Goal: Complete application form

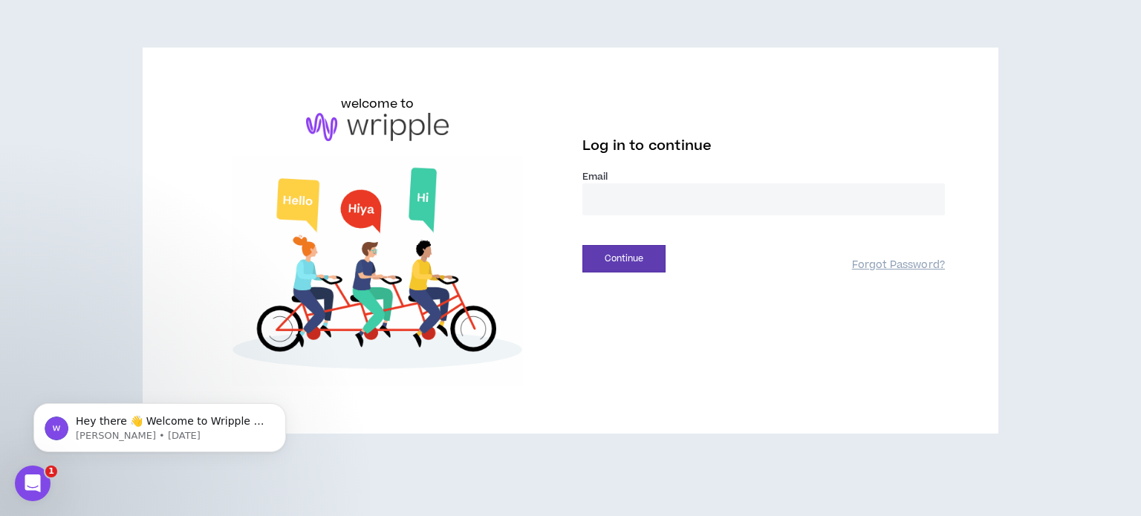
click at [621, 195] on input "email" at bounding box center [763, 199] width 362 height 32
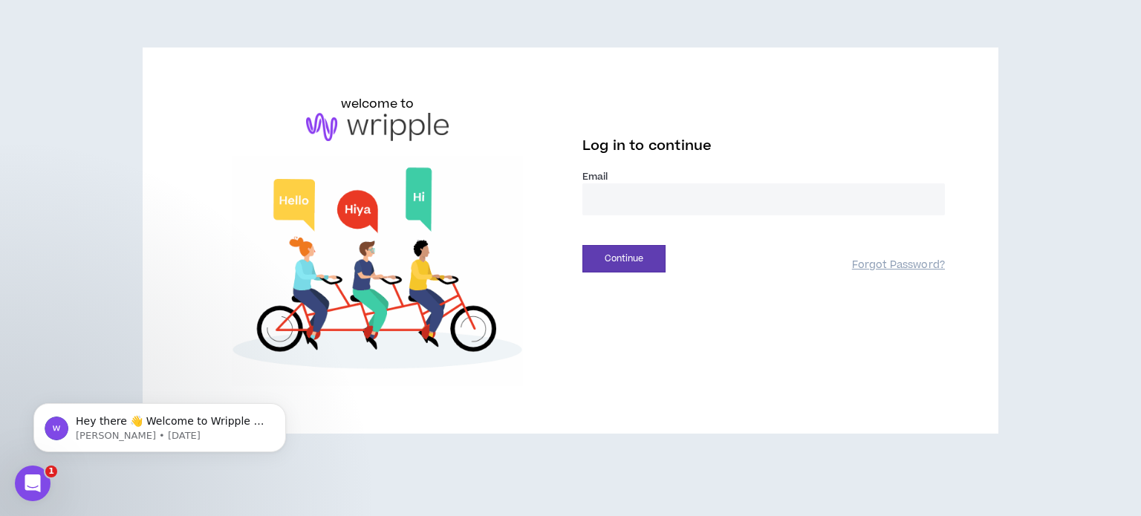
type input "**********"
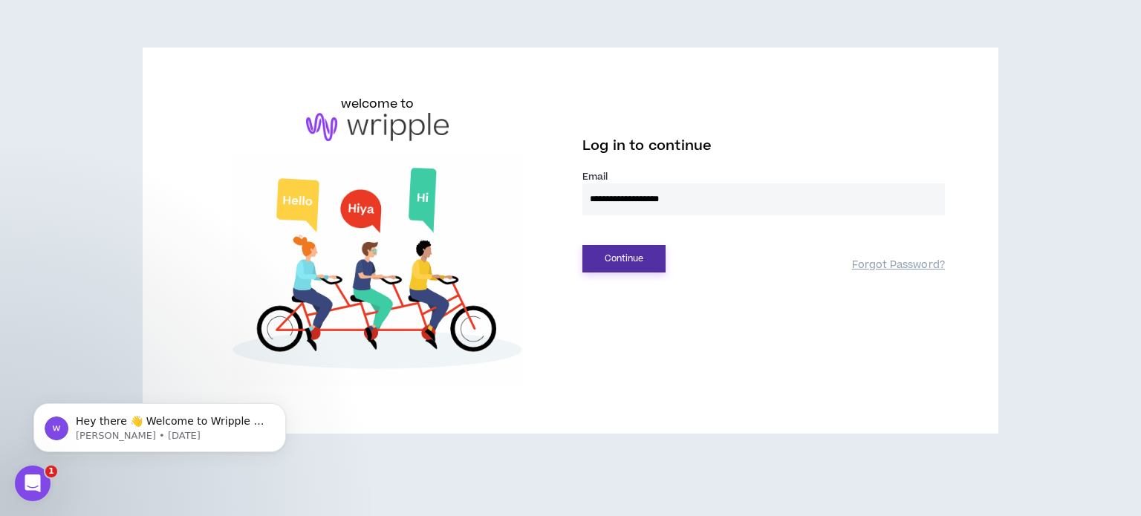
click at [650, 259] on button "Continue" at bounding box center [623, 258] width 83 height 27
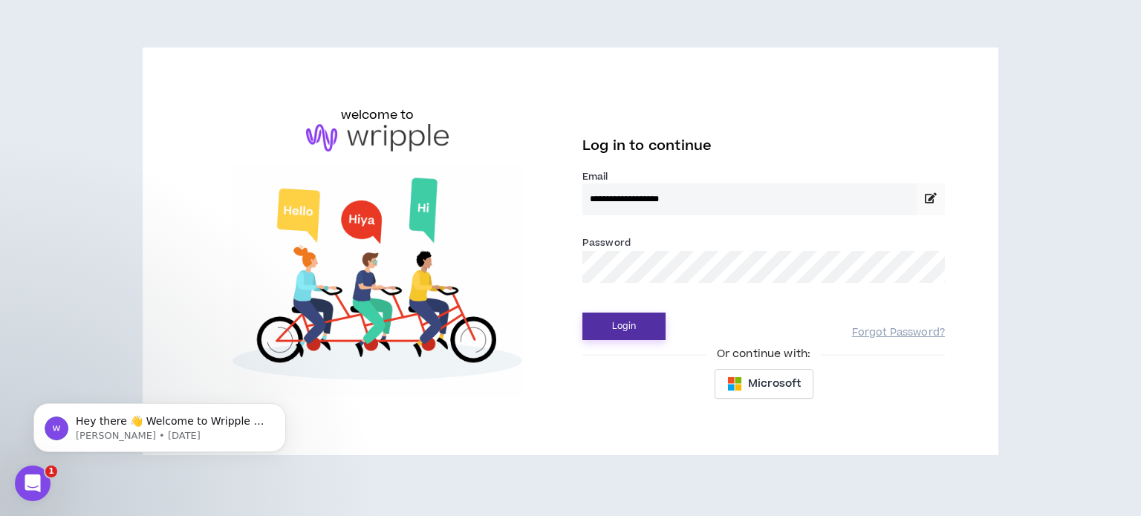
click at [654, 332] on button "Login" at bounding box center [623, 326] width 83 height 27
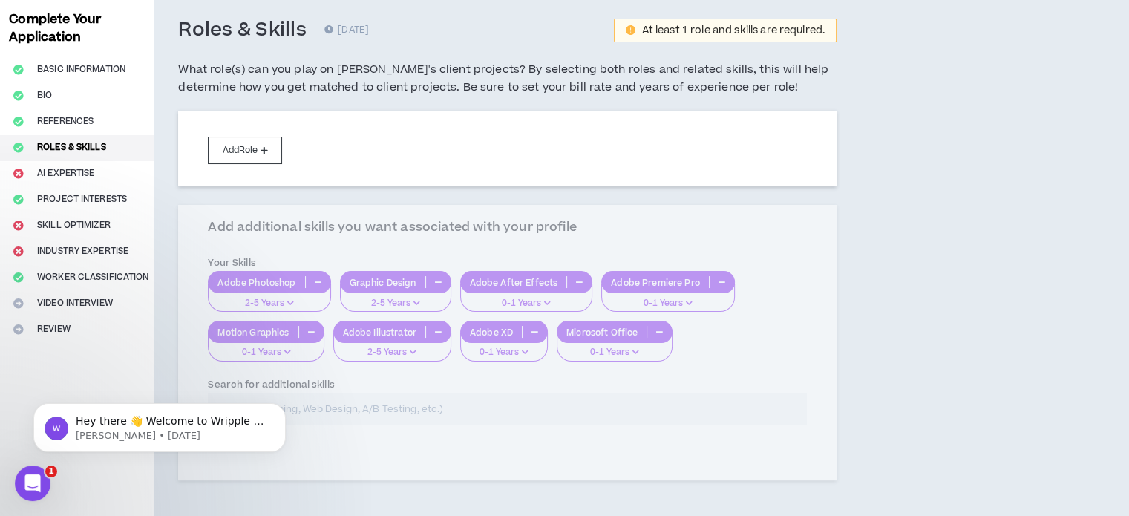
scroll to position [101, 0]
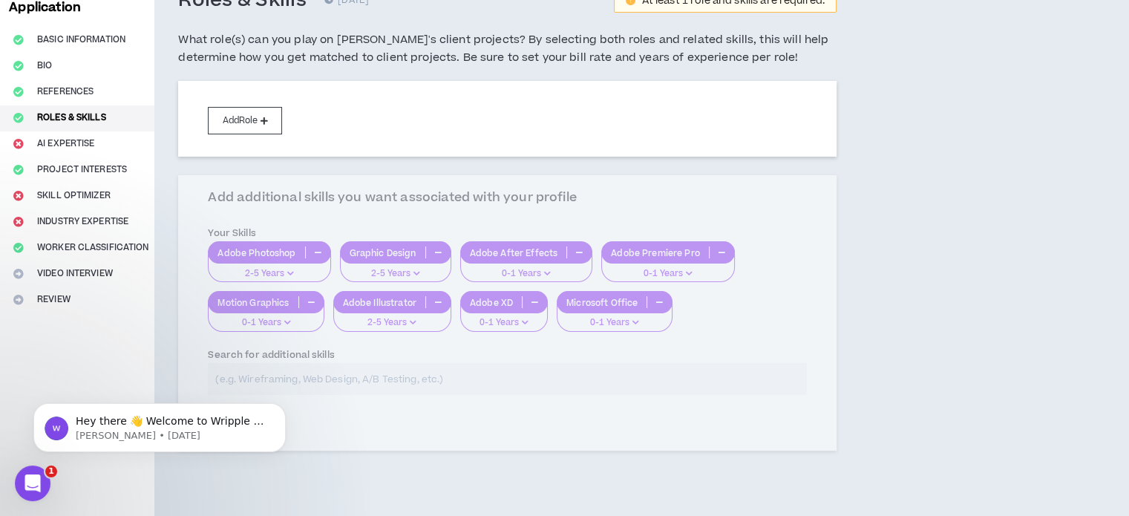
click at [541, 273] on div "Add Role Add additional skills you want associated with your profile Your Skill…" at bounding box center [507, 284] width 659 height 406
click at [558, 261] on div "Add Role Add additional skills you want associated with your profile Your Skill…" at bounding box center [507, 284] width 659 height 406
click at [537, 246] on div "Add Role Add additional skills you want associated with your profile Your Skill…" at bounding box center [507, 284] width 659 height 406
click at [398, 356] on div "Add Role Add additional skills you want associated with your profile Your Skill…" at bounding box center [507, 284] width 659 height 406
click at [398, 308] on div "Add Role Add additional skills you want associated with your profile Your Skill…" at bounding box center [507, 284] width 659 height 406
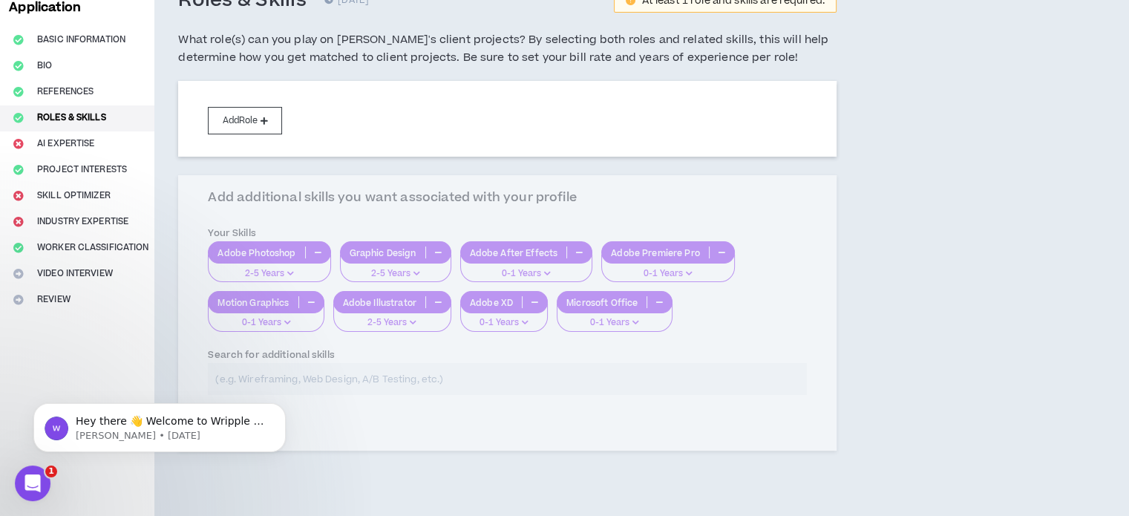
click at [411, 316] on div "Add Role Add additional skills you want associated with your profile Your Skill…" at bounding box center [507, 284] width 659 height 406
click at [251, 115] on button "Add Role" at bounding box center [245, 120] width 74 height 27
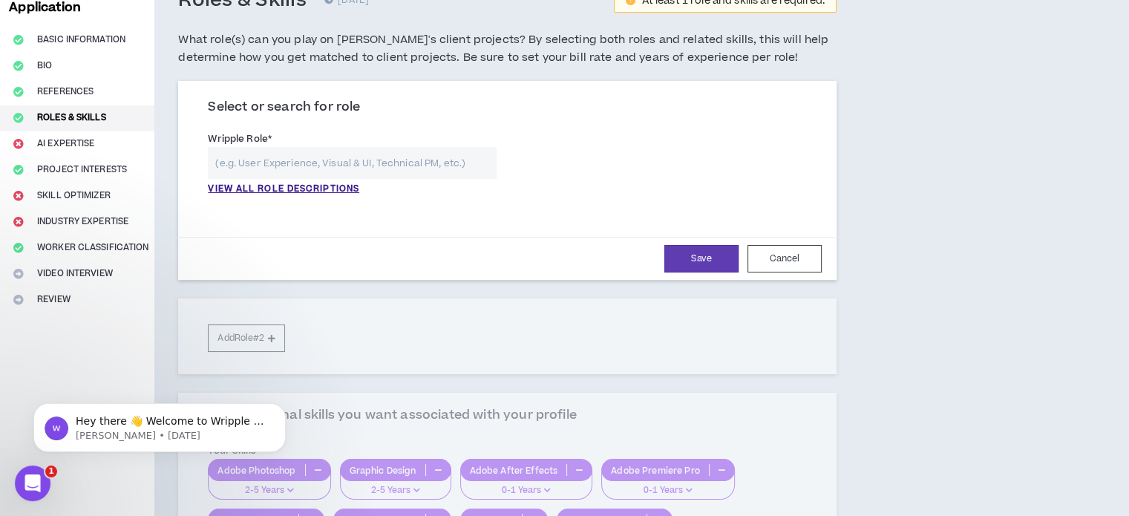
click at [318, 160] on input "text" at bounding box center [352, 163] width 288 height 32
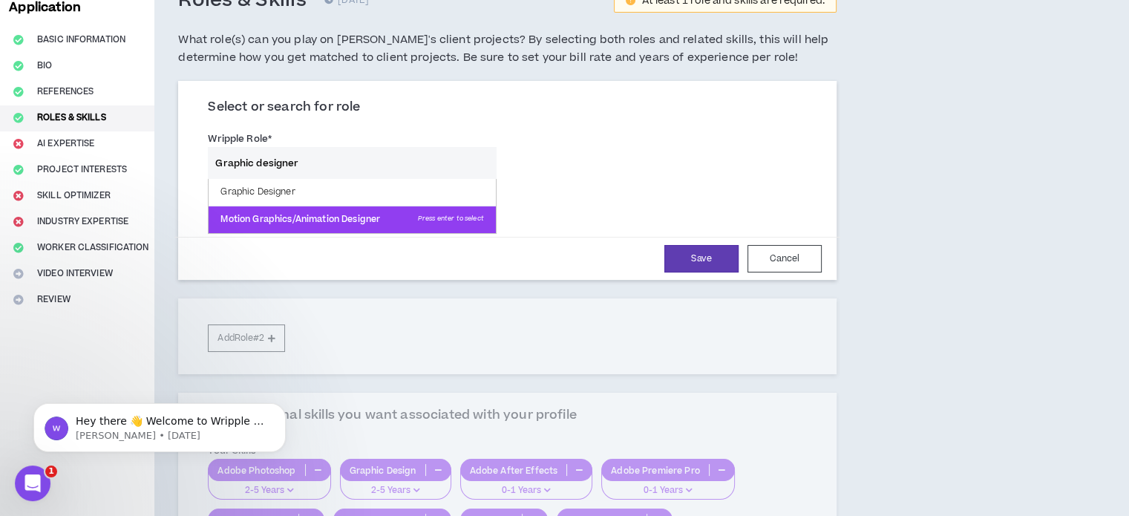
click at [269, 224] on p "Motion Graphics/Animation Designer Press enter to select" at bounding box center [352, 219] width 287 height 27
type input "Motion Graphics/Animation Designer"
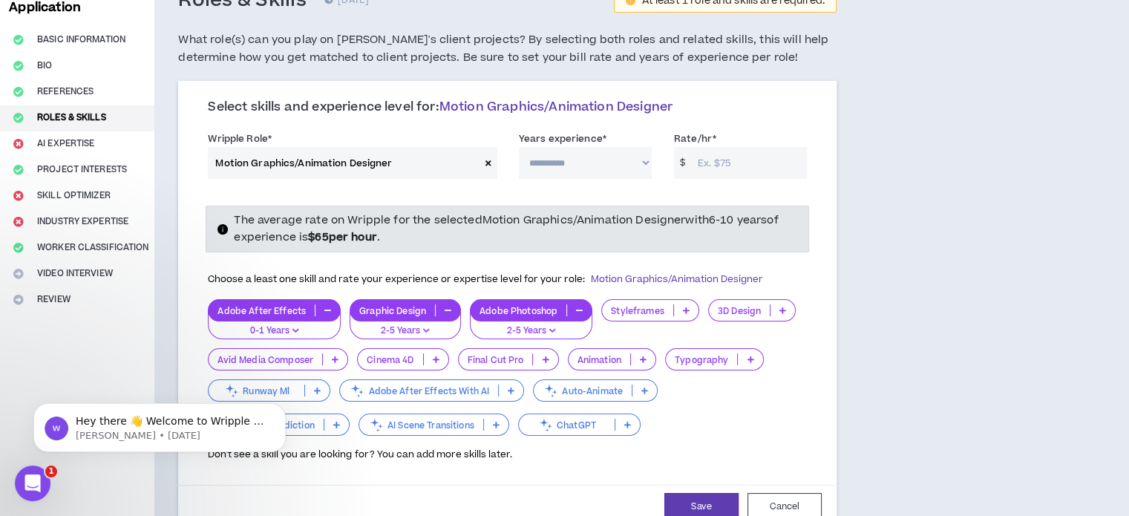
click at [604, 160] on select "**********" at bounding box center [585, 163] width 133 height 32
select select "**"
click at [519, 147] on select "**********" at bounding box center [585, 163] width 133 height 32
click at [743, 157] on input "Rate/hr *" at bounding box center [749, 163] width 117 height 32
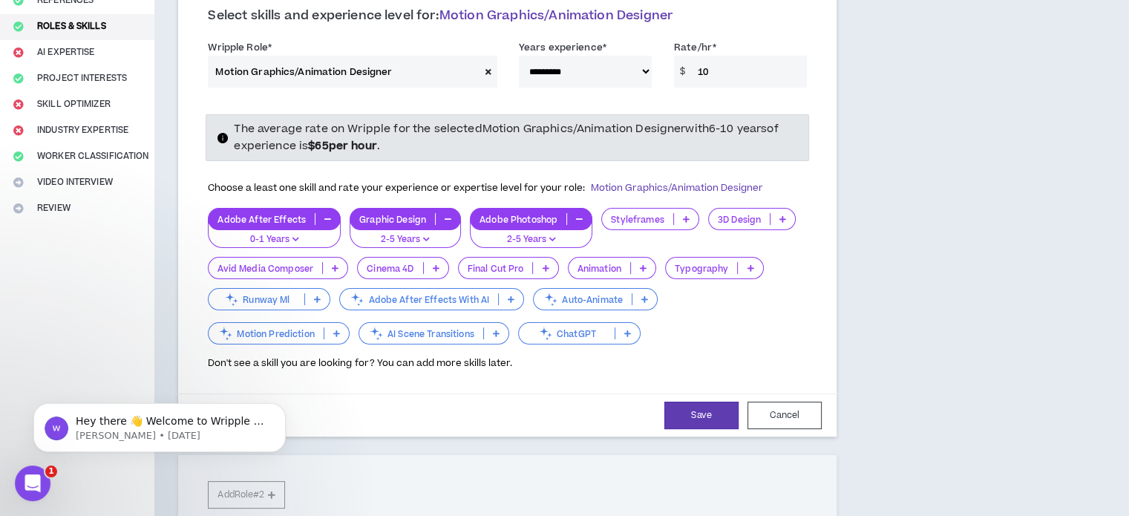
scroll to position [193, 0]
type input "10"
click at [294, 235] on icon "button" at bounding box center [296, 238] width 7 height 7
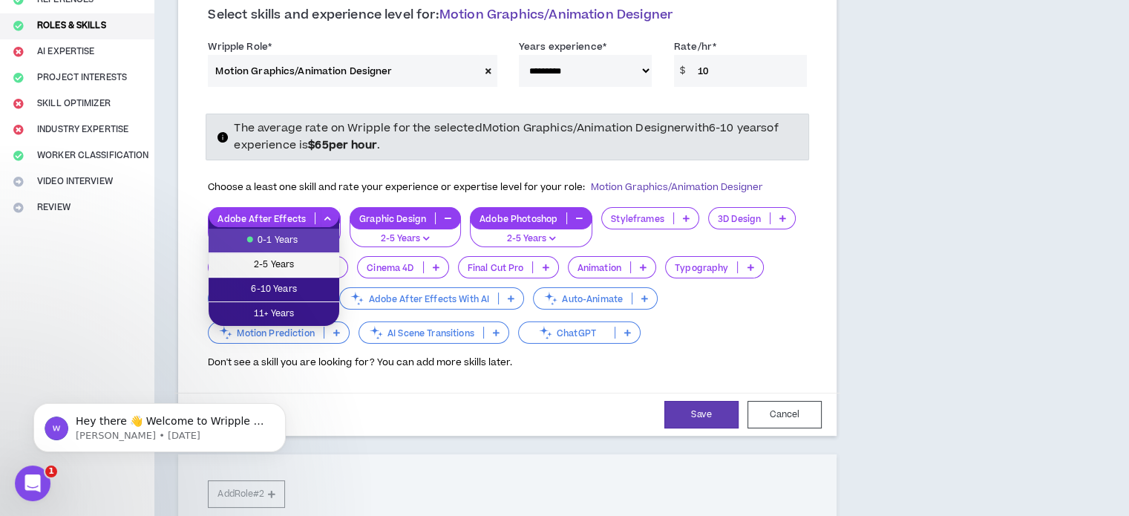
click at [291, 267] on span "2-5 Years" at bounding box center [274, 265] width 113 height 16
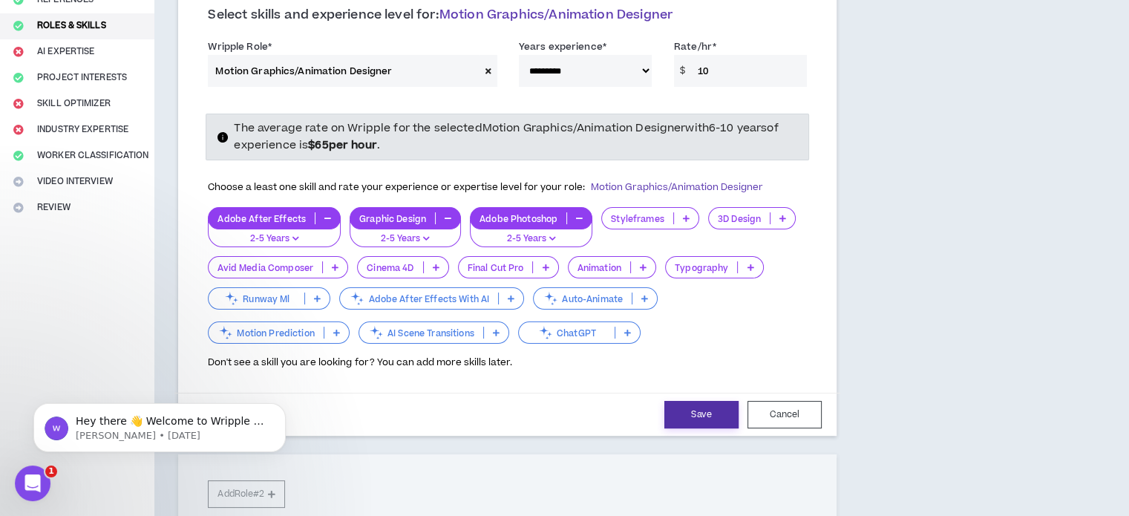
click at [711, 409] on button "Save" at bounding box center [702, 414] width 74 height 27
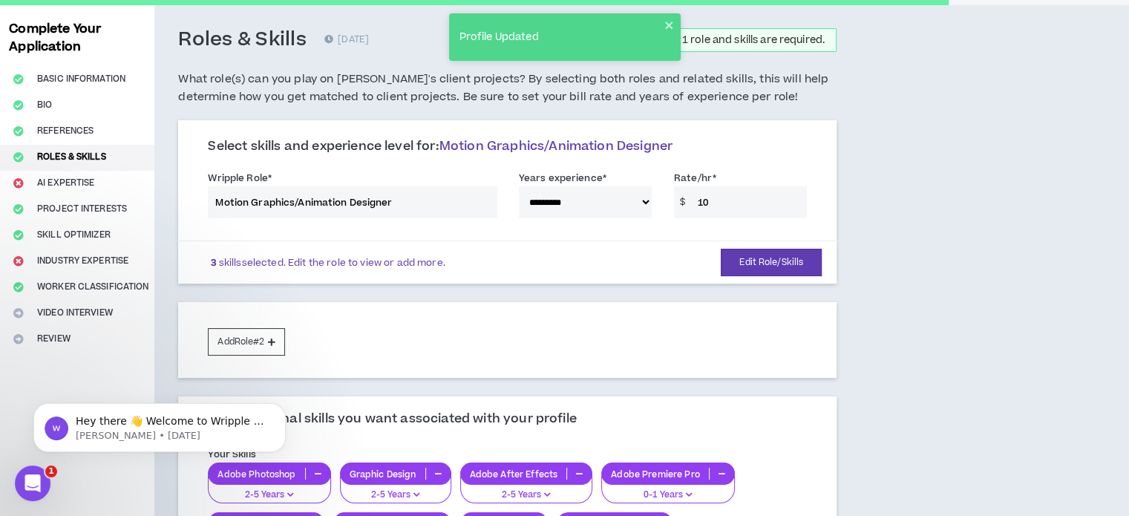
scroll to position [56, 0]
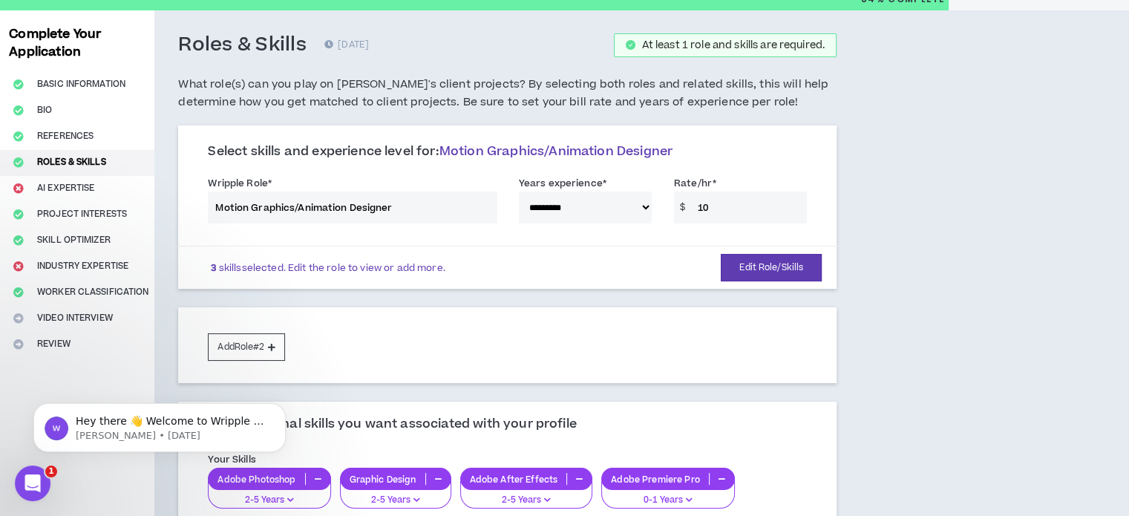
click at [645, 213] on div "**********" at bounding box center [508, 203] width 622 height 63
click at [751, 273] on button "Edit Role/Skills" at bounding box center [771, 267] width 101 height 27
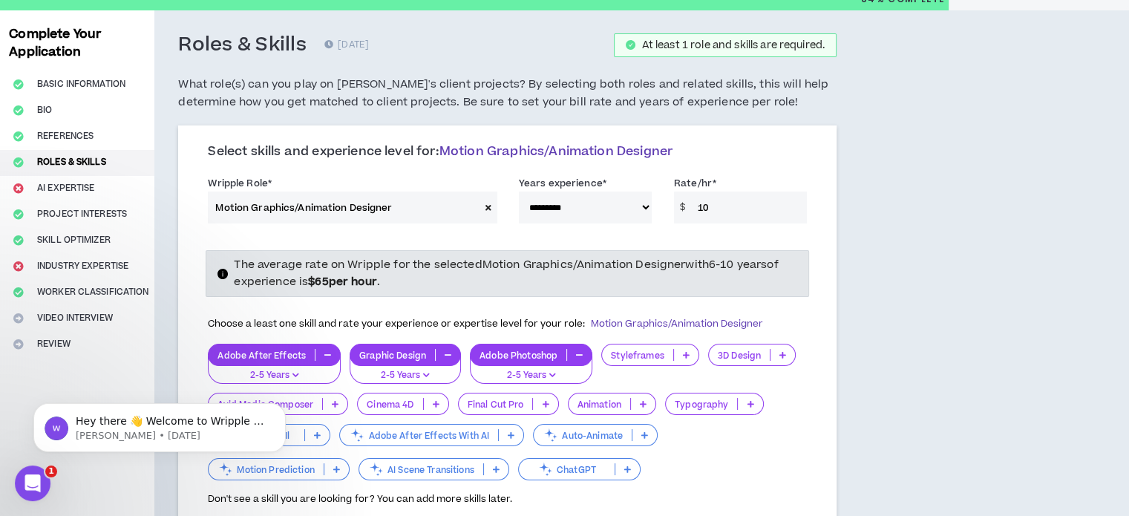
click at [636, 206] on select "**********" at bounding box center [585, 208] width 133 height 32
select select "**"
click at [519, 192] on select "**********" at bounding box center [585, 208] width 133 height 32
click at [849, 281] on div "**********" at bounding box center [507, 521] width 706 height 1023
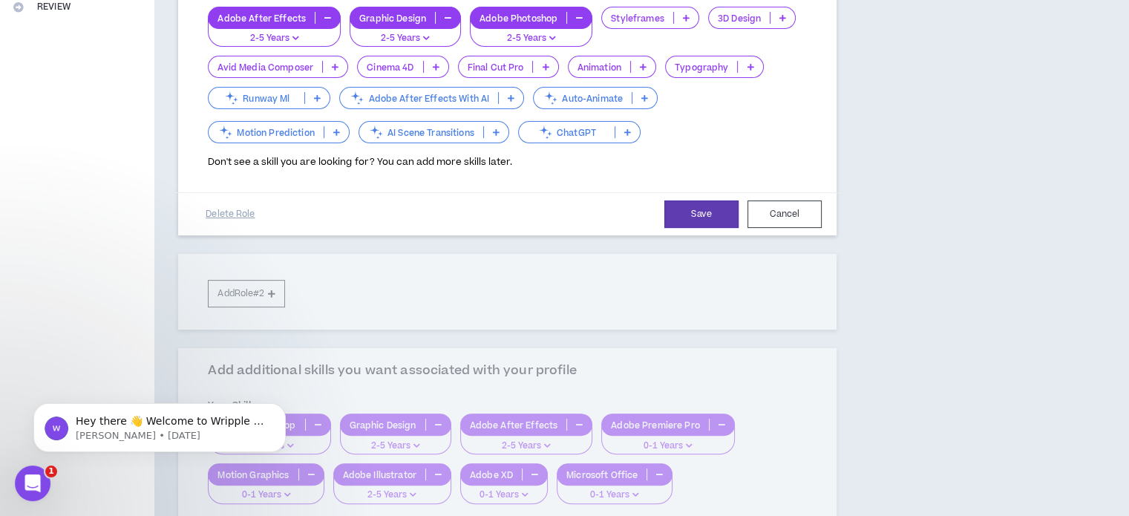
scroll to position [398, 0]
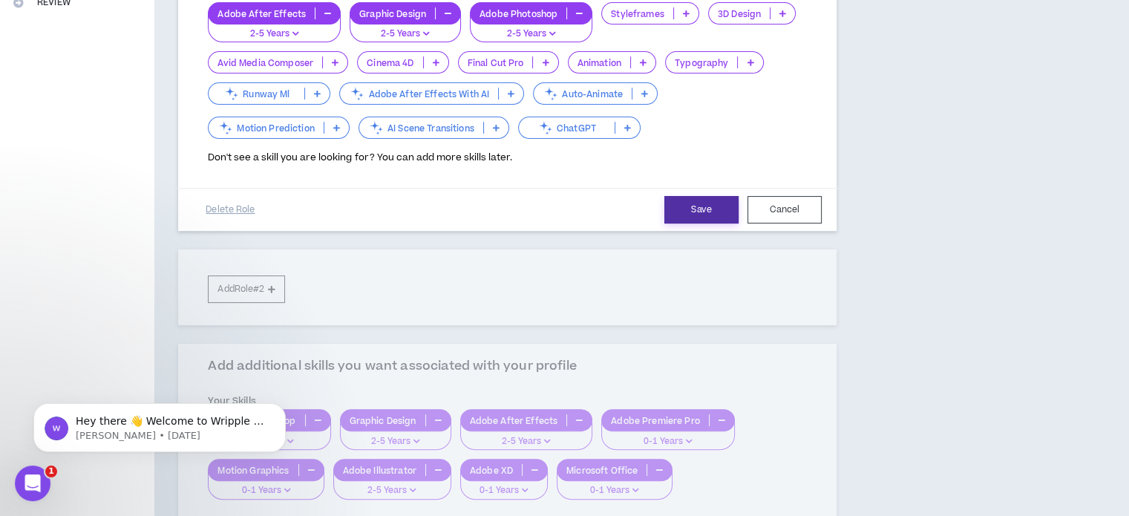
click at [714, 206] on button "Save" at bounding box center [702, 209] width 74 height 27
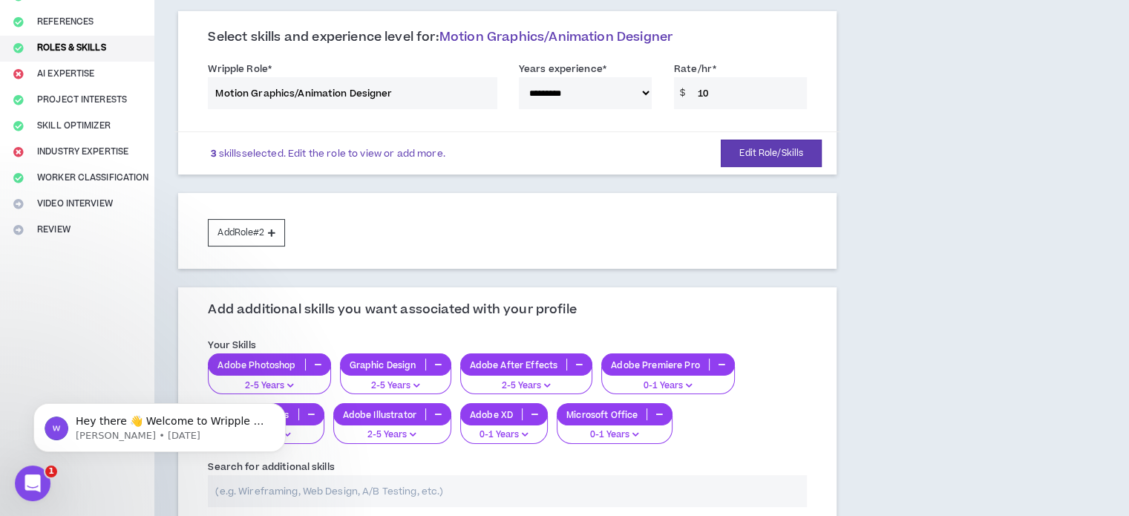
scroll to position [151, 0]
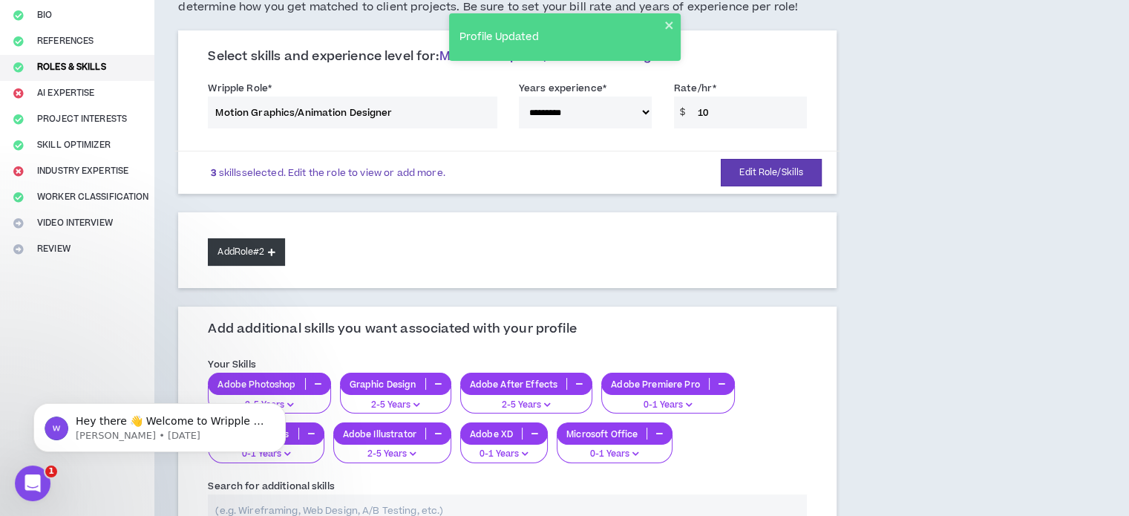
click at [232, 238] on button "Add Role #2" at bounding box center [246, 251] width 76 height 27
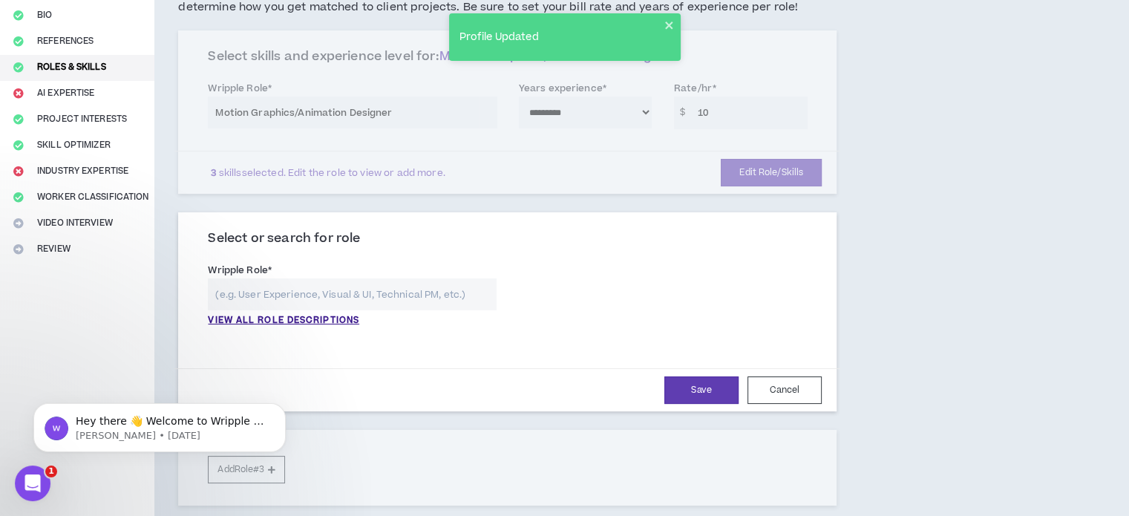
click at [288, 302] on input "text" at bounding box center [352, 294] width 288 height 32
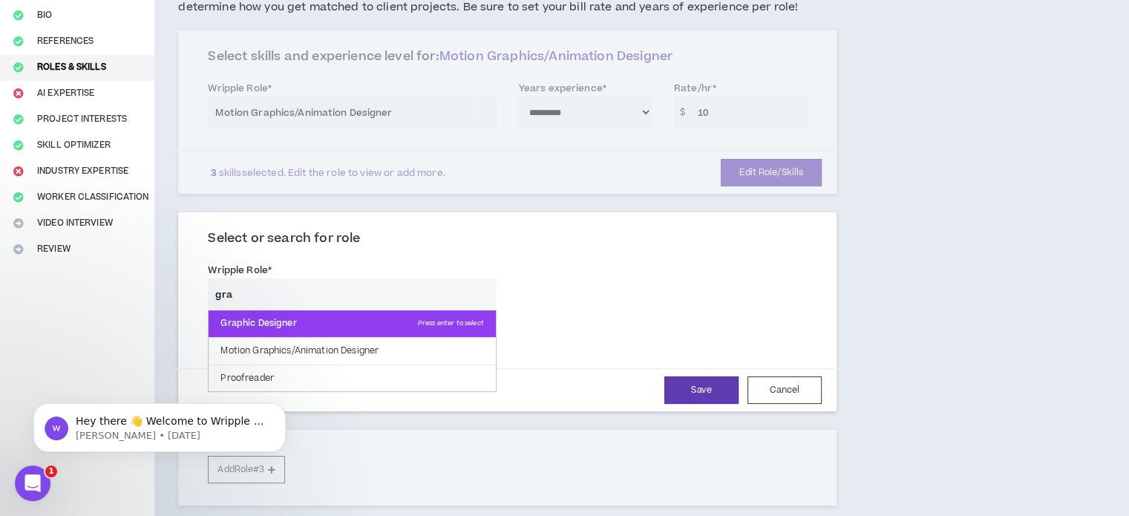
click at [262, 319] on p "Graphic Designer Press enter to select" at bounding box center [352, 323] width 287 height 27
type input "Graphic Designer"
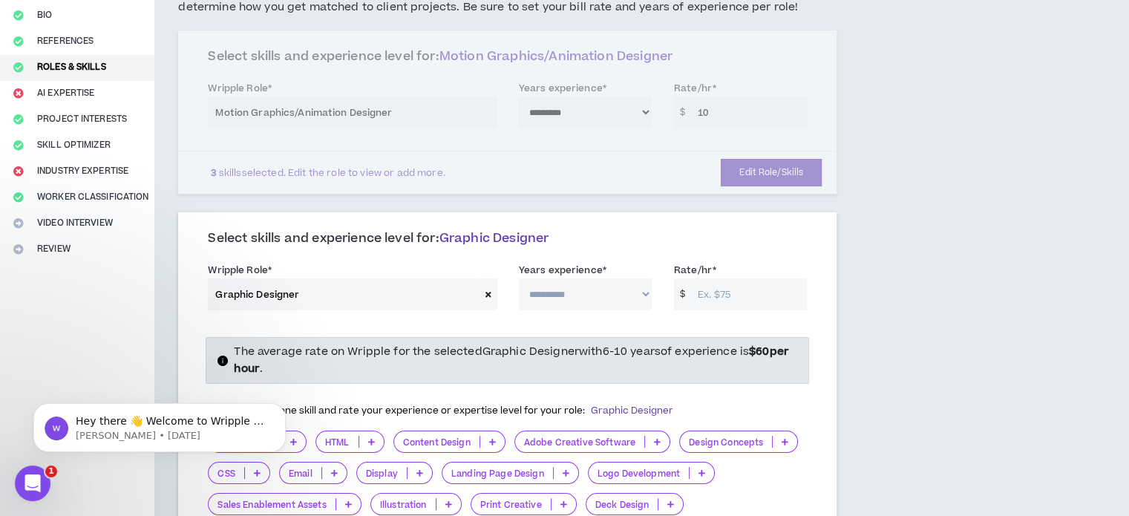
click at [614, 296] on select "**********" at bounding box center [585, 294] width 133 height 32
select select "**"
click at [519, 278] on select "**********" at bounding box center [585, 294] width 133 height 32
click at [741, 293] on input "Rate/hr *" at bounding box center [749, 294] width 117 height 32
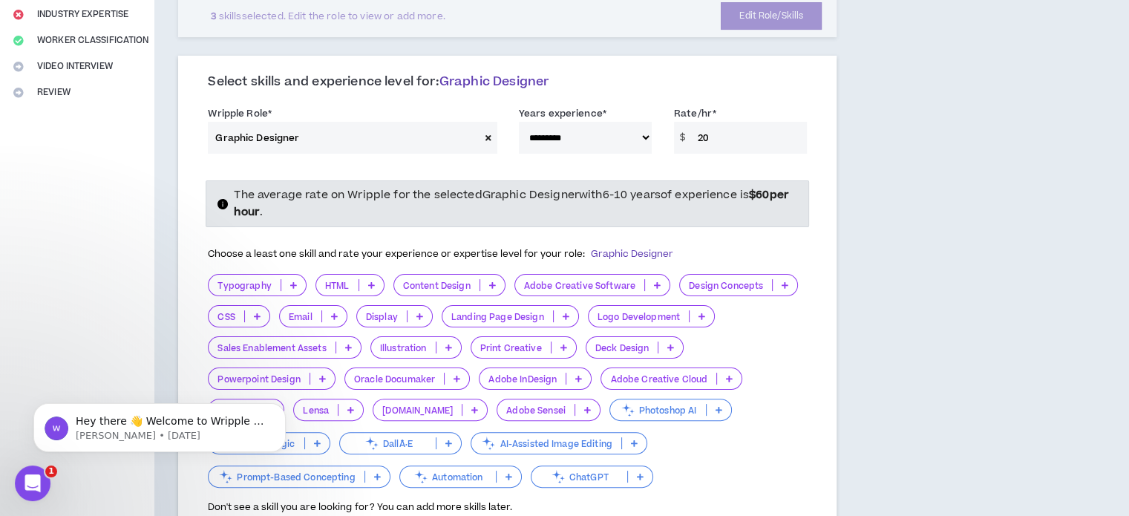
scroll to position [349, 0]
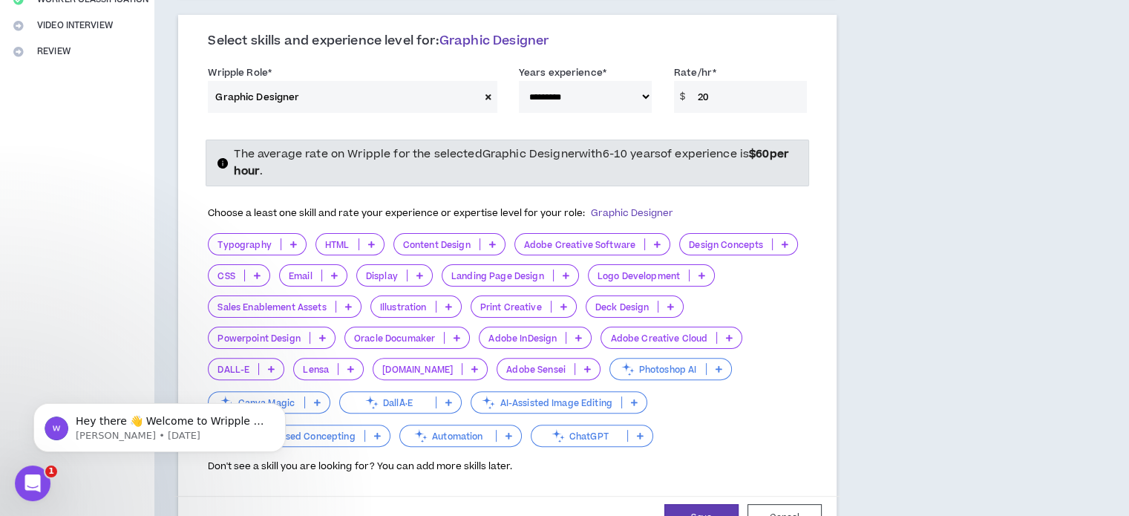
type input "20"
click at [654, 241] on icon at bounding box center [657, 244] width 7 height 7
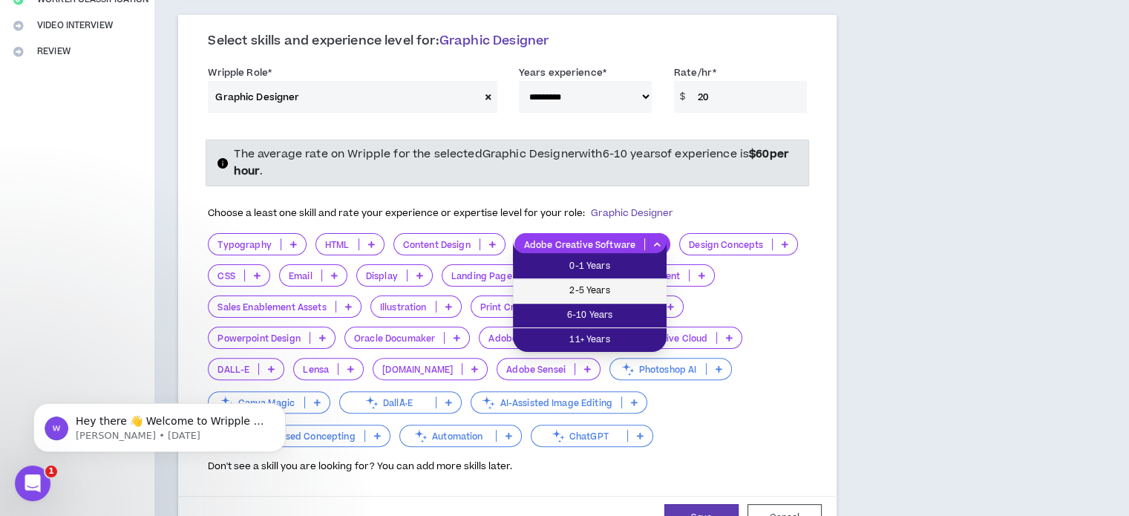
click at [633, 290] on span "2-5 Years" at bounding box center [590, 291] width 136 height 16
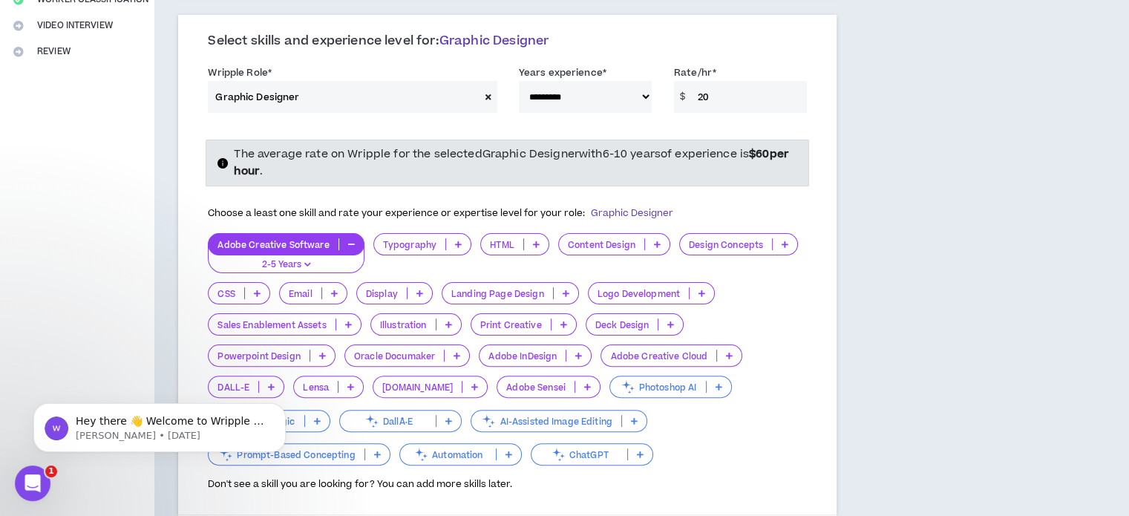
click at [785, 247] on p at bounding box center [785, 244] width 25 height 12
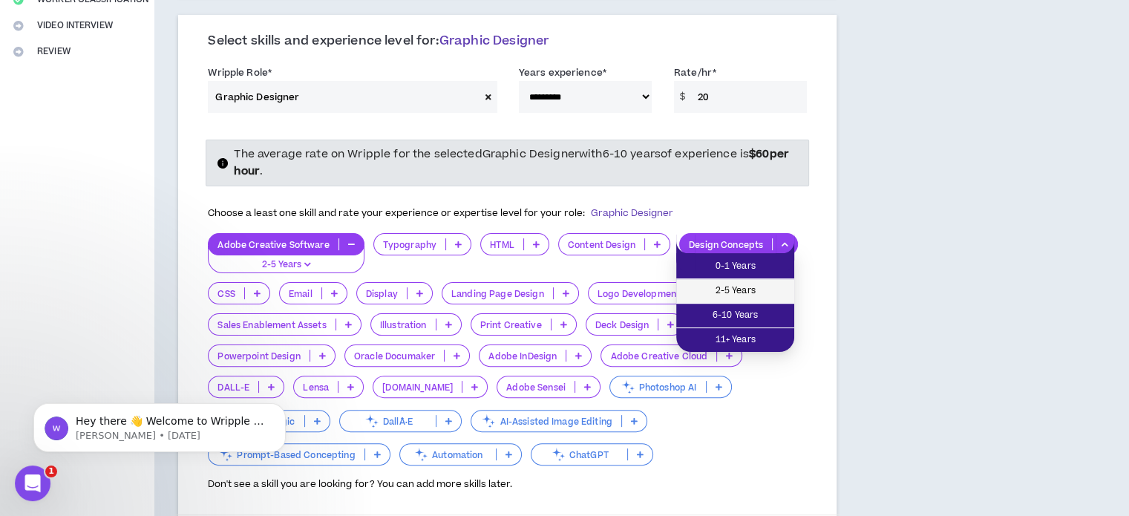
click at [739, 283] on span "2-5 Years" at bounding box center [735, 291] width 100 height 16
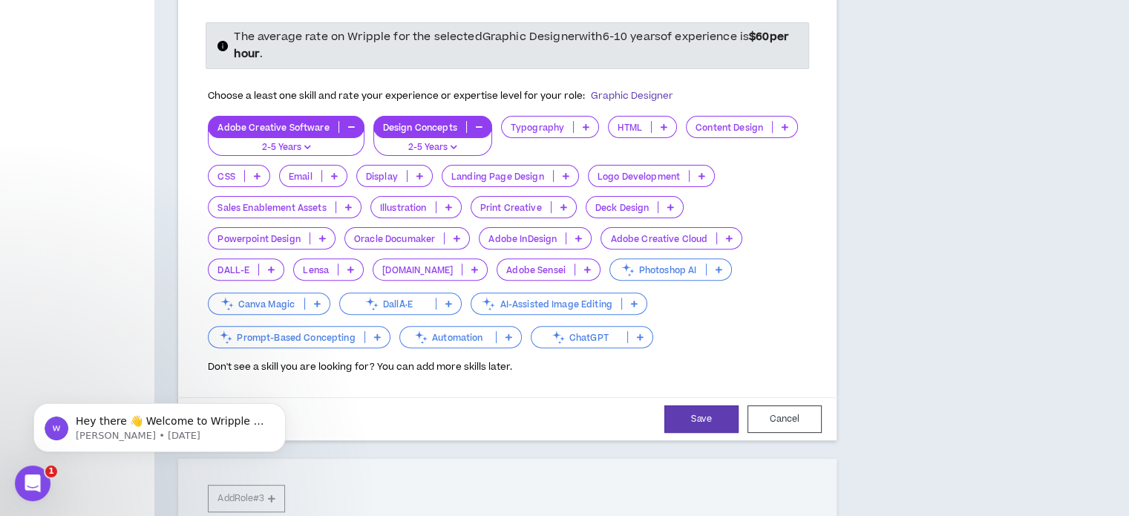
scroll to position [466, 0]
click at [716, 267] on icon at bounding box center [719, 270] width 7 height 7
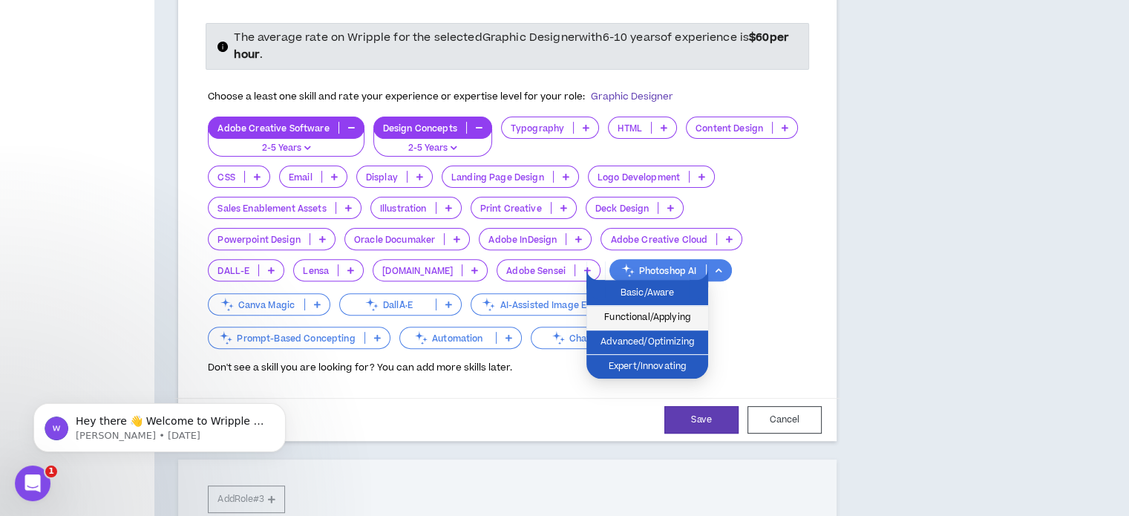
click at [691, 322] on span "Functional/Applying" at bounding box center [648, 318] width 104 height 16
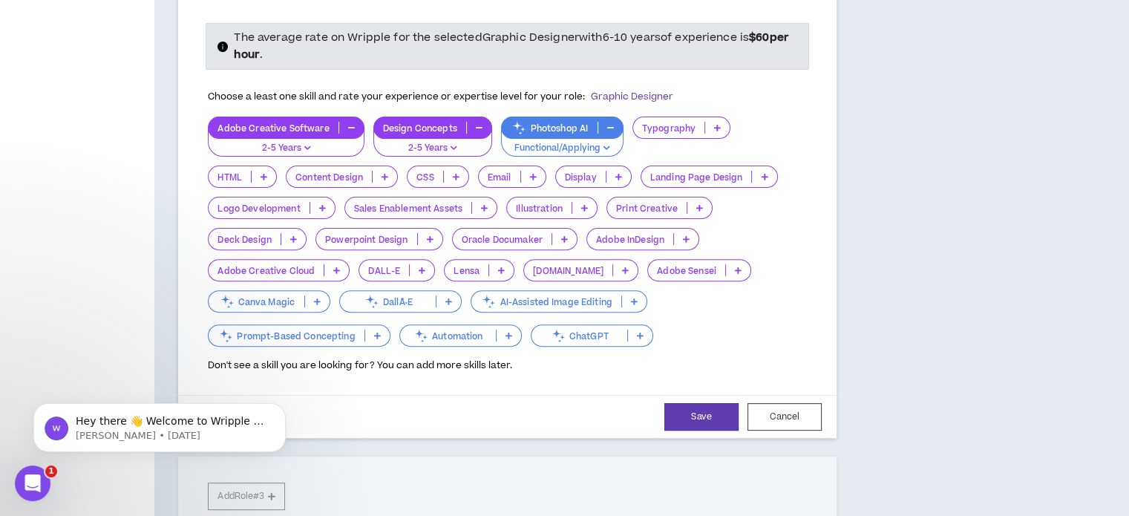
click at [603, 330] on p "ChatGPT" at bounding box center [580, 335] width 96 height 11
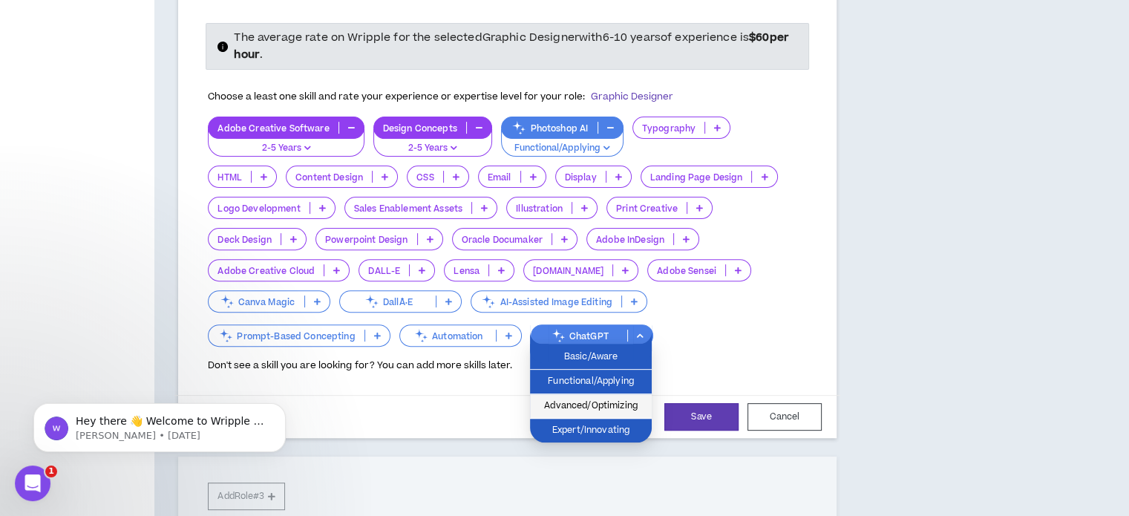
click at [604, 402] on span "Advanced/Optimizing" at bounding box center [591, 406] width 104 height 16
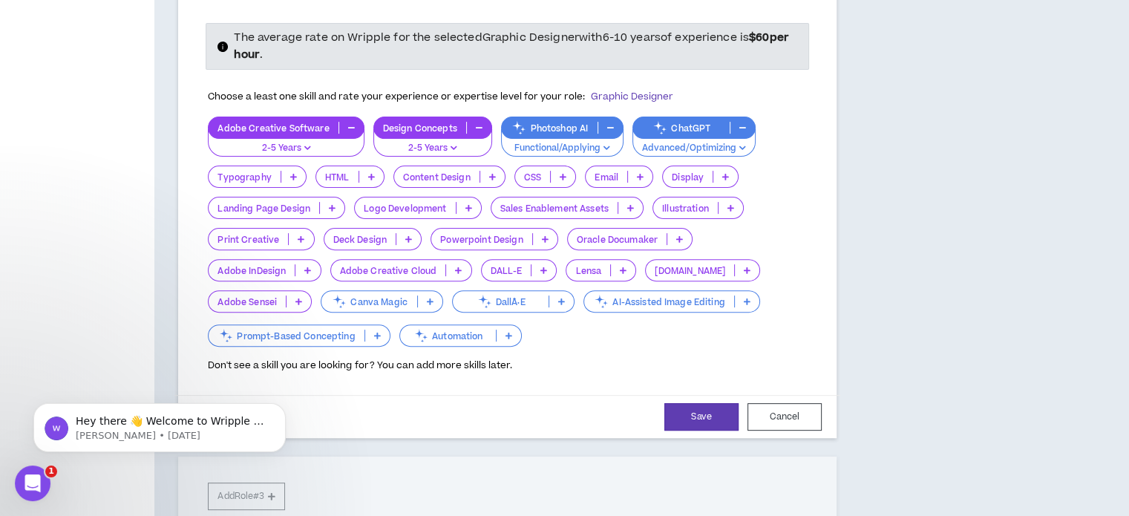
click at [533, 302] on p "DallÂ·E" at bounding box center [501, 301] width 96 height 11
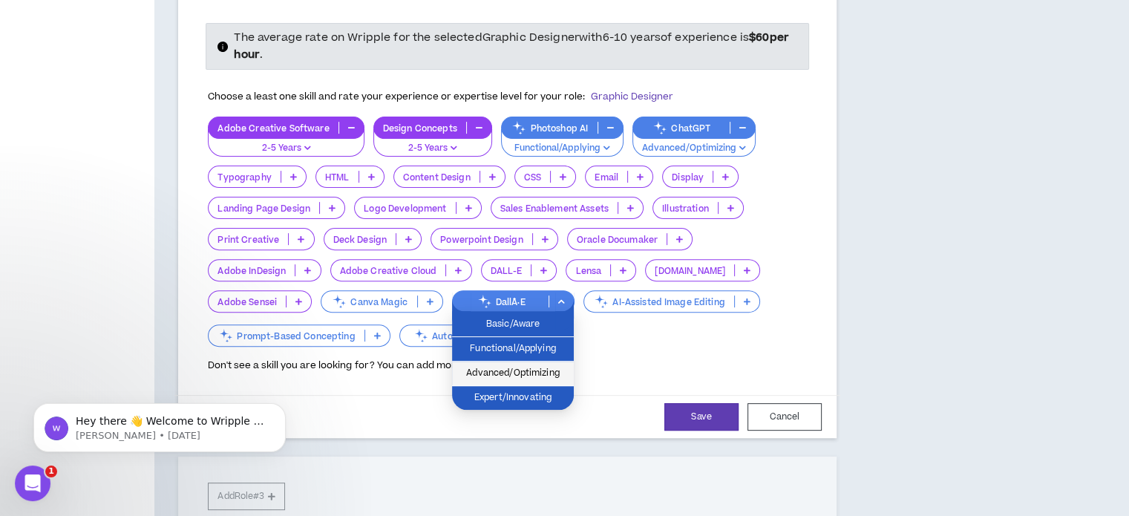
click at [542, 365] on span "Advanced/Optimizing" at bounding box center [513, 373] width 104 height 16
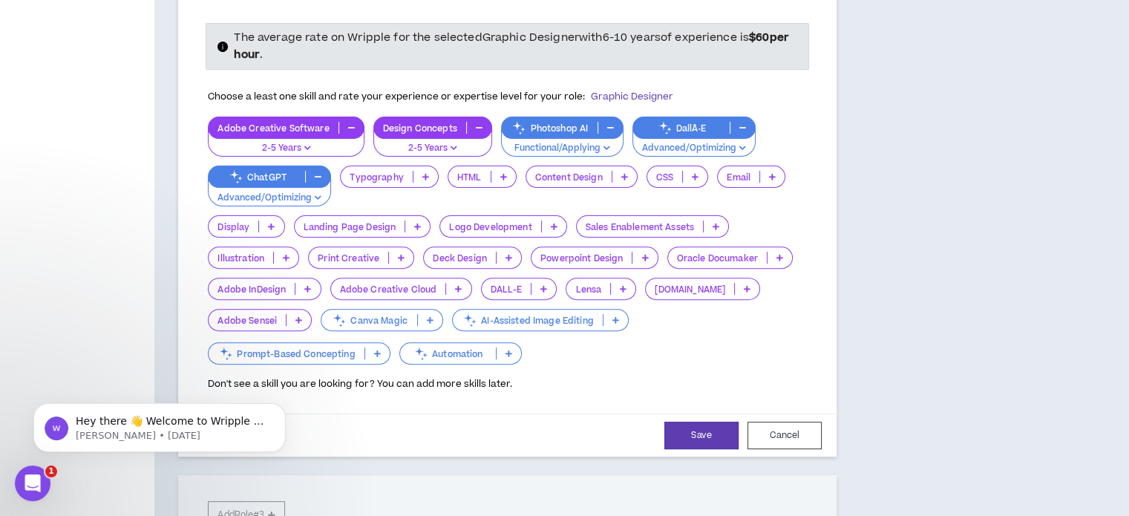
click at [733, 117] on div "DallÂ·E" at bounding box center [694, 128] width 123 height 22
click at [812, 228] on div "Choose a least one skill and rate your experience or expertise level for your r…" at bounding box center [508, 237] width 622 height 310
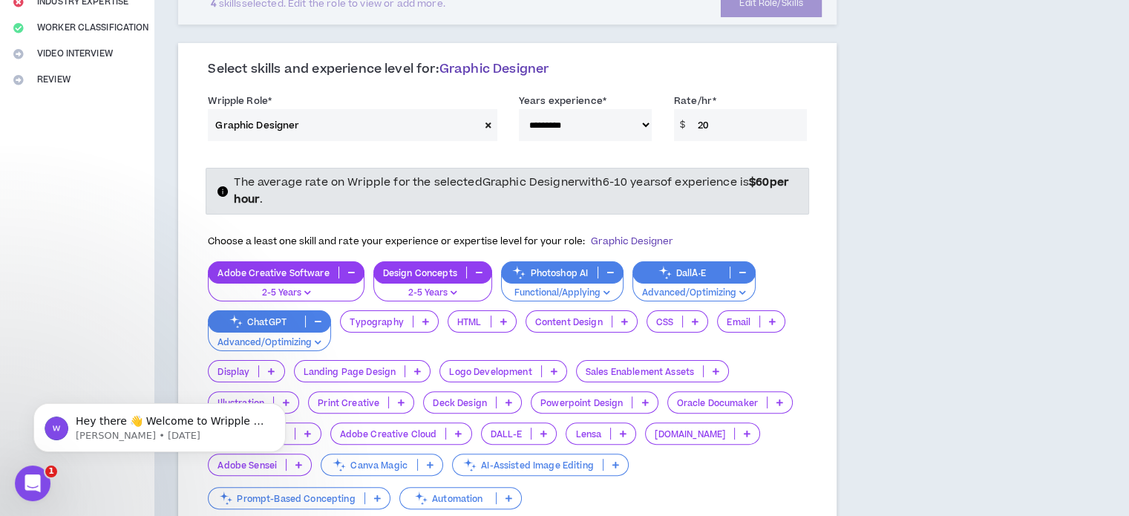
scroll to position [517, 0]
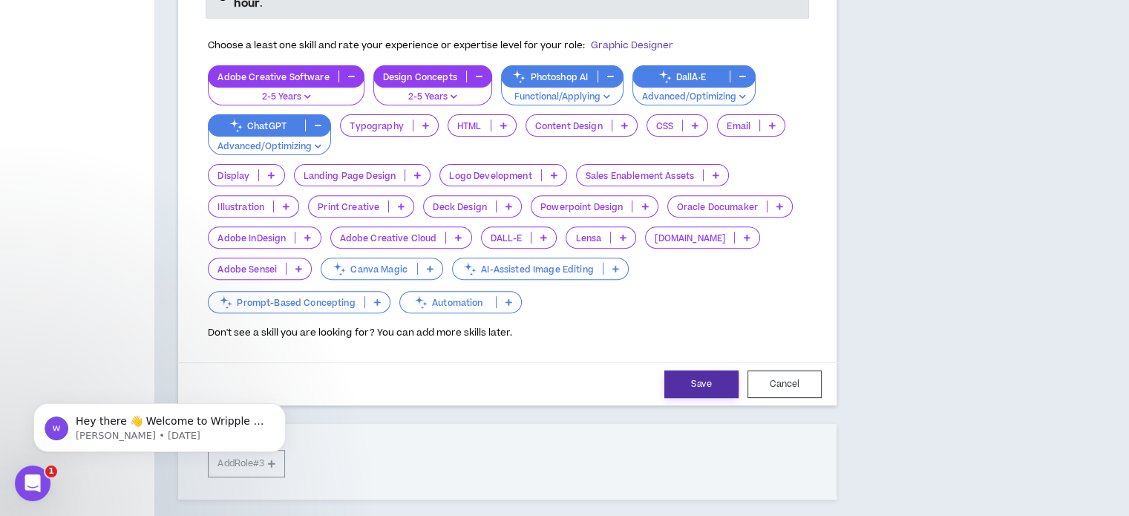
click at [707, 376] on button "Save" at bounding box center [702, 384] width 74 height 27
select select "**"
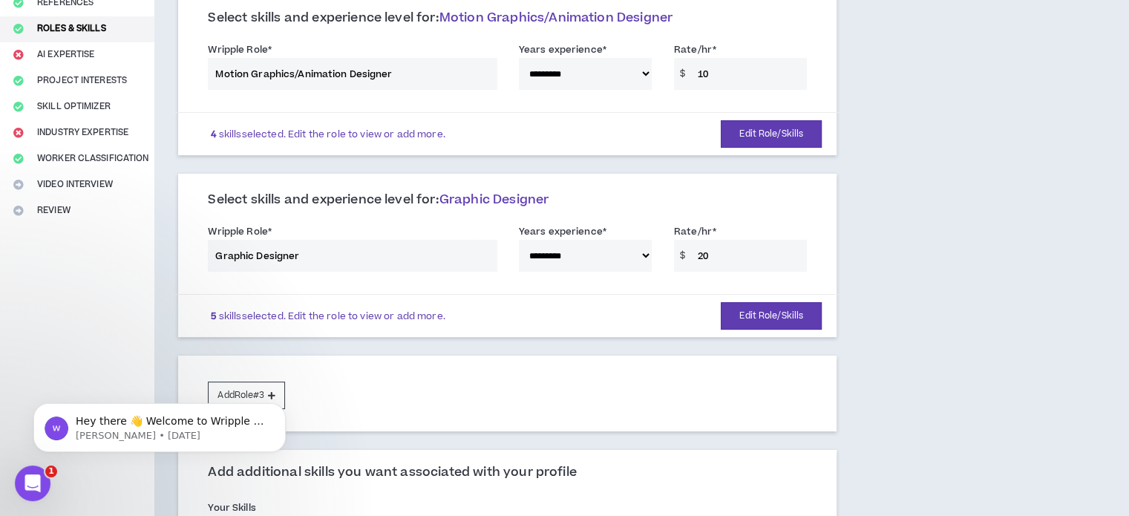
scroll to position [183, 0]
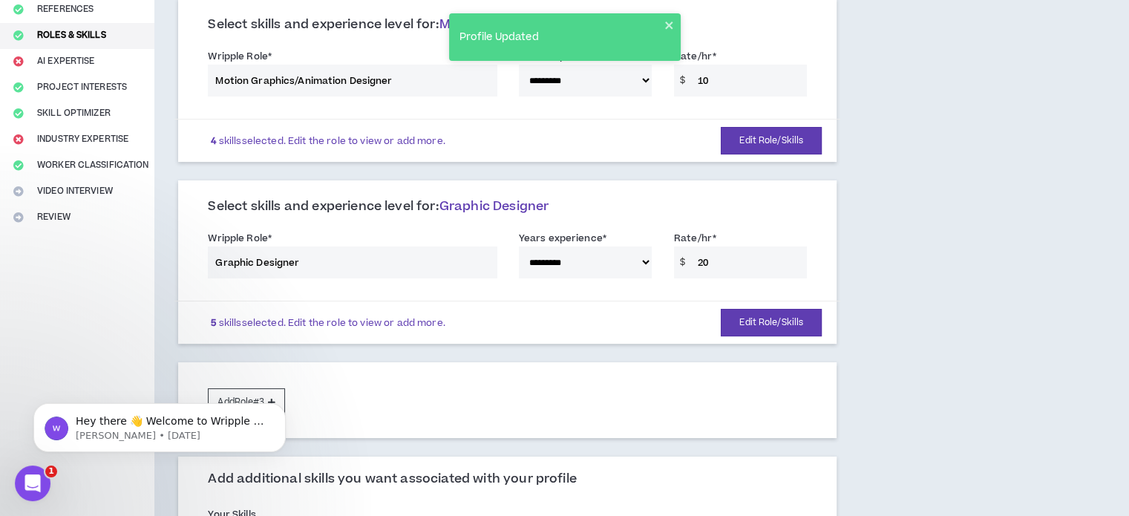
click at [741, 83] on div "**********" at bounding box center [508, 76] width 622 height 63
click at [670, 20] on icon "close" at bounding box center [670, 25] width 10 height 12
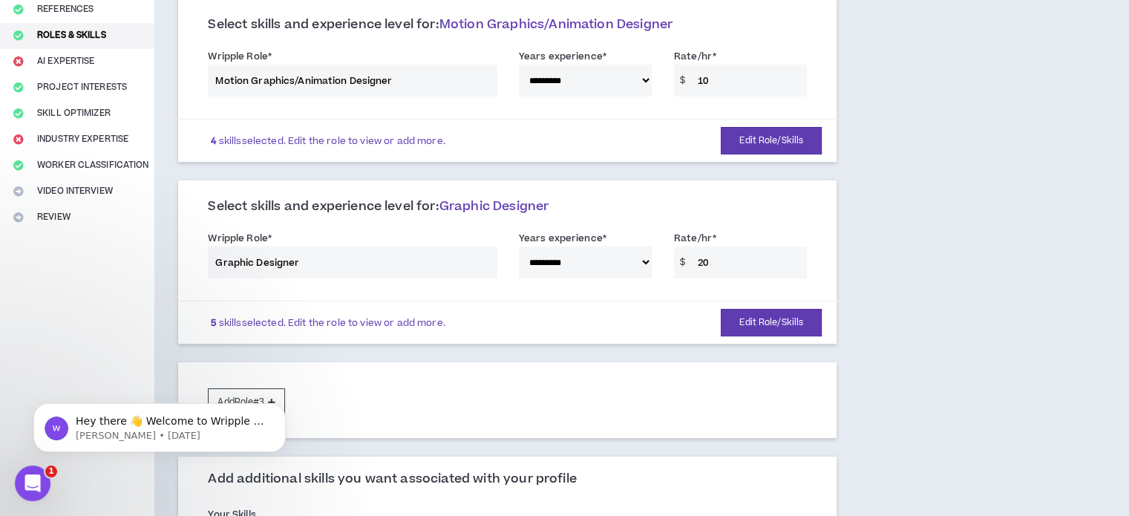
click at [720, 88] on div "**********" at bounding box center [508, 76] width 622 height 63
click at [702, 79] on div "**********" at bounding box center [508, 76] width 622 height 63
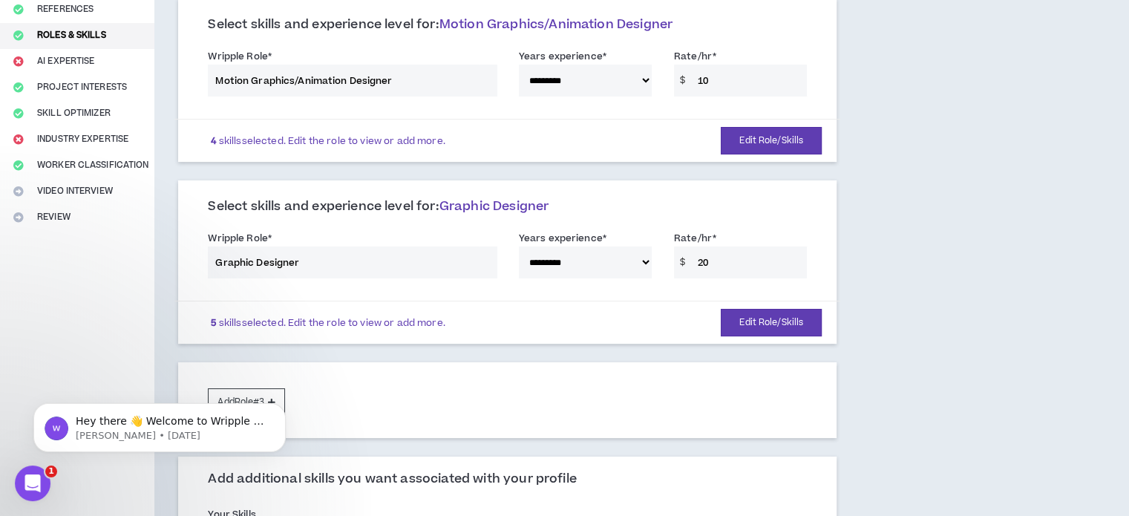
click at [702, 79] on div "**********" at bounding box center [508, 76] width 622 height 63
click at [757, 139] on button "Edit Role/Skills" at bounding box center [771, 140] width 101 height 27
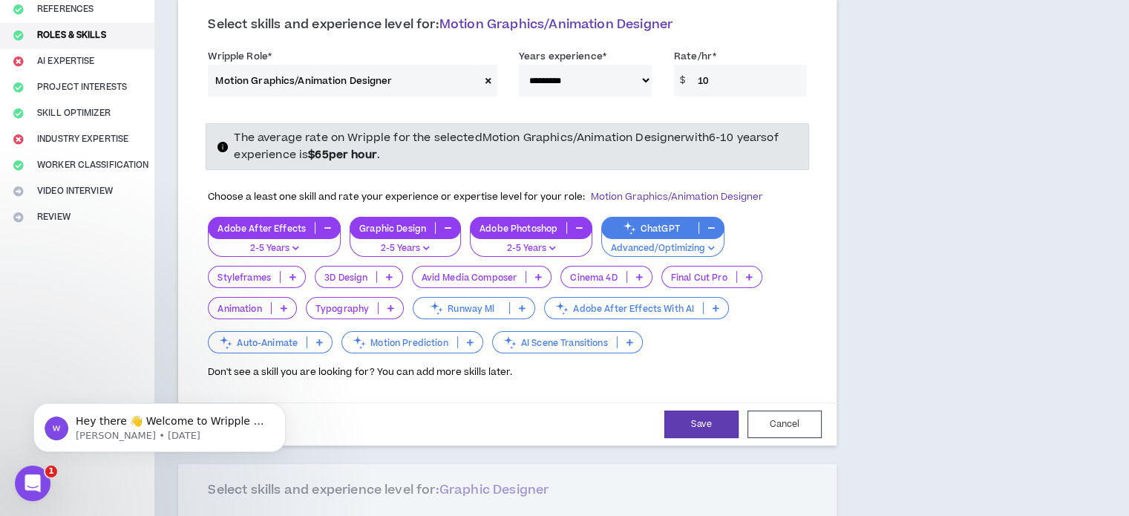
click at [700, 93] on input "10" at bounding box center [749, 81] width 117 height 32
type input "25"
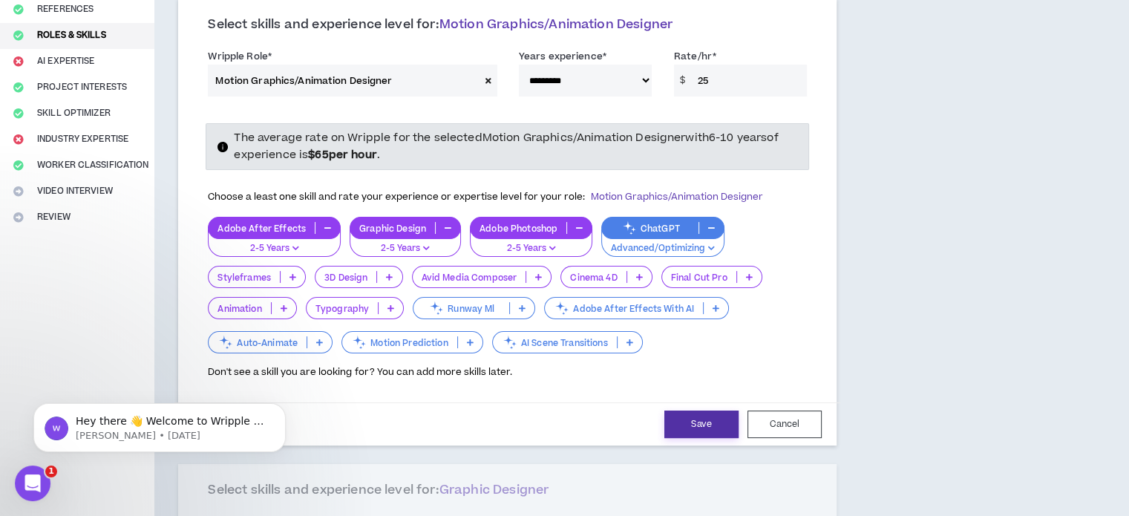
click at [714, 429] on button "Save" at bounding box center [702, 424] width 74 height 27
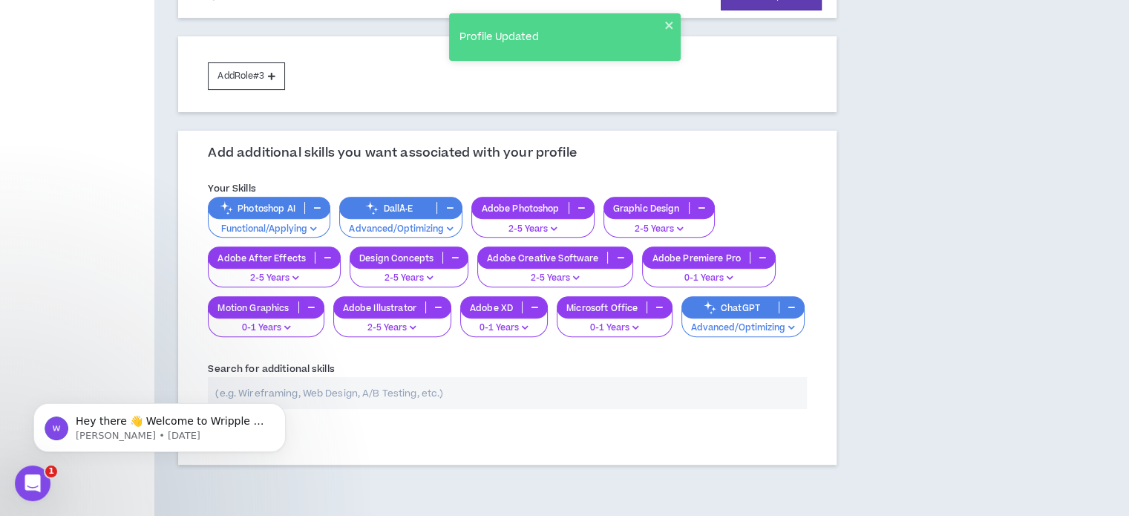
scroll to position [587, 0]
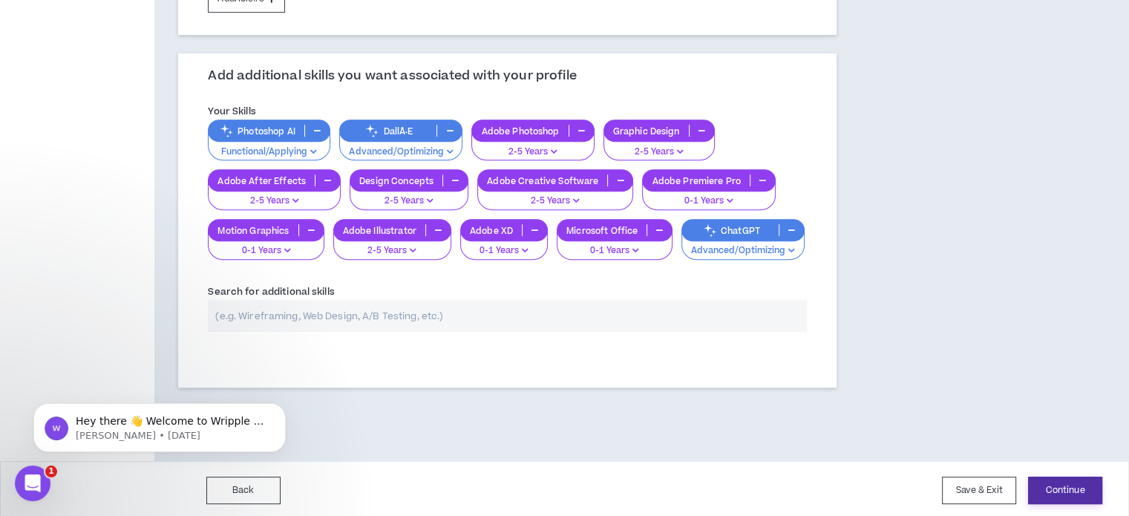
click at [1083, 483] on button "Continue" at bounding box center [1065, 490] width 74 height 27
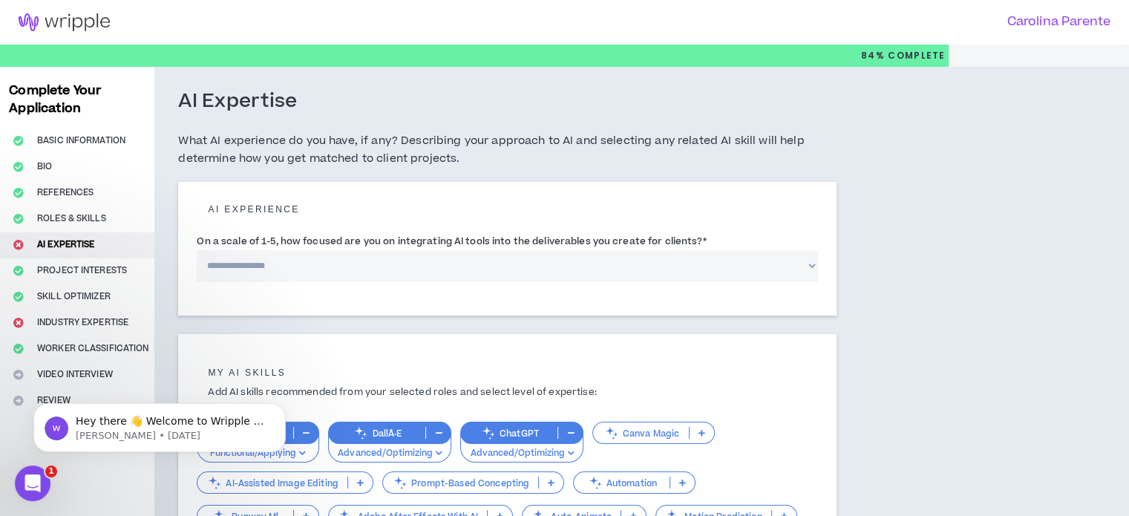
click at [719, 258] on select "**********" at bounding box center [508, 266] width 622 height 32
select select "*"
click at [197, 250] on select "**********" at bounding box center [508, 266] width 622 height 32
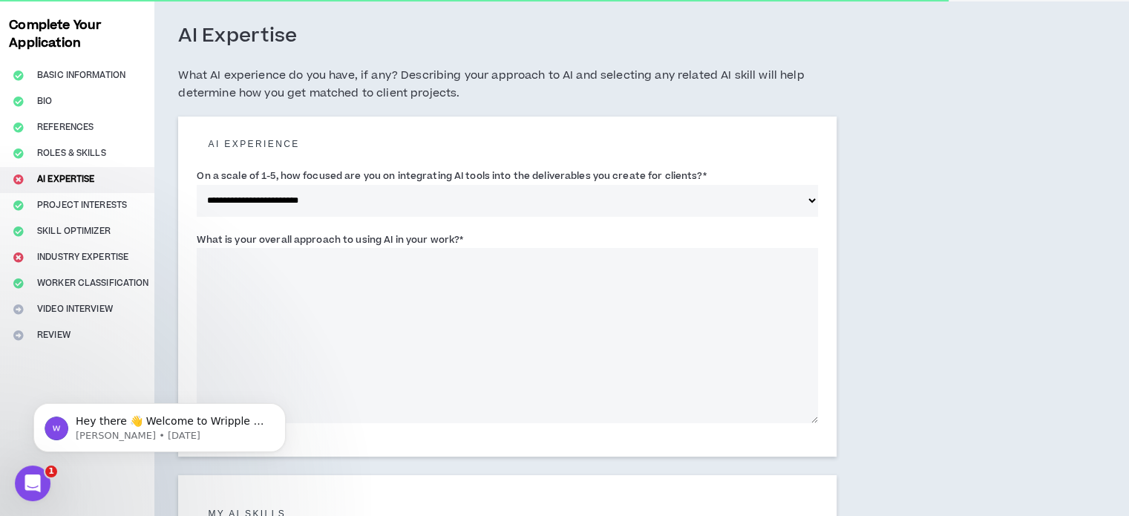
scroll to position [74, 0]
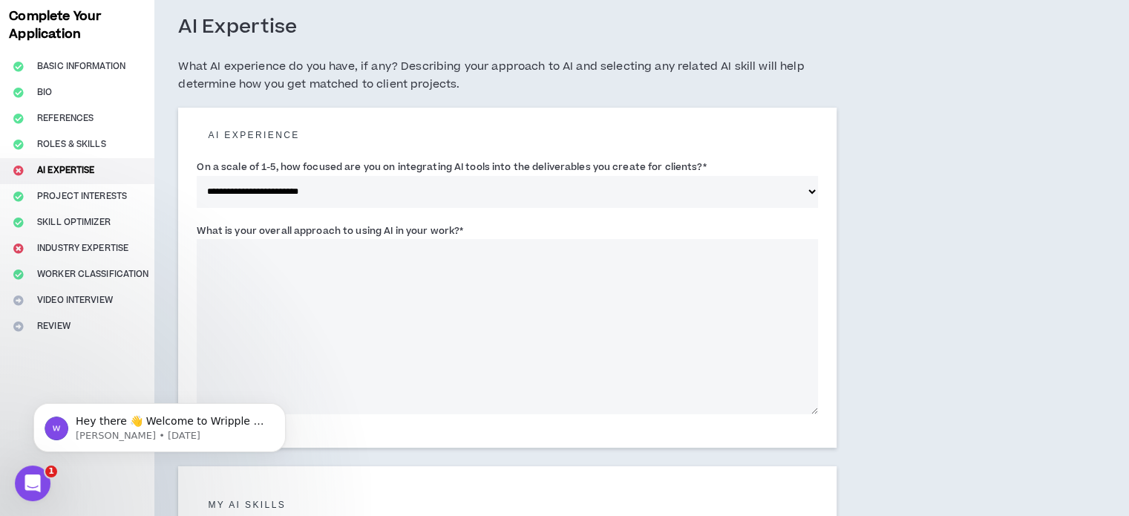
click at [672, 352] on textarea "What is your overall approach to using AI in your work? *" at bounding box center [508, 326] width 622 height 175
type textarea "**********"
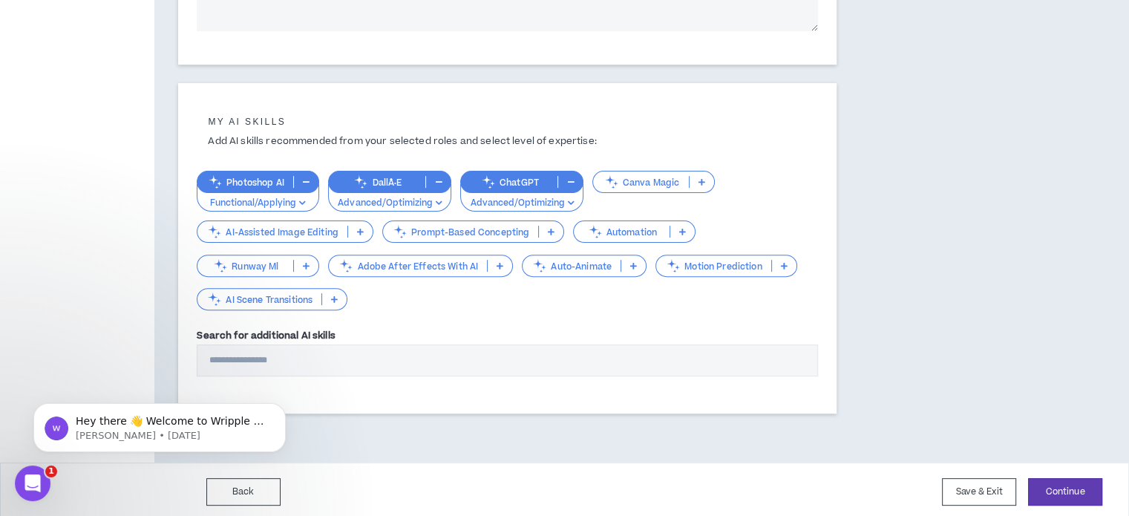
scroll to position [458, 0]
click at [280, 408] on icon "Dismiss notification" at bounding box center [280, 407] width 5 height 5
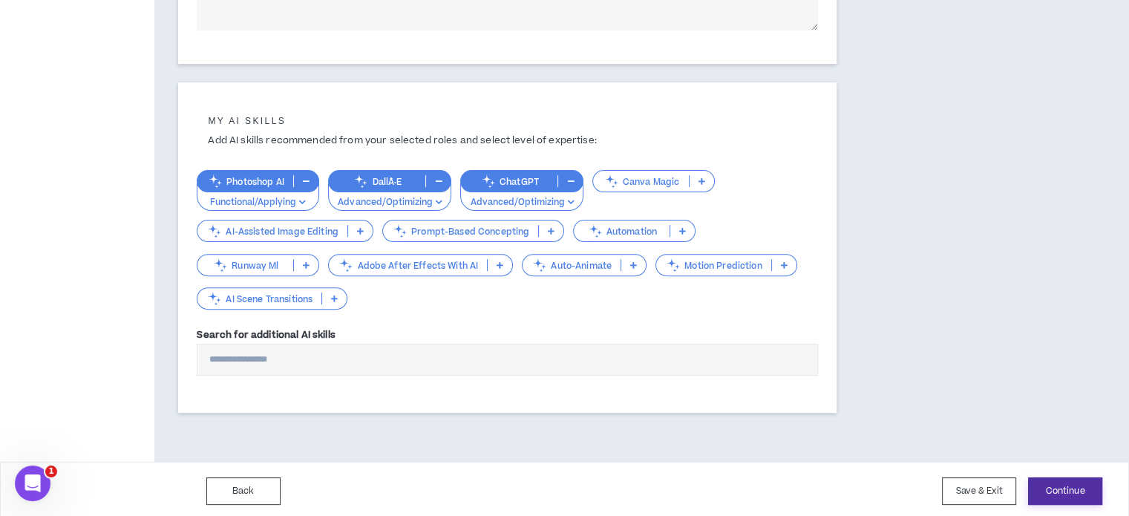
click at [1071, 492] on button "Continue" at bounding box center [1065, 490] width 74 height 27
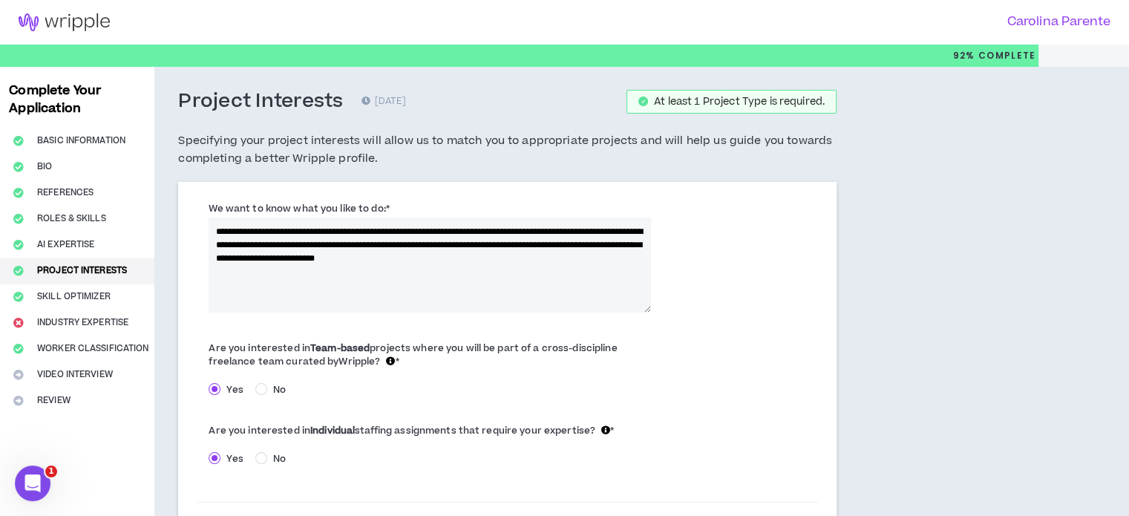
drag, startPoint x: 218, startPoint y: 228, endPoint x: 554, endPoint y: 256, distance: 336.8
click at [554, 256] on textarea "**********" at bounding box center [430, 265] width 442 height 95
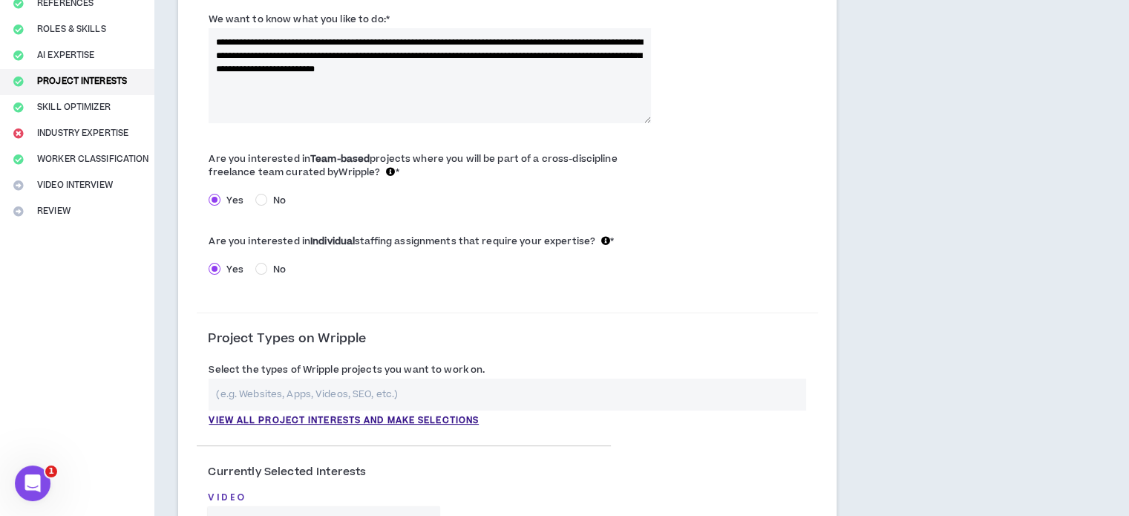
scroll to position [190, 0]
click at [602, 65] on textarea "**********" at bounding box center [430, 74] width 442 height 95
type textarea "**********"
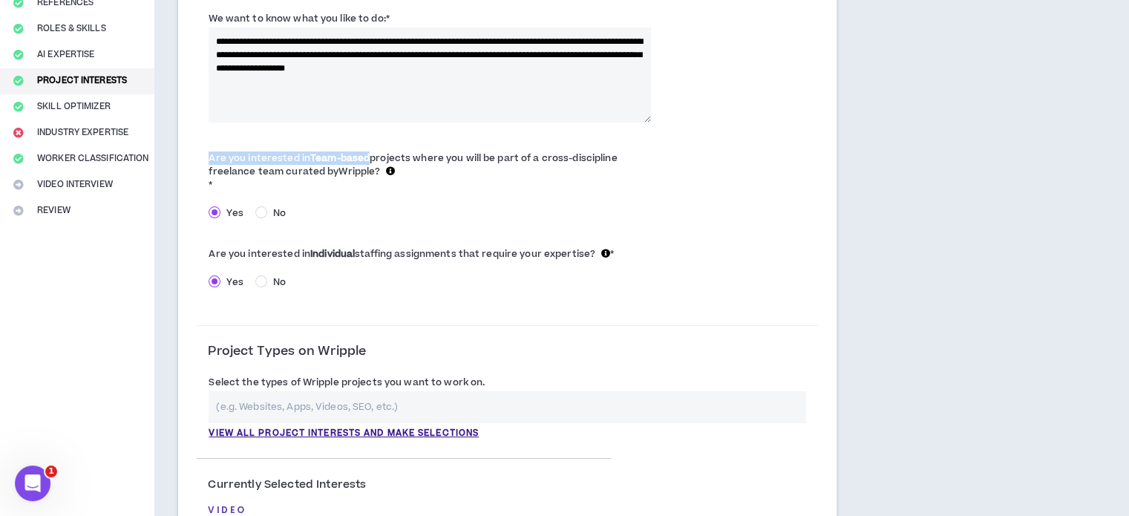
drag, startPoint x: 204, startPoint y: 155, endPoint x: 365, endPoint y: 154, distance: 161.1
click at [365, 154] on div "Are you interested in Team-based projects where you will be part of a cross-dis…" at bounding box center [430, 186] width 466 height 81
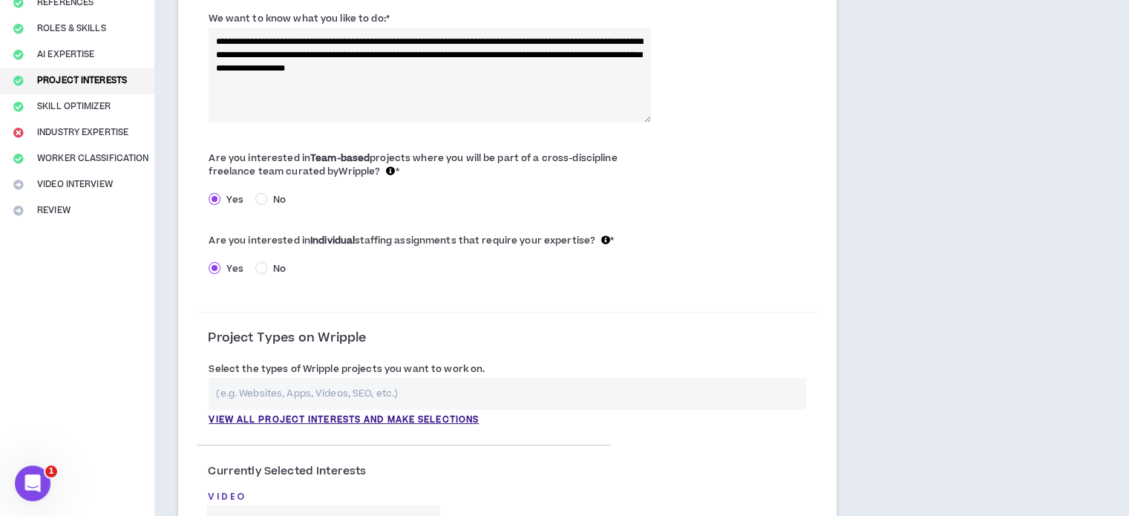
click at [492, 186] on div "Are you interested in Team-based projects where you will be part of a cross-dis…" at bounding box center [430, 180] width 442 height 68
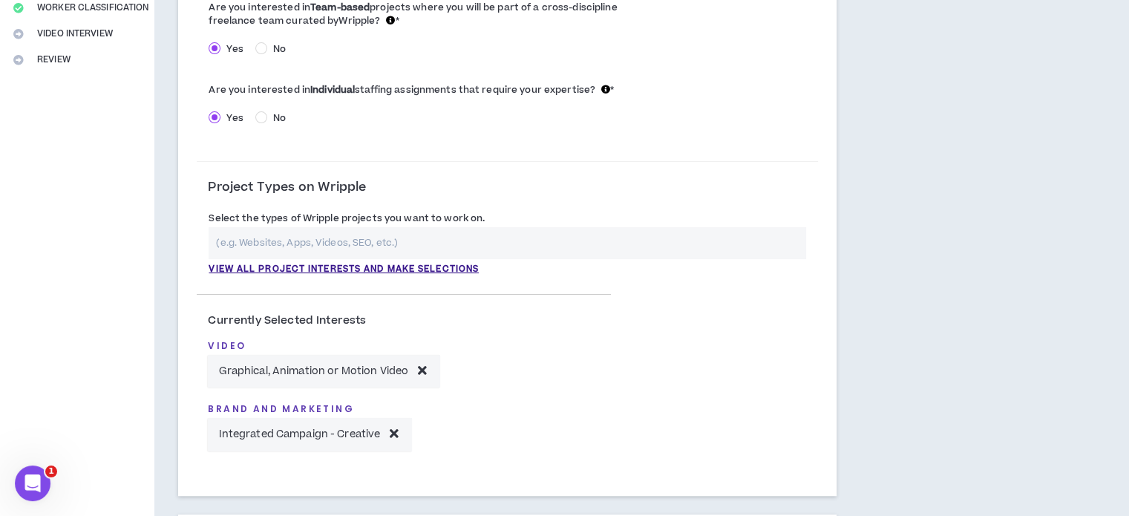
scroll to position [368, 0]
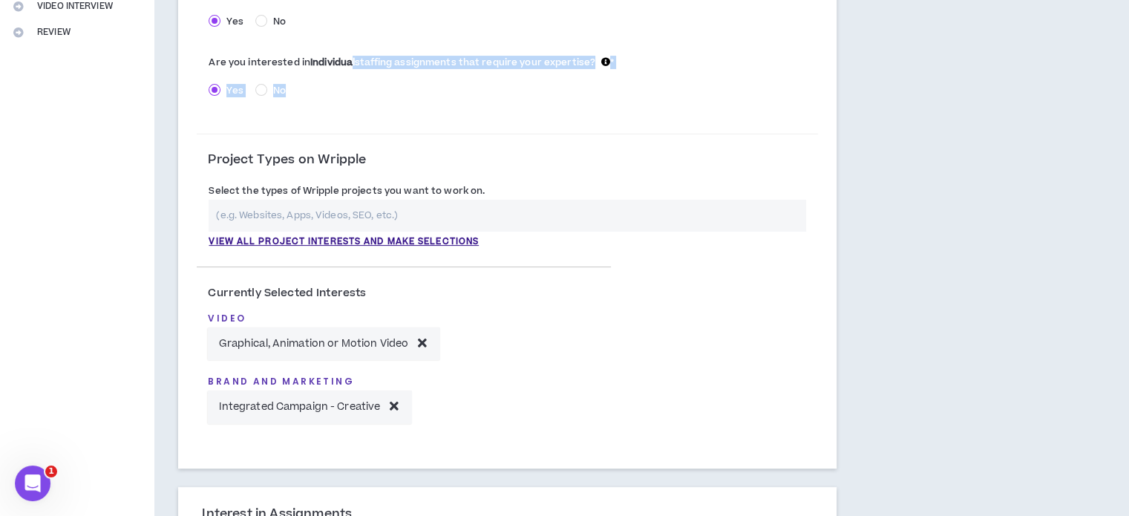
drag, startPoint x: 350, startPoint y: 59, endPoint x: 407, endPoint y: 78, distance: 59.6
click at [407, 78] on div "Are you interested in Individual staffing assignments that require your experti…" at bounding box center [430, 77] width 442 height 54
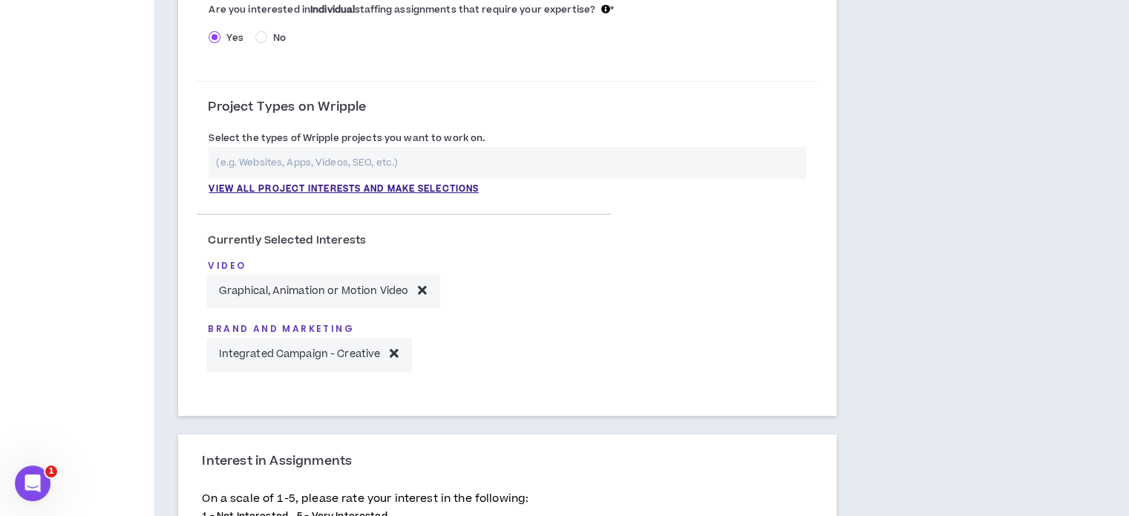
scroll to position [422, 0]
click at [334, 190] on p "View all project interests and make selections" at bounding box center [344, 188] width 270 height 13
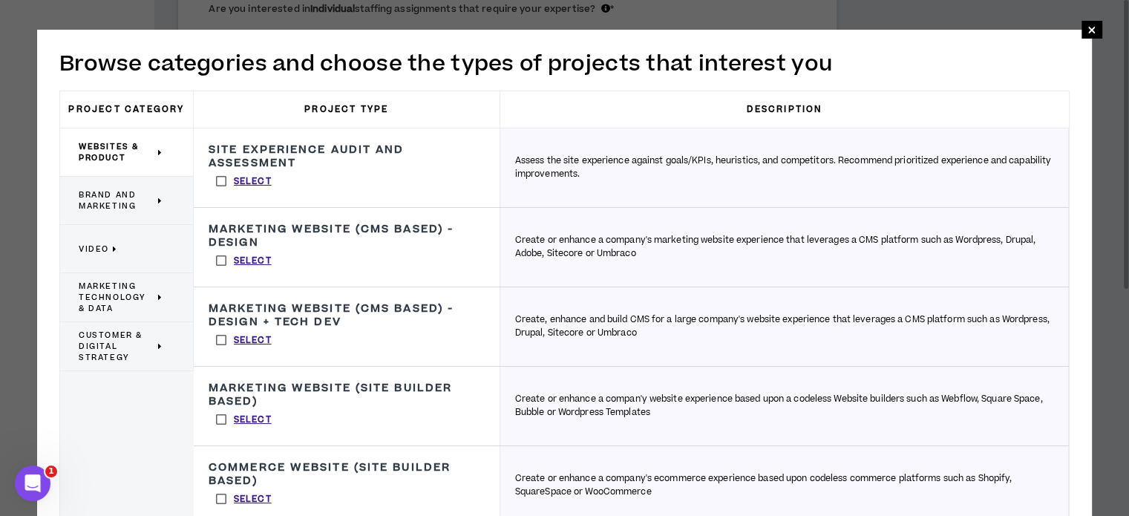
click at [143, 200] on span "Brand and Marketing" at bounding box center [117, 200] width 76 height 22
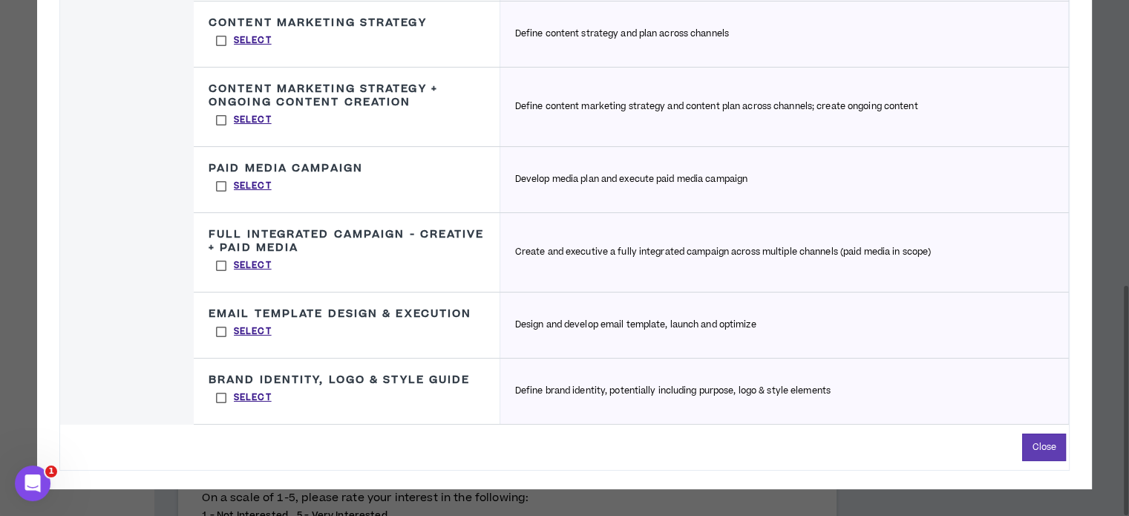
click at [351, 381] on h3 "Brand Identity, Logo & Style Guide" at bounding box center [339, 380] width 261 height 13
click at [221, 394] on label "Select" at bounding box center [244, 398] width 71 height 22
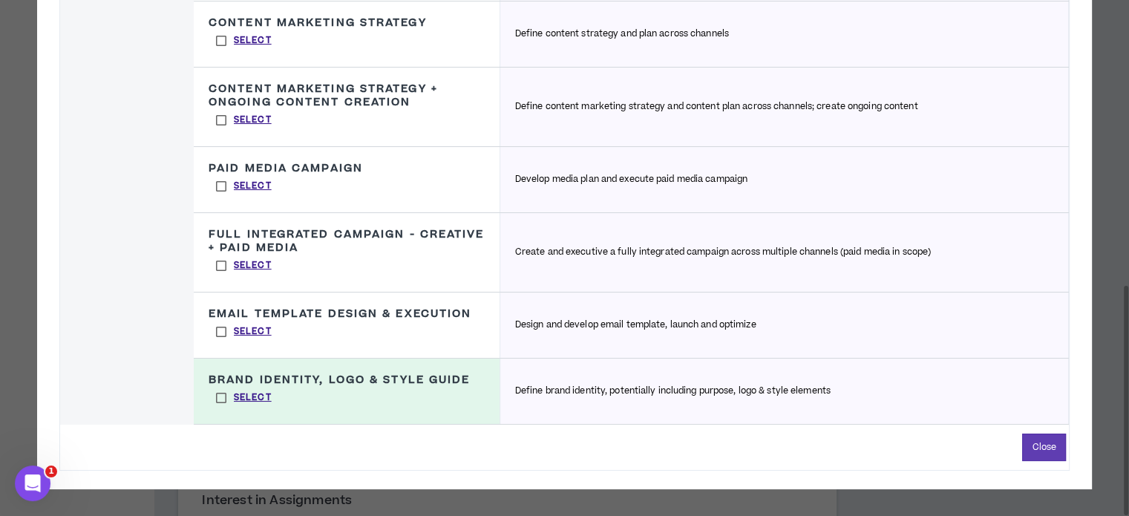
click at [218, 327] on label "Select" at bounding box center [244, 332] width 71 height 22
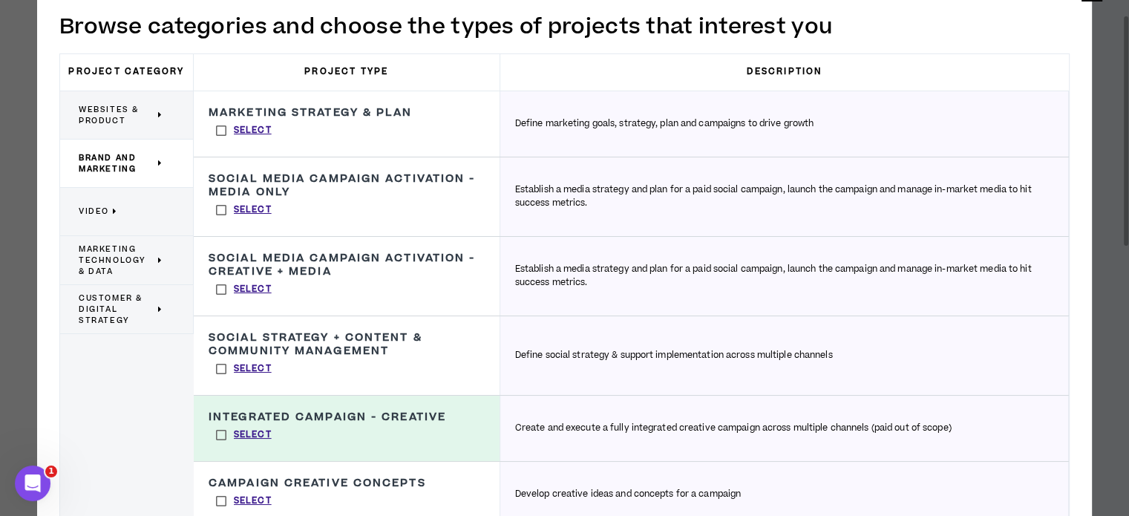
click at [125, 229] on div "Video" at bounding box center [127, 212] width 134 height 48
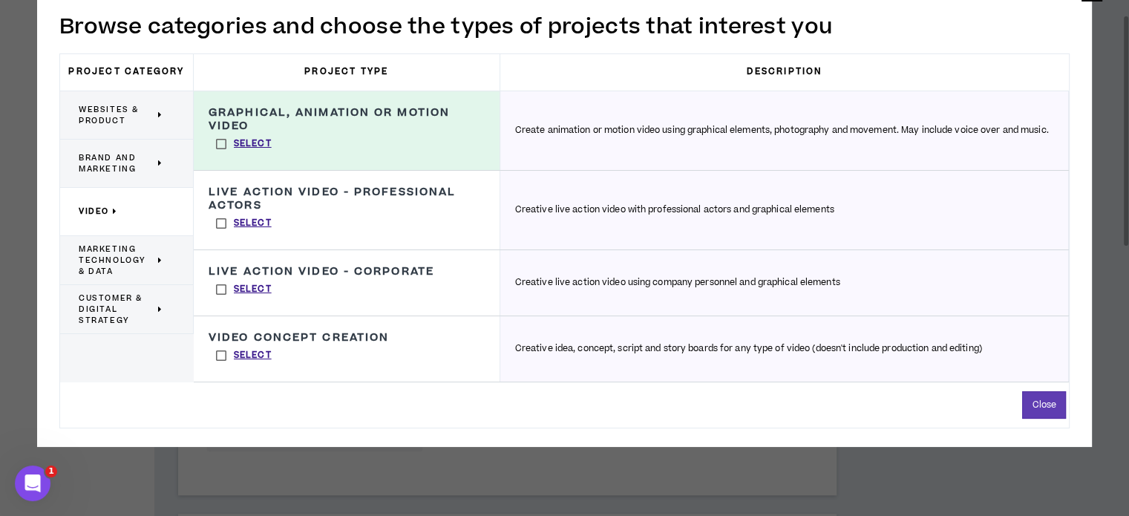
click at [140, 265] on span "Marketing Technology & Data" at bounding box center [117, 260] width 76 height 33
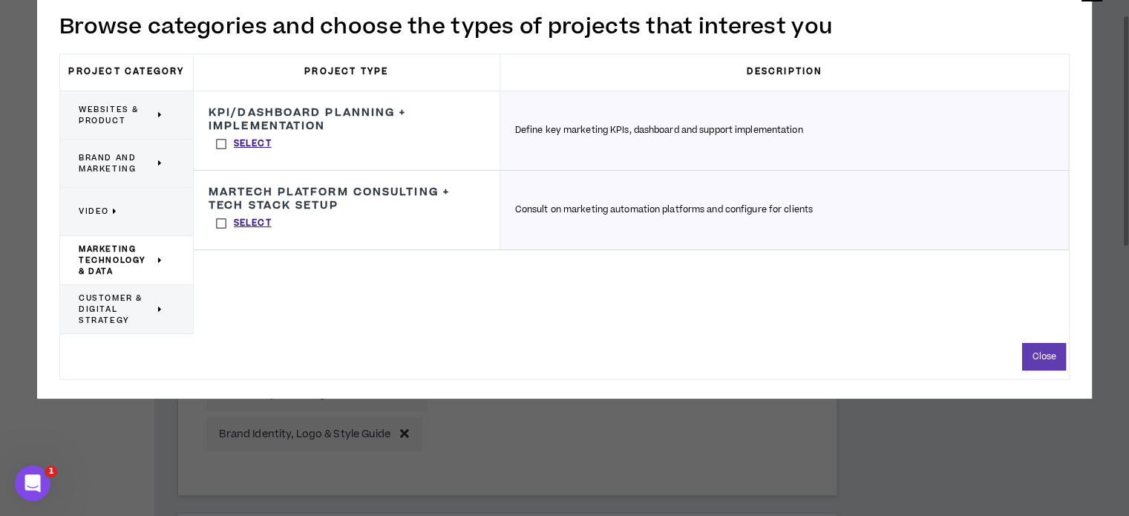
click at [146, 312] on span "Customer & Digital Strategy" at bounding box center [117, 309] width 76 height 33
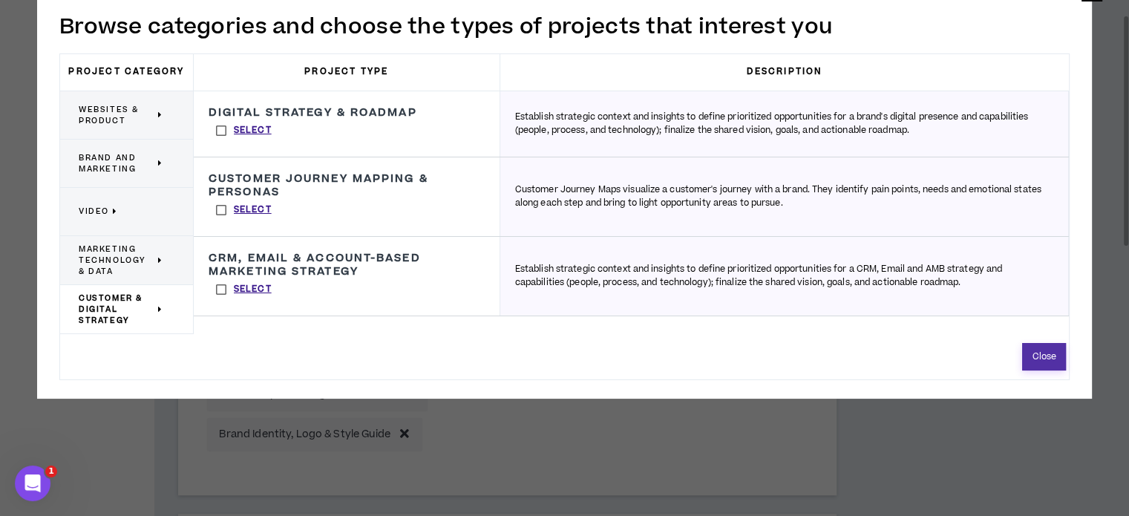
click at [1037, 365] on button "Close" at bounding box center [1044, 356] width 44 height 27
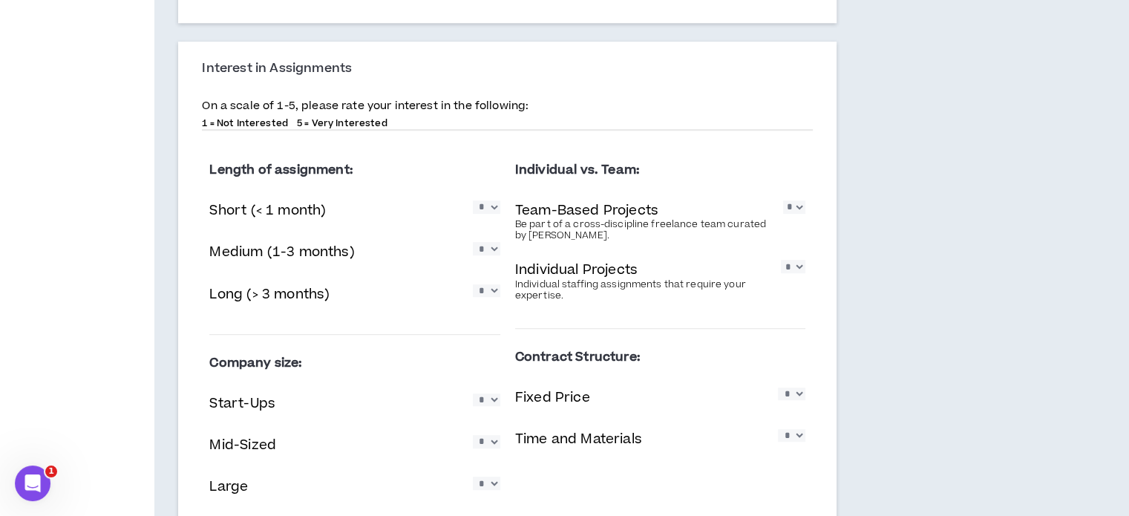
scroll to position [894, 0]
click at [488, 207] on select "* * * * *" at bounding box center [486, 206] width 27 height 13
select select "*"
click at [473, 200] on select "* * * * *" at bounding box center [486, 206] width 27 height 13
click at [491, 246] on select "* * * * *" at bounding box center [486, 248] width 27 height 13
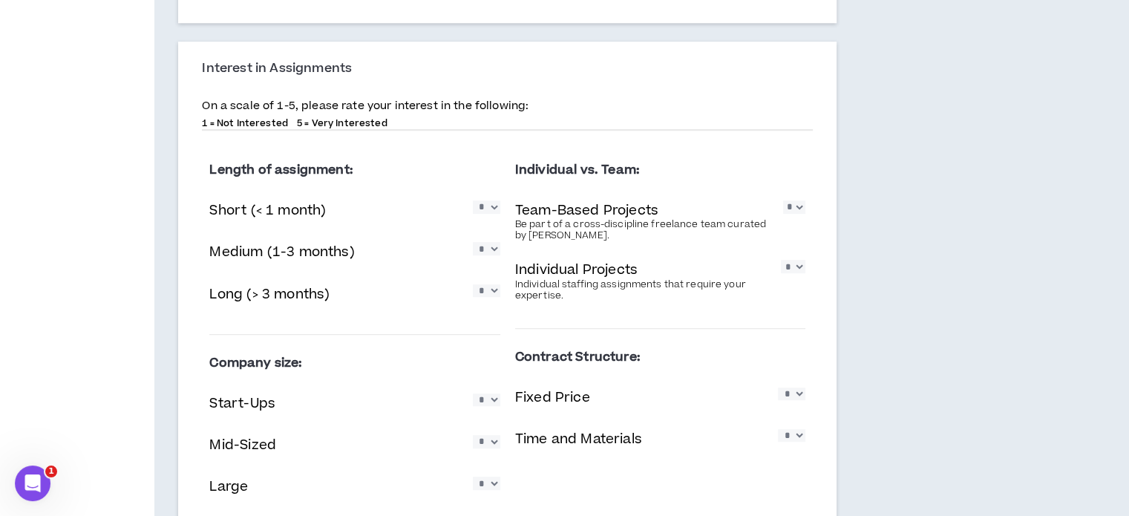
select select "*"
click at [473, 242] on select "* * * * *" at bounding box center [486, 248] width 27 height 13
click at [488, 286] on select "* * * * *" at bounding box center [486, 290] width 27 height 13
click at [473, 284] on select "* * * * *" at bounding box center [486, 290] width 27 height 13
click at [488, 287] on select "* * * * *" at bounding box center [486, 290] width 27 height 13
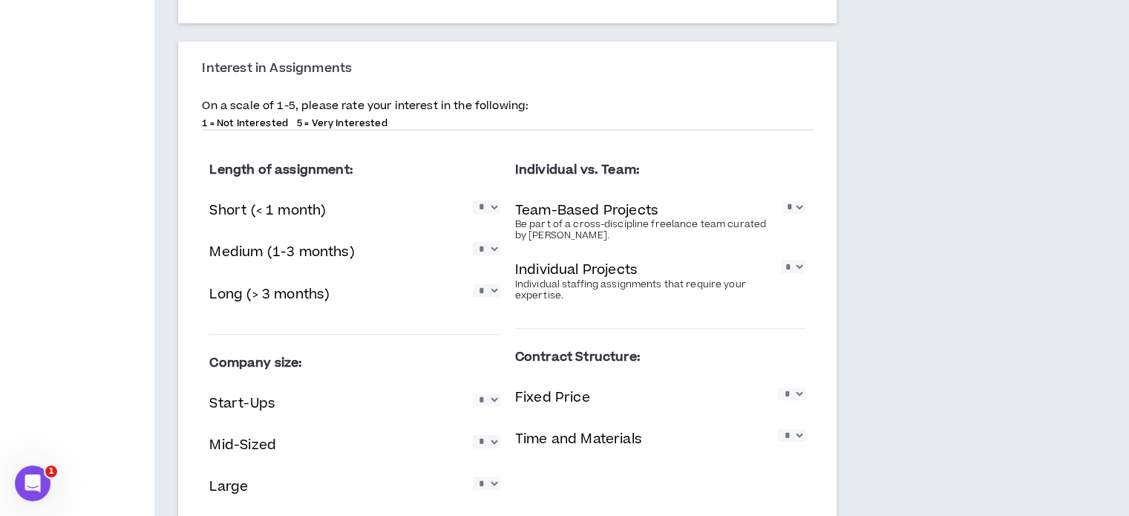
select select "*"
click at [473, 284] on select "* * * * *" at bounding box center [486, 290] width 27 height 13
click at [802, 201] on select "* * * * *" at bounding box center [794, 206] width 22 height 13
select select "*"
click at [783, 200] on select "* * * * *" at bounding box center [794, 206] width 22 height 13
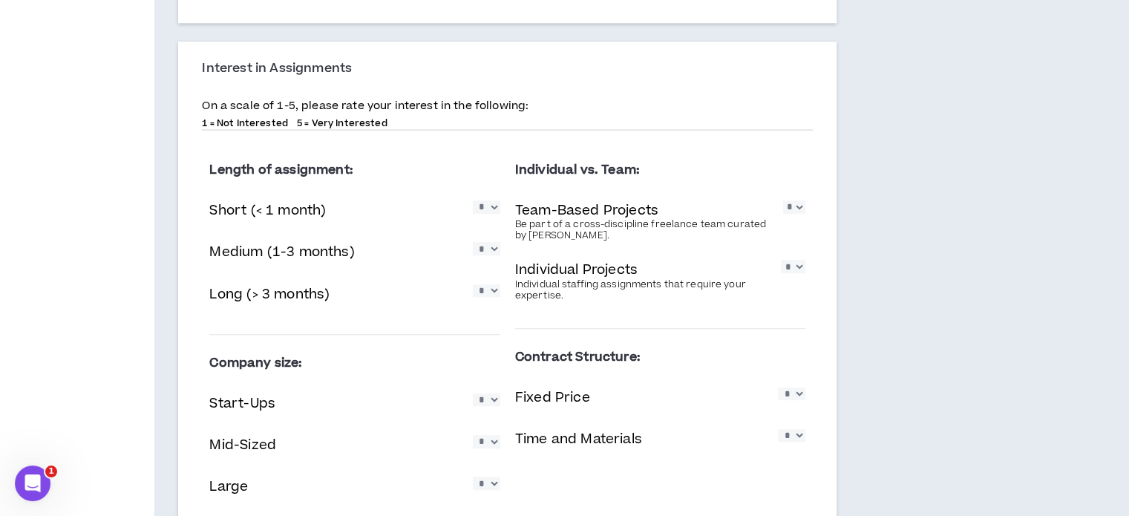
click at [800, 264] on select "* * * * *" at bounding box center [793, 266] width 25 height 13
select select "*"
click at [781, 260] on select "* * * * *" at bounding box center [793, 266] width 25 height 13
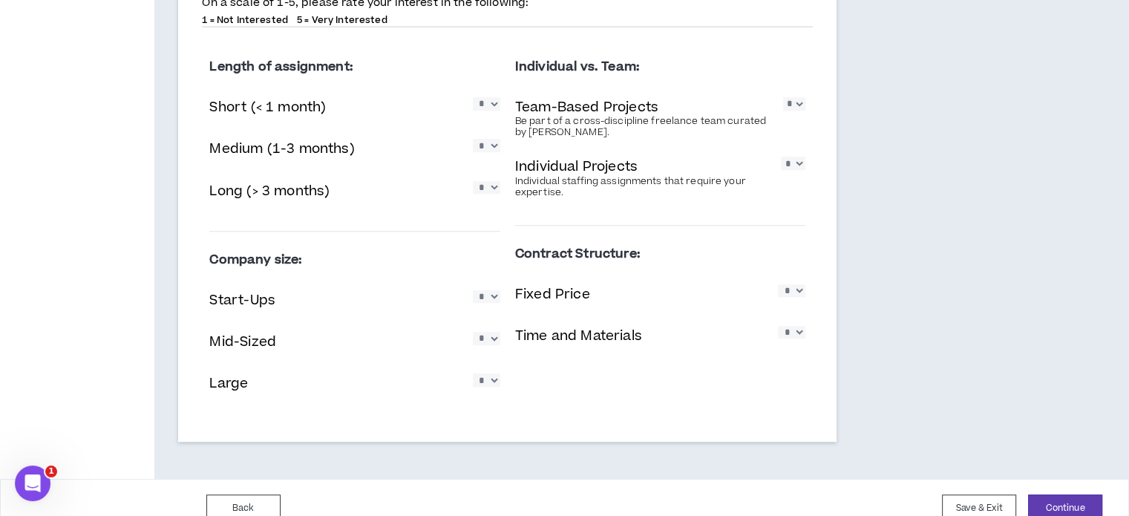
scroll to position [1005, 0]
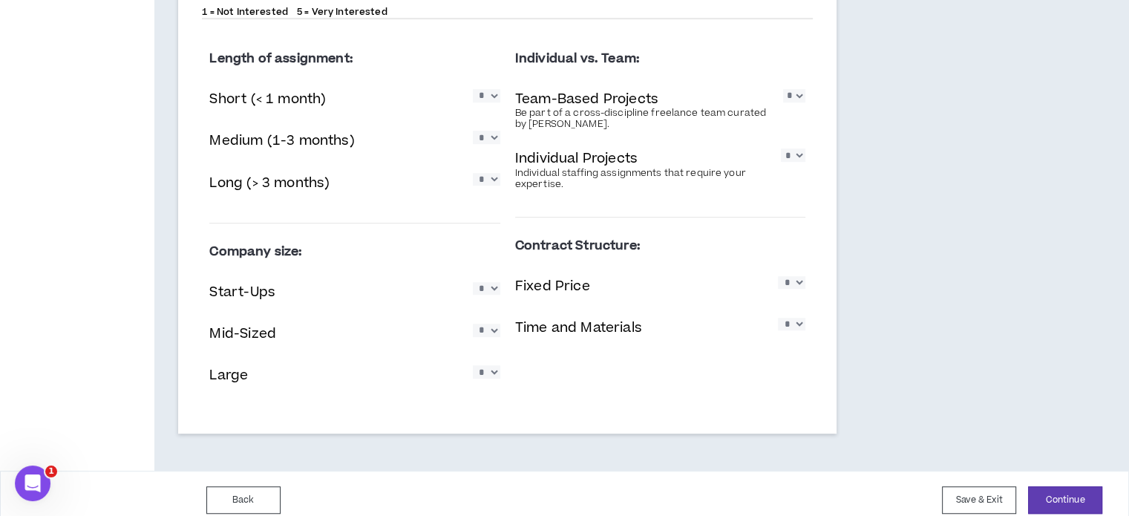
click at [478, 290] on select "* * * * *" at bounding box center [486, 288] width 27 height 13
select select "*"
click at [473, 282] on select "* * * * *" at bounding box center [486, 288] width 27 height 13
click at [487, 397] on div "Company size: Start-Ups * * * * * Mid-Sized * * * * * Large * * * * *" at bounding box center [354, 319] width 290 height 169
click at [487, 326] on select "* * * * *" at bounding box center [486, 330] width 27 height 13
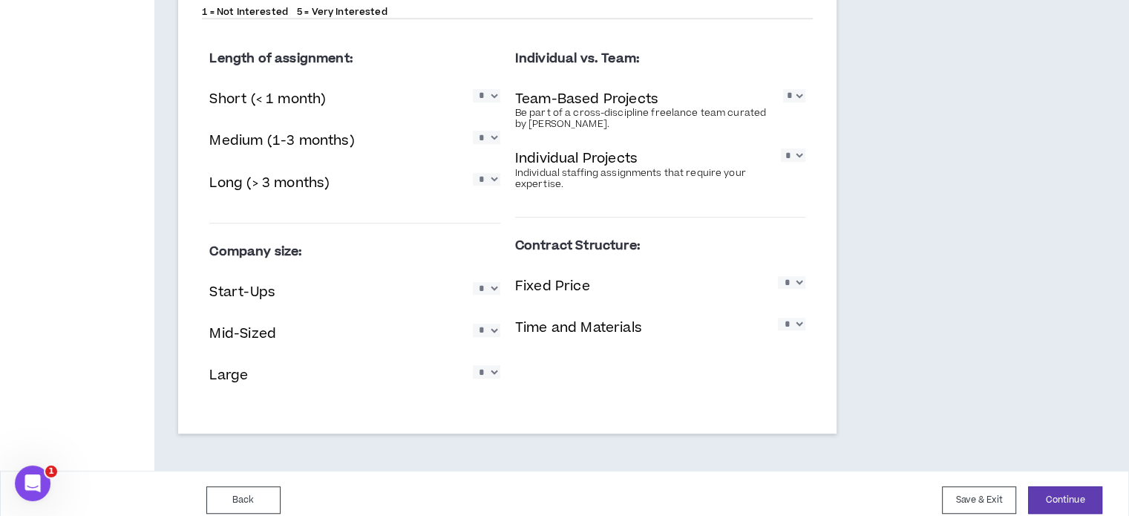
select select "*"
click at [473, 324] on select "* * * * *" at bounding box center [486, 330] width 27 height 13
click at [489, 378] on select "* * * * *" at bounding box center [486, 371] width 27 height 13
select select "*"
click at [473, 365] on select "* * * * *" at bounding box center [486, 371] width 27 height 13
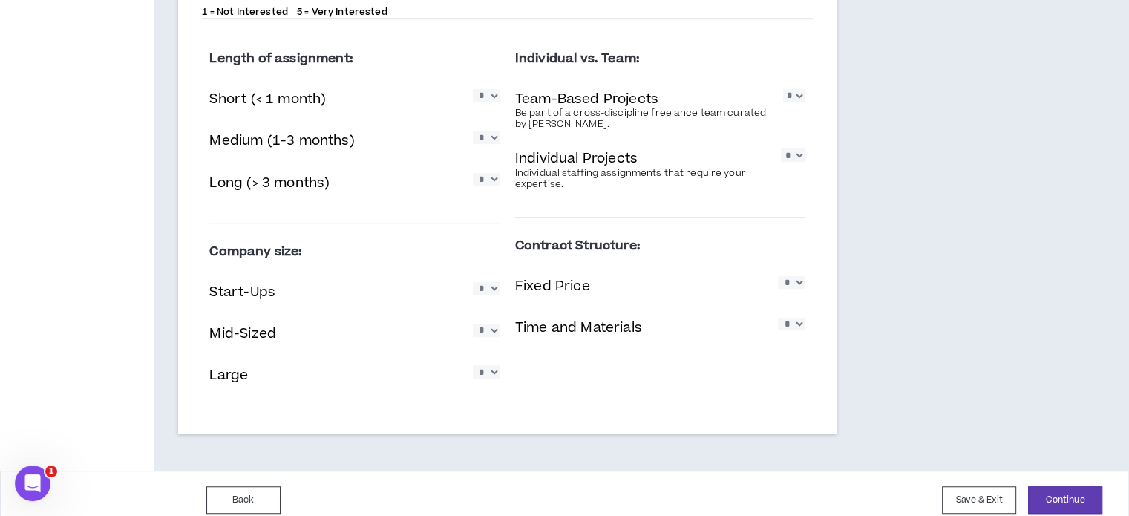
click at [801, 329] on select "* * * * *" at bounding box center [791, 324] width 27 height 13
select select "*"
click at [778, 318] on select "* * * * *" at bounding box center [791, 324] width 27 height 13
click at [791, 276] on select "* * * * *" at bounding box center [791, 282] width 27 height 13
select select "*"
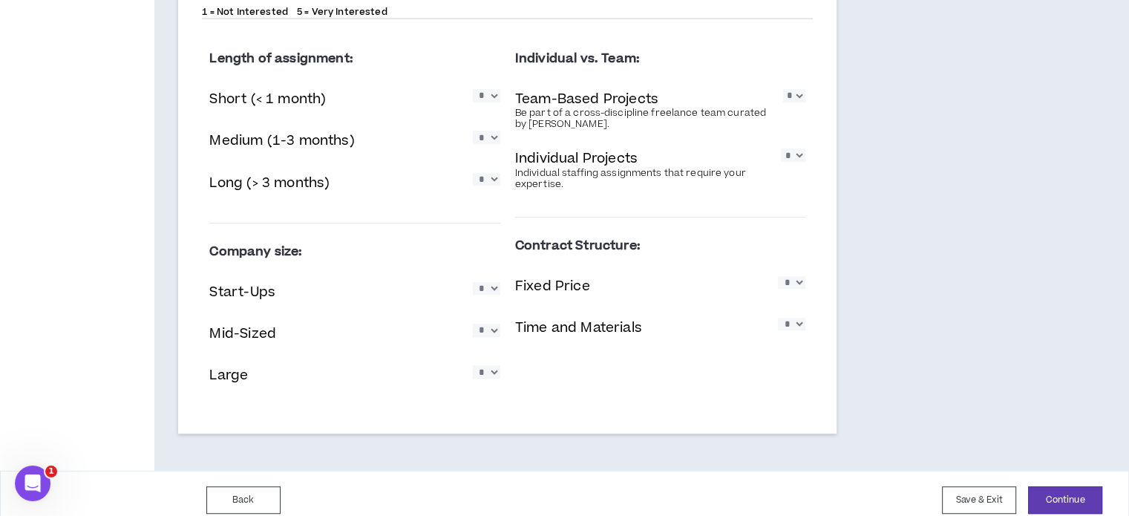
click at [778, 276] on select "* * * * *" at bounding box center [791, 282] width 27 height 13
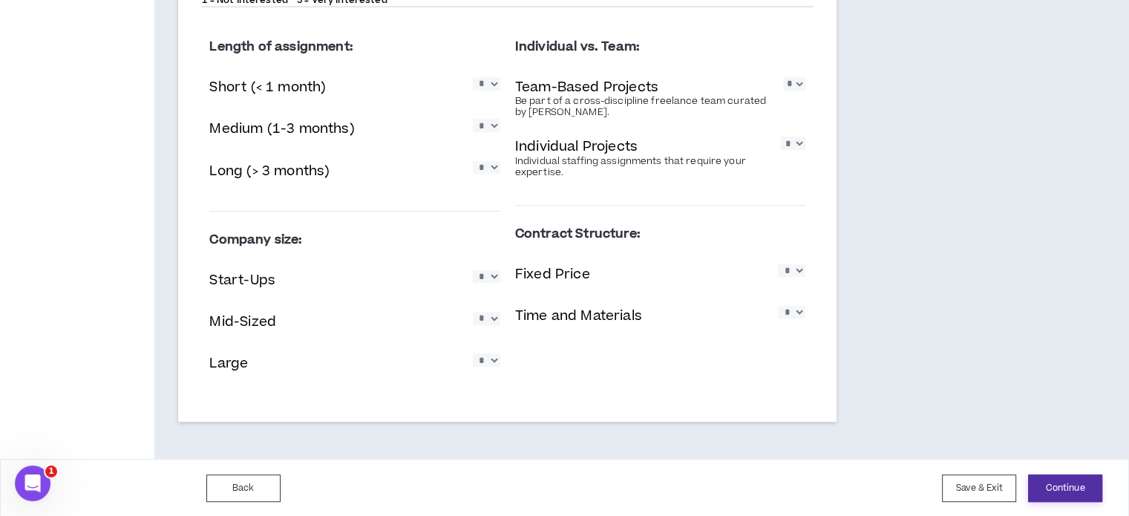
click at [1073, 485] on button "Continue" at bounding box center [1065, 487] width 74 height 27
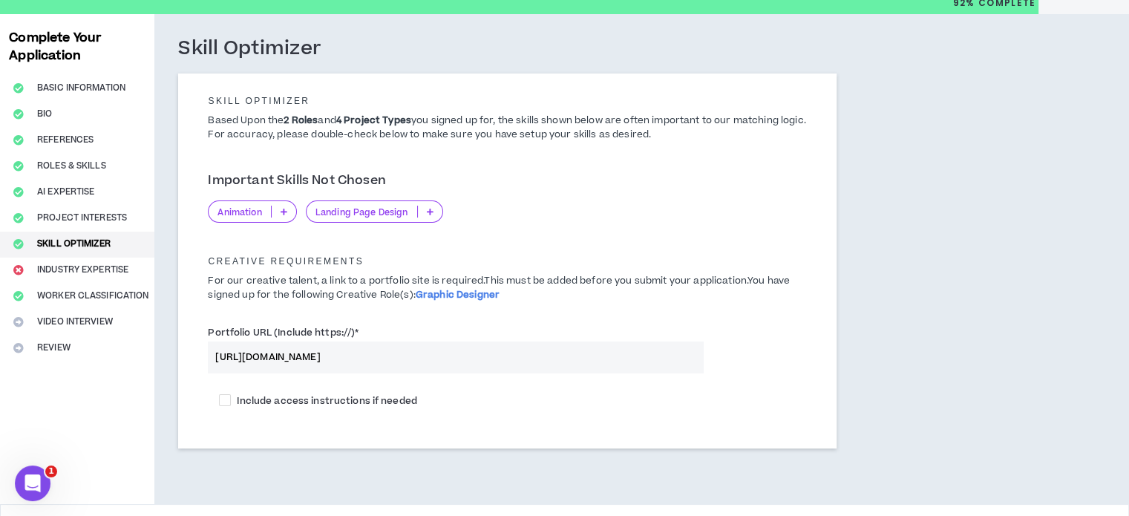
scroll to position [53, 0]
click at [287, 212] on icon at bounding box center [284, 210] width 7 height 7
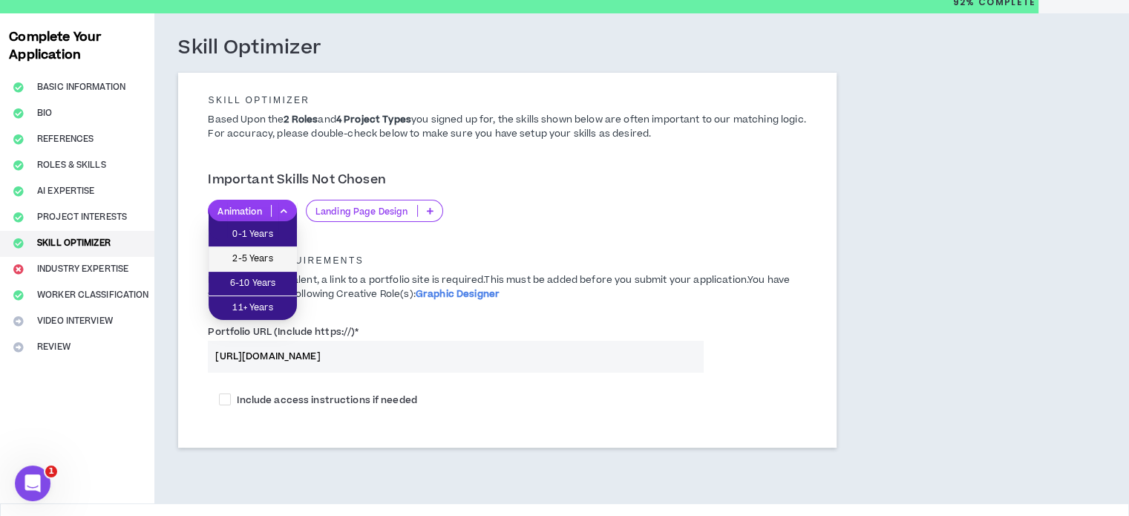
click at [255, 264] on span "2-5 Years" at bounding box center [253, 259] width 71 height 16
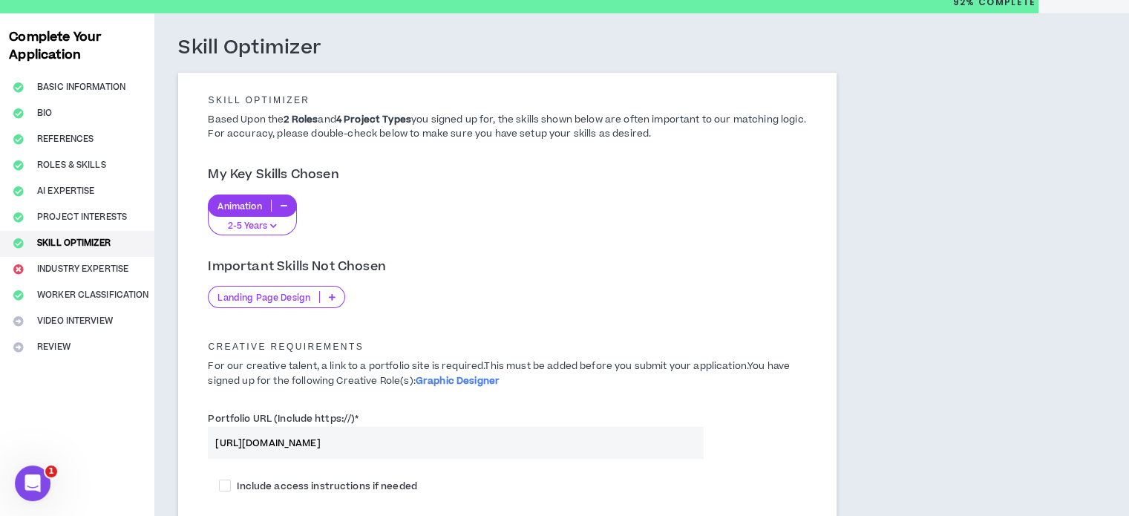
click at [331, 304] on div "Landing Page Design" at bounding box center [276, 297] width 137 height 22
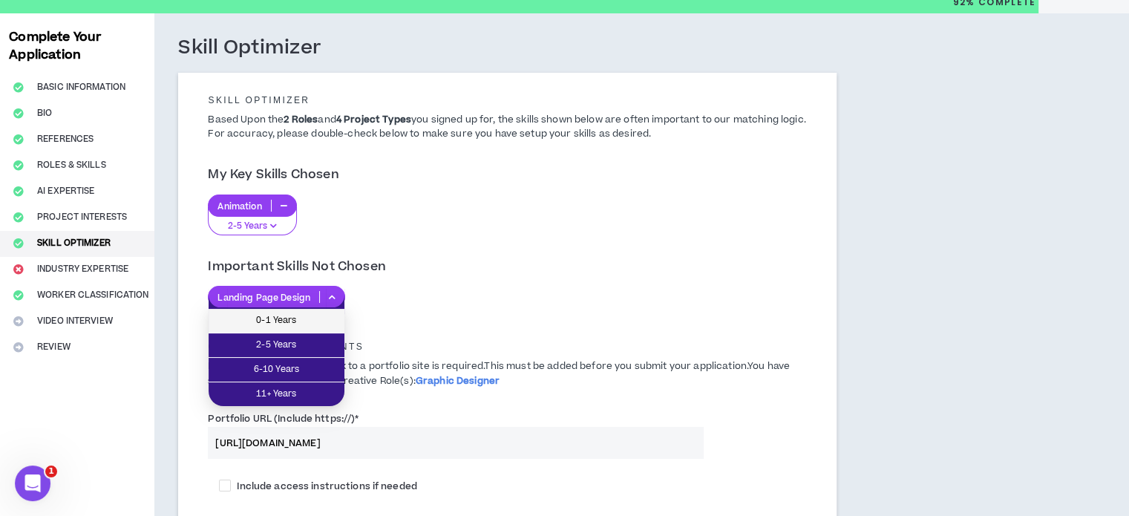
click at [318, 331] on li "0-1 Years" at bounding box center [277, 321] width 136 height 25
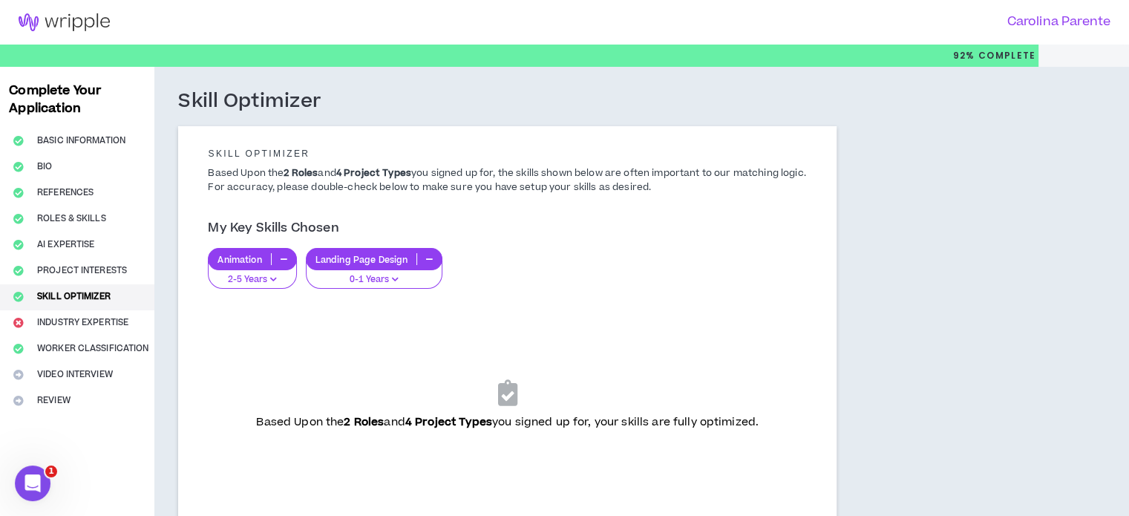
scroll to position [321, 0]
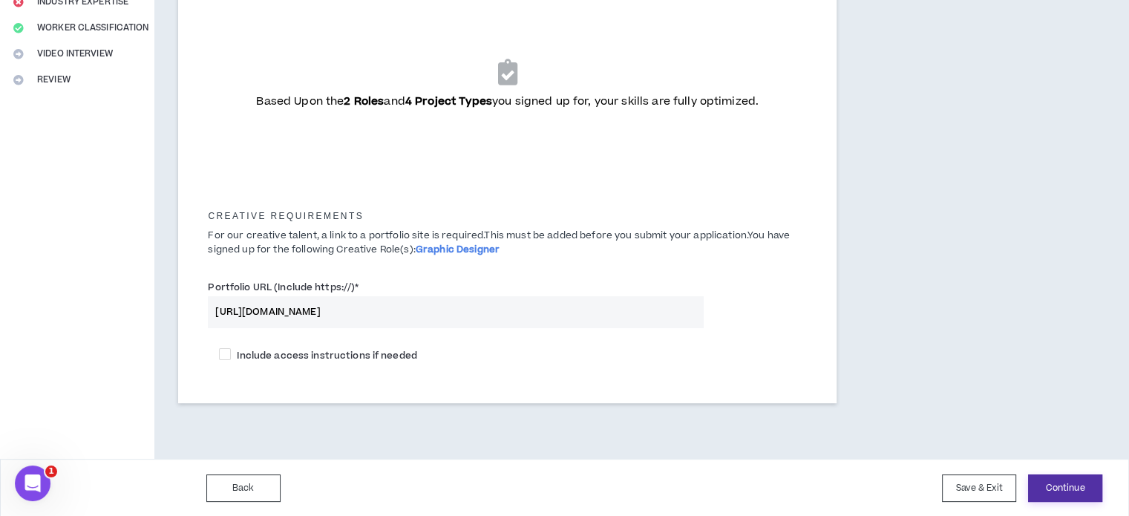
click at [1066, 495] on button "Continue" at bounding box center [1065, 487] width 74 height 27
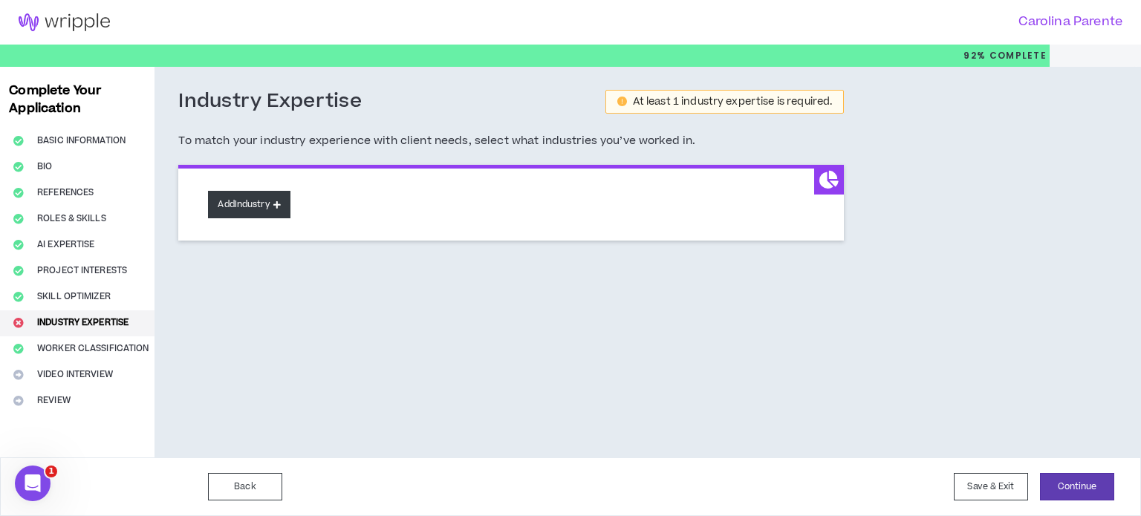
click at [273, 204] on button "Add Industry" at bounding box center [249, 204] width 82 height 27
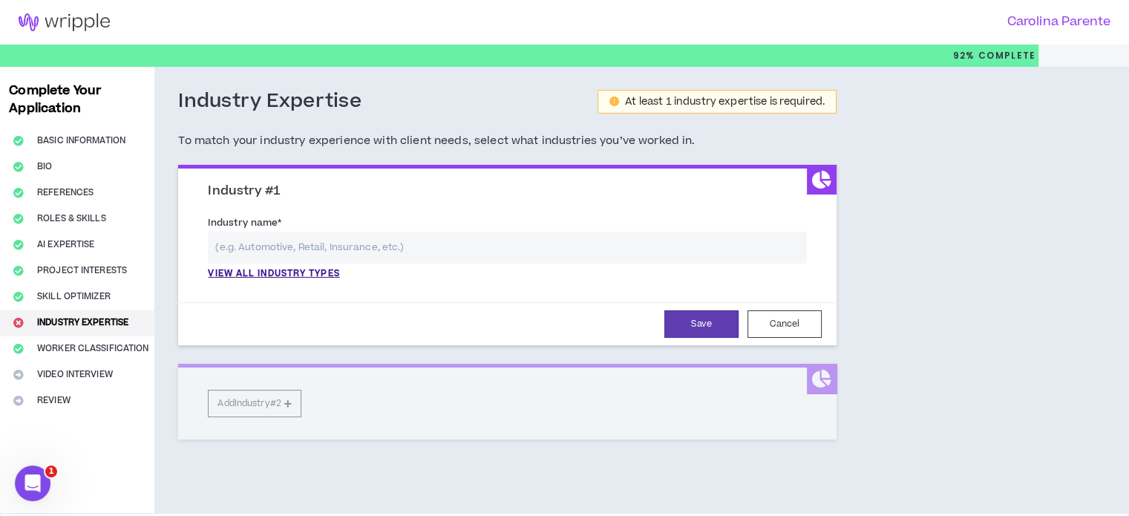
click at [303, 252] on input "text" at bounding box center [507, 248] width 599 height 32
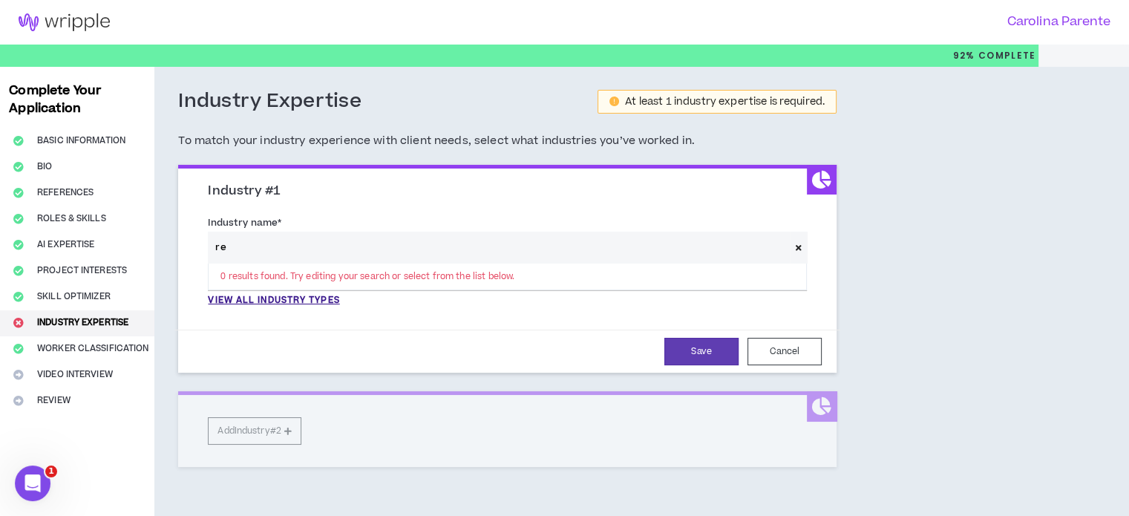
type input "r"
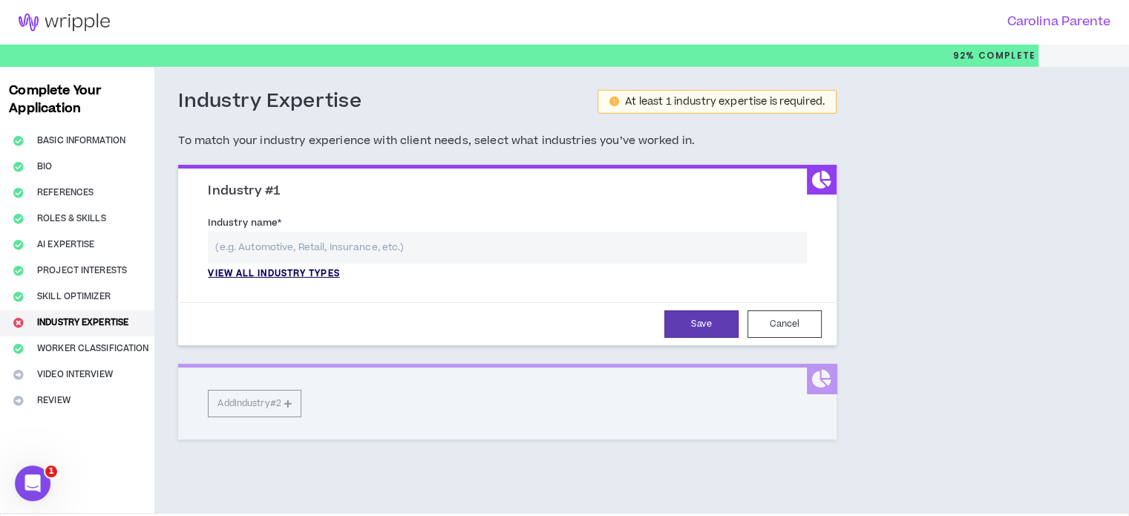
click at [272, 273] on p "View all industry types" at bounding box center [273, 273] width 131 height 13
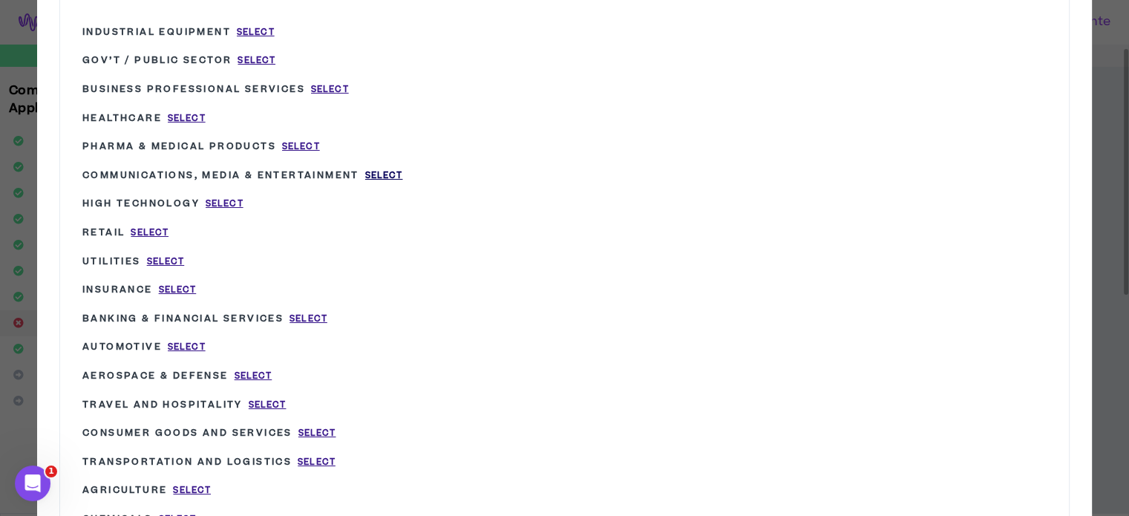
click at [383, 172] on span "Select" at bounding box center [384, 175] width 38 height 13
type input "Communications, Media & Entertainment"
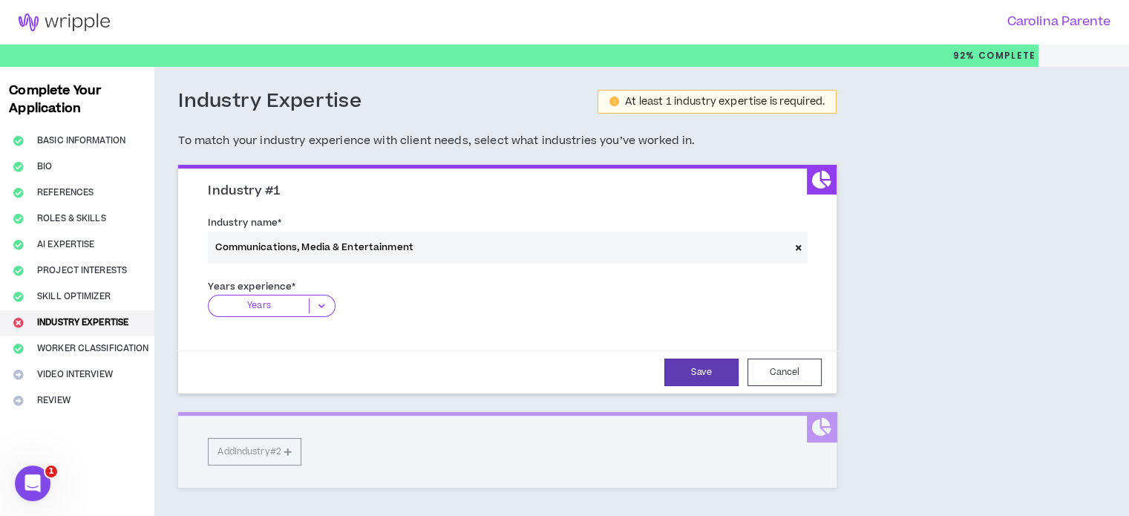
click at [321, 301] on icon at bounding box center [322, 306] width 25 height 15
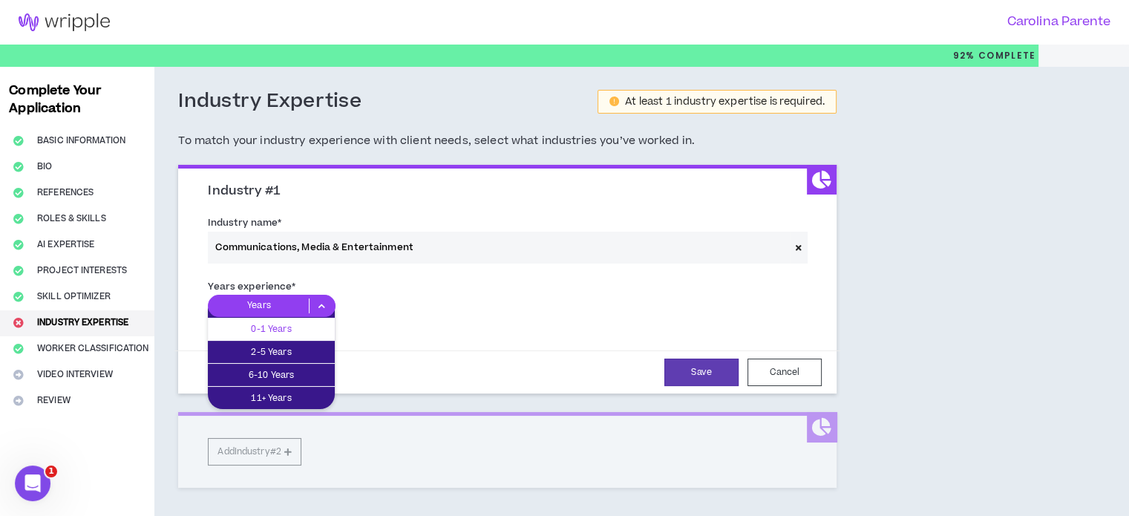
click at [312, 339] on div "0-1 Years" at bounding box center [271, 329] width 127 height 22
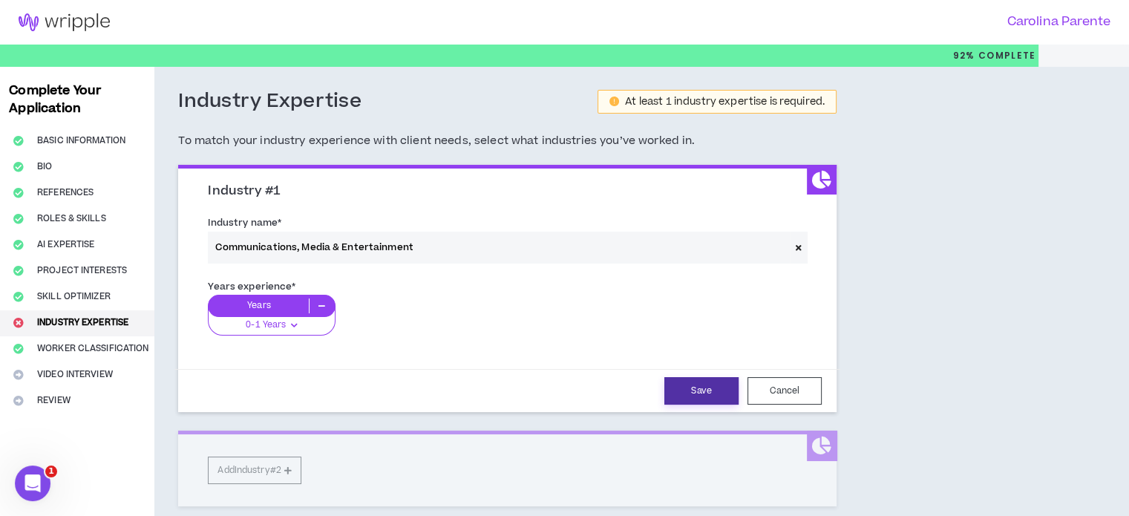
click at [710, 387] on button "Save" at bounding box center [702, 390] width 74 height 27
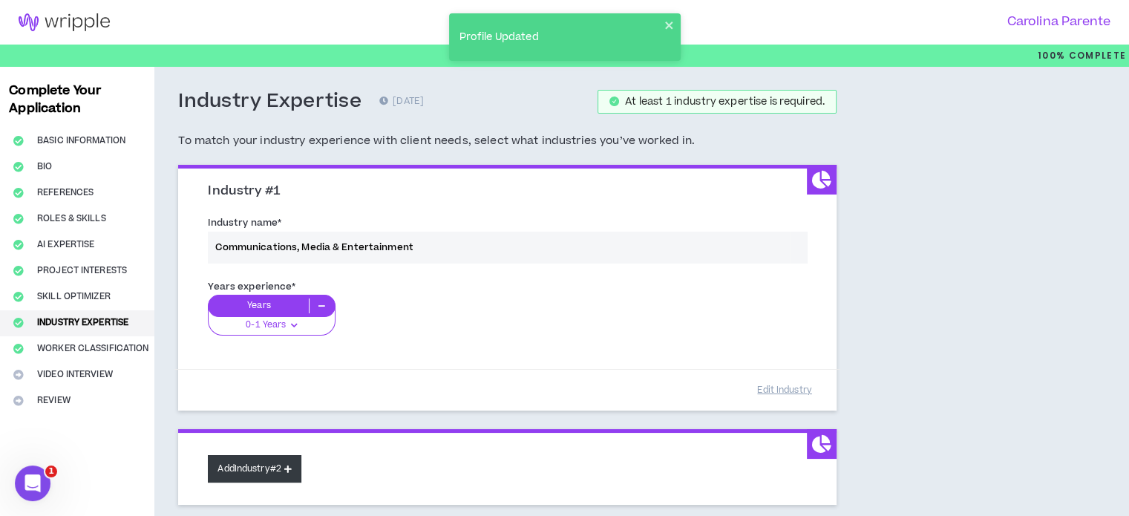
click at [274, 473] on button "Add Industry #2" at bounding box center [255, 468] width 94 height 27
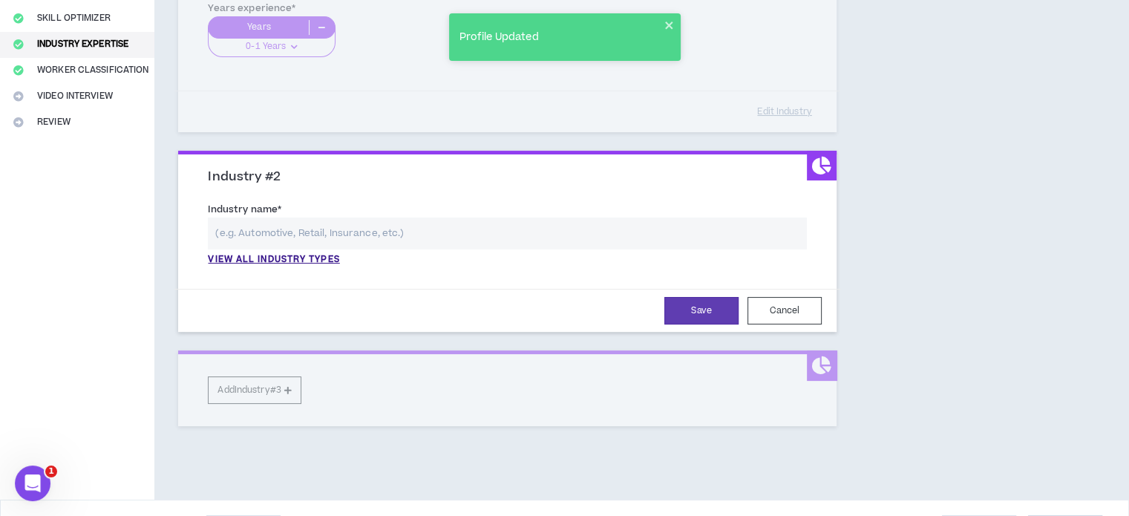
scroll to position [279, 0]
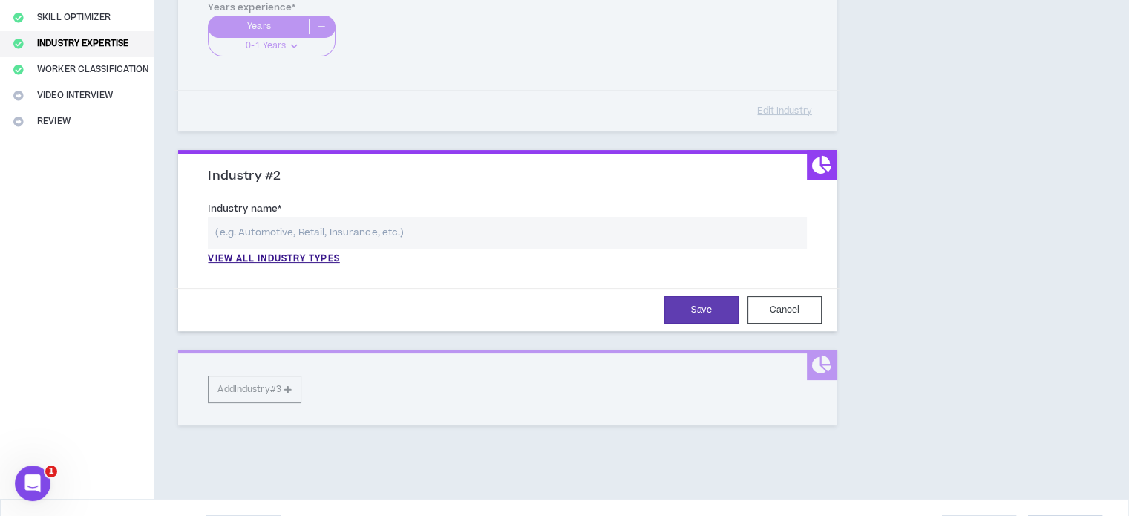
click at [329, 224] on input "text" at bounding box center [507, 233] width 599 height 32
click at [312, 261] on p "View all industry types" at bounding box center [273, 258] width 131 height 13
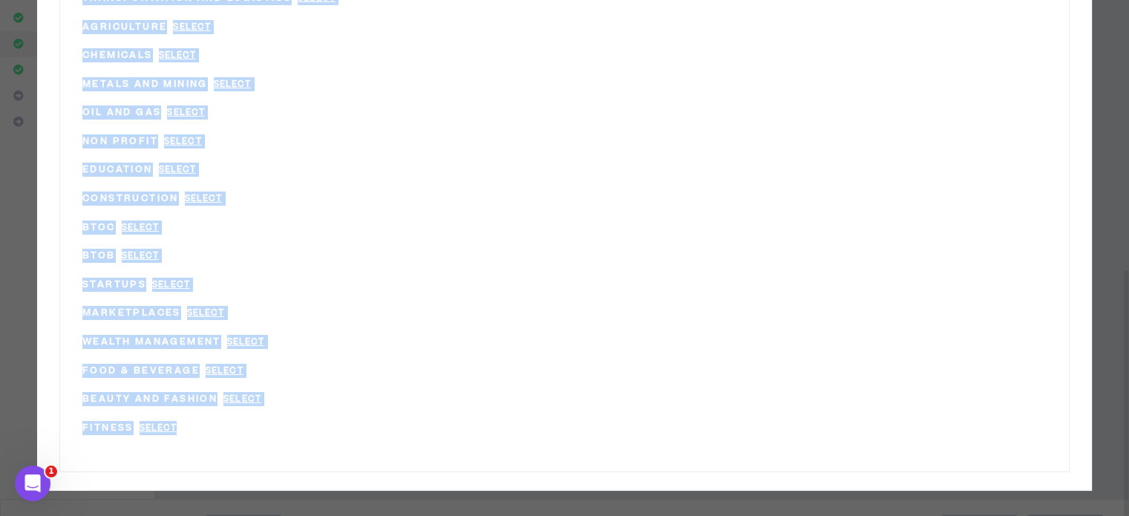
drag, startPoint x: 178, startPoint y: 439, endPoint x: 34, endPoint y: -90, distance: 548.0
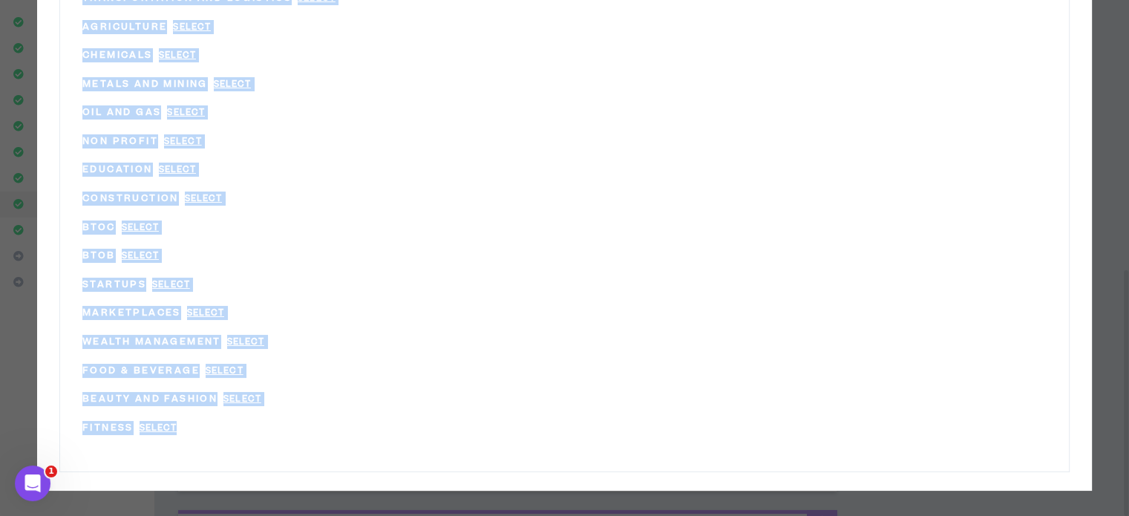
scroll to position [117, 0]
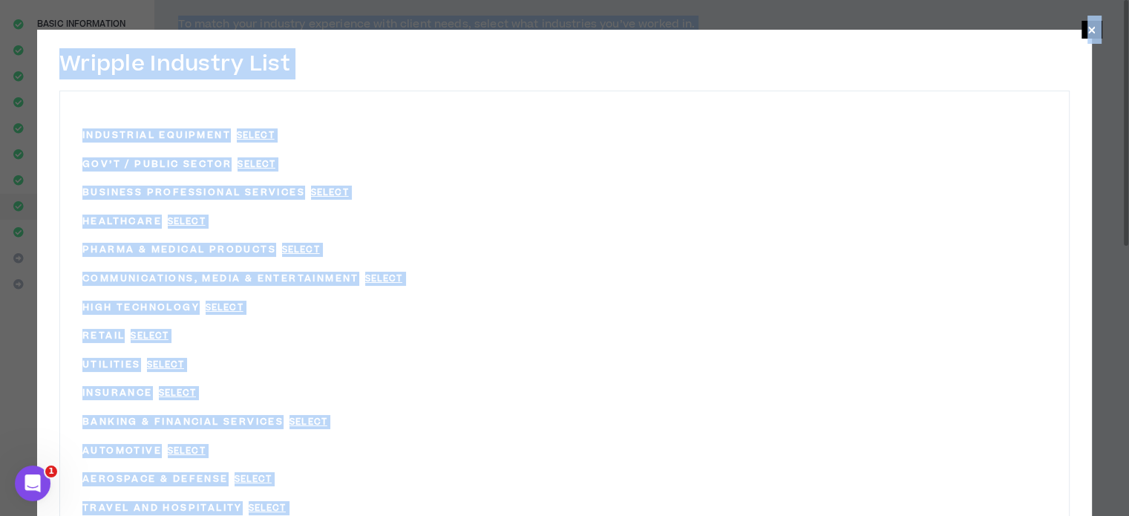
copy body "Loremipsum Dolor & Sitame CO Adipiscin Elitsed Doeiusmod Tempo Incididun Utlabo…"
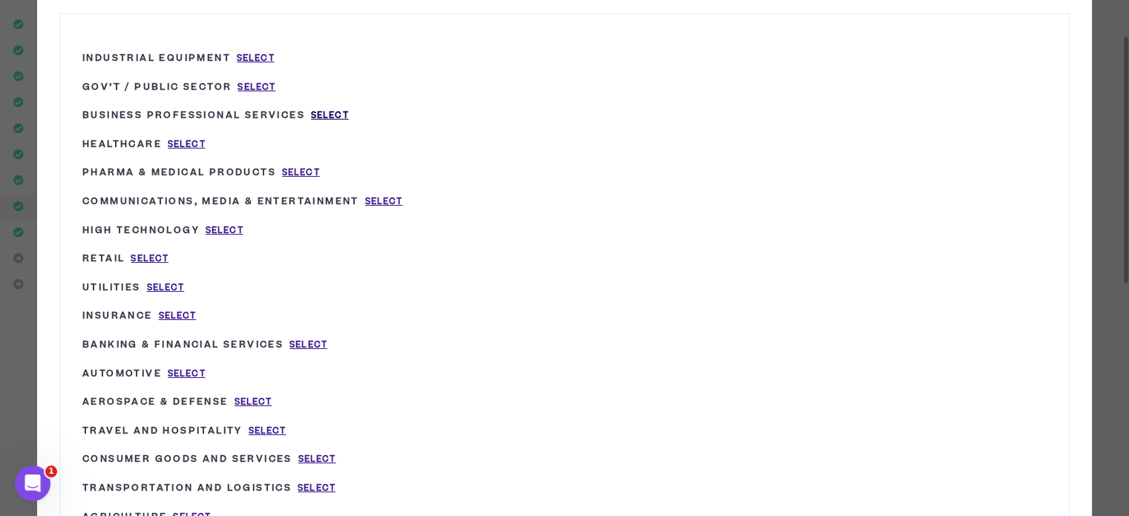
click at [314, 109] on span "Select" at bounding box center [330, 115] width 38 height 13
type input "Business Professional Services"
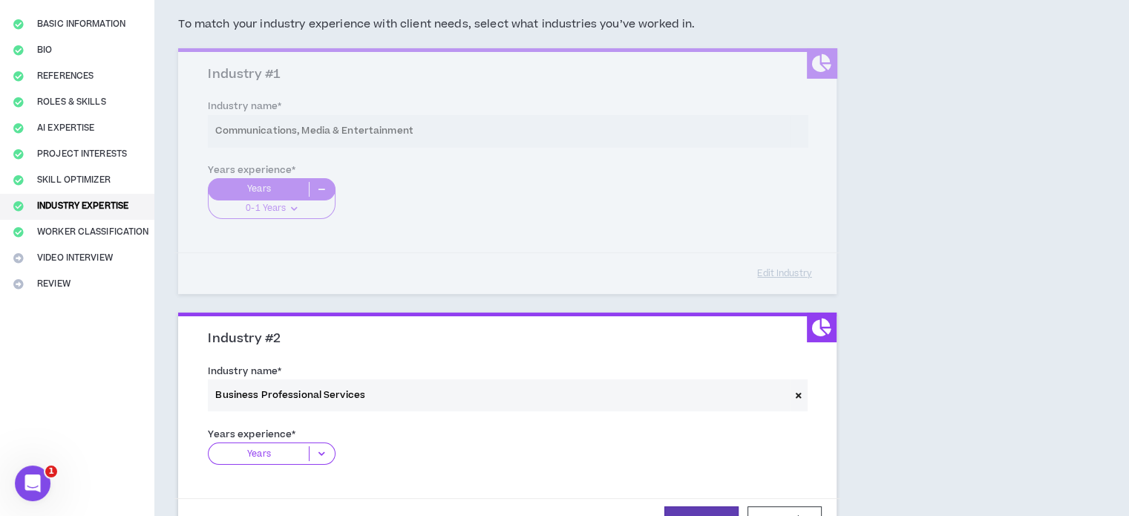
click at [315, 454] on icon at bounding box center [322, 453] width 25 height 15
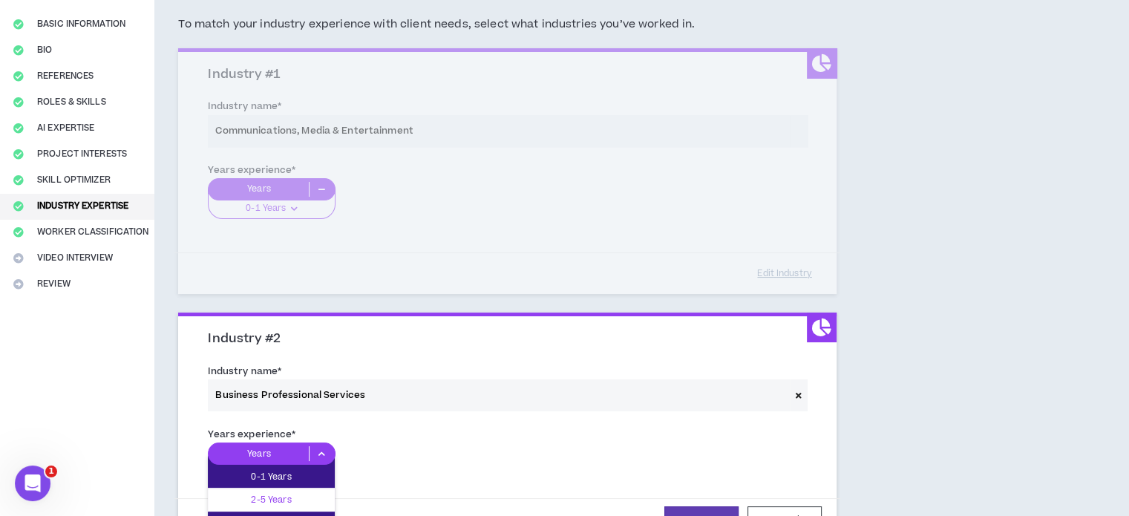
click at [303, 495] on p "2-5 Years" at bounding box center [271, 500] width 127 height 16
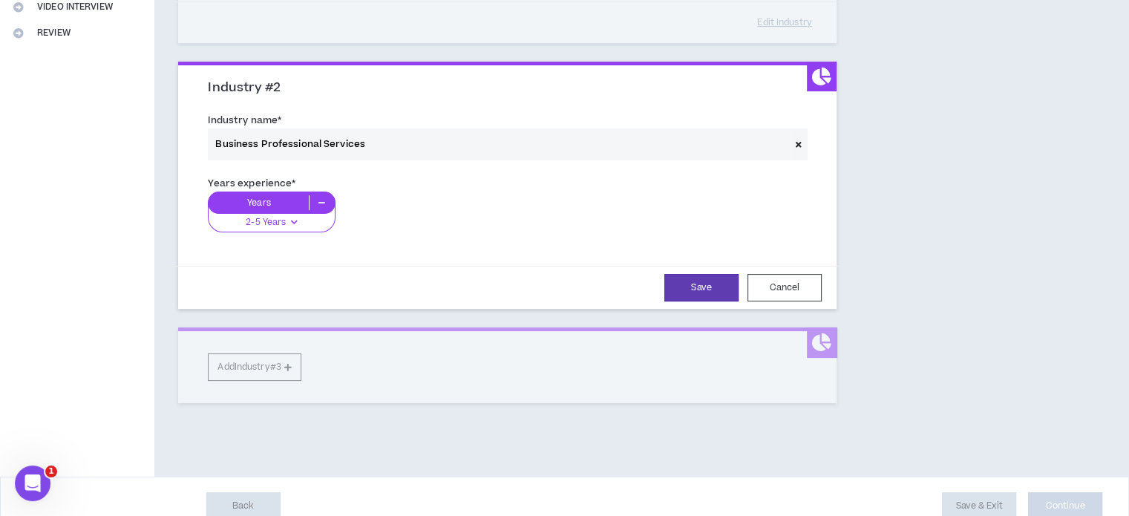
scroll to position [366, 0]
click at [688, 275] on button "Save" at bounding box center [702, 288] width 74 height 27
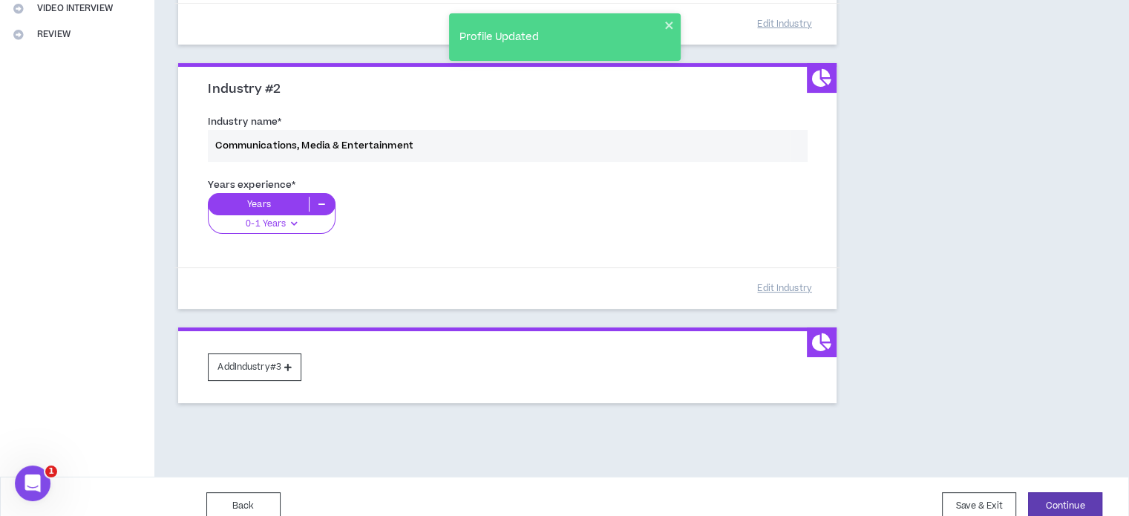
scroll to position [383, 0]
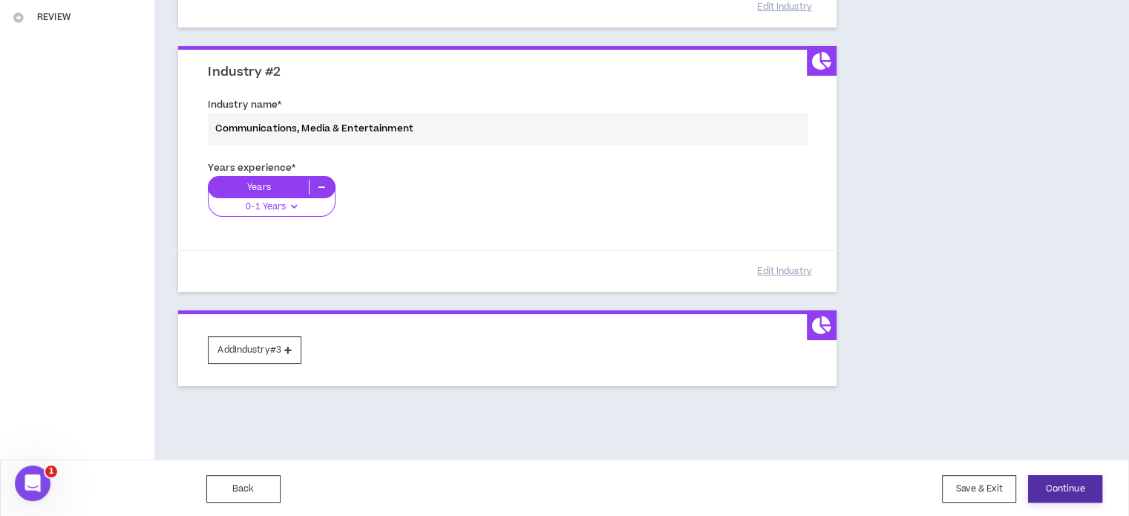
click at [1071, 486] on button "Continue" at bounding box center [1065, 488] width 74 height 27
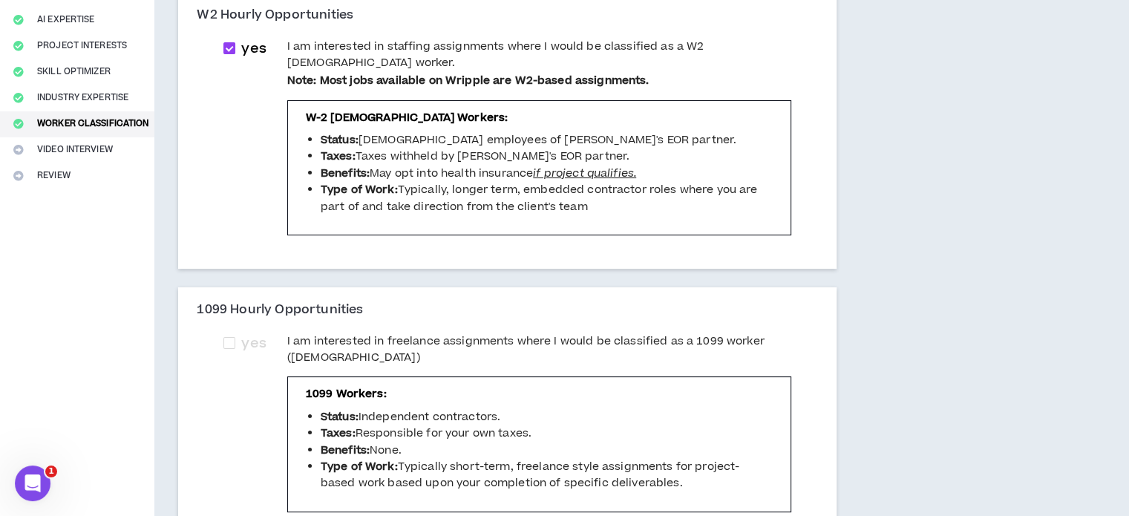
scroll to position [229, 0]
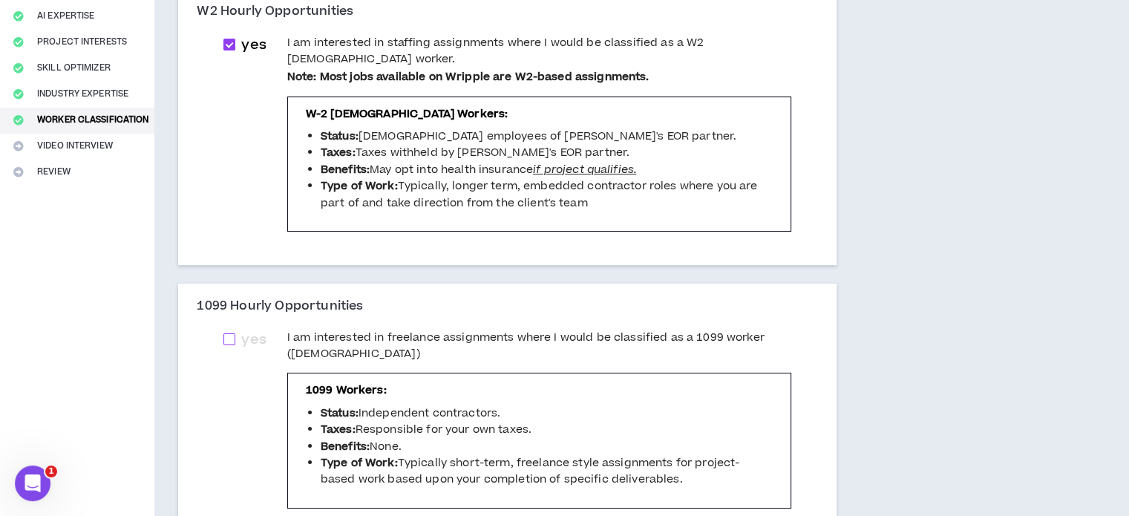
click at [234, 333] on span at bounding box center [230, 339] width 12 height 12
checkbox input "****"
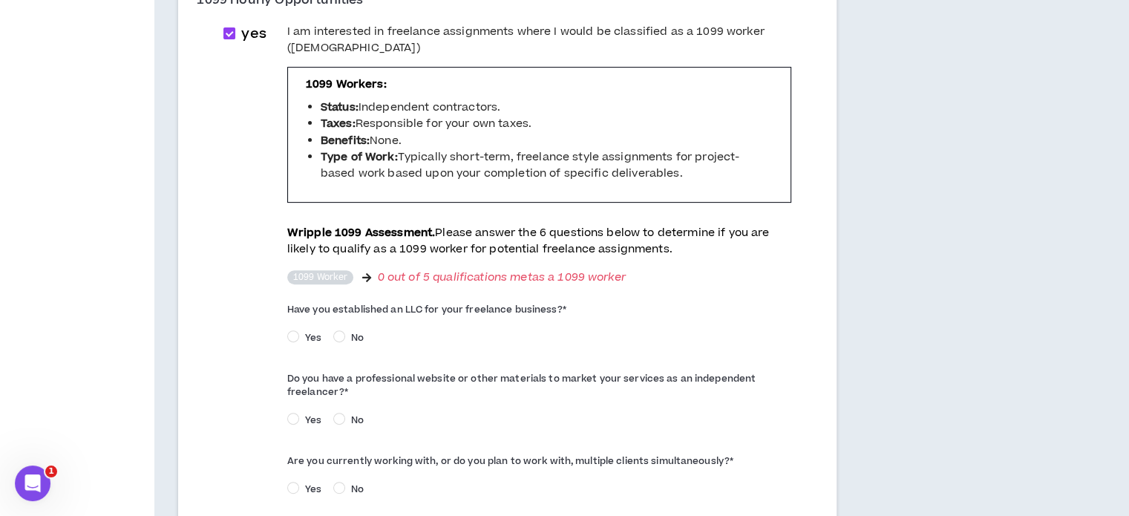
scroll to position [537, 0]
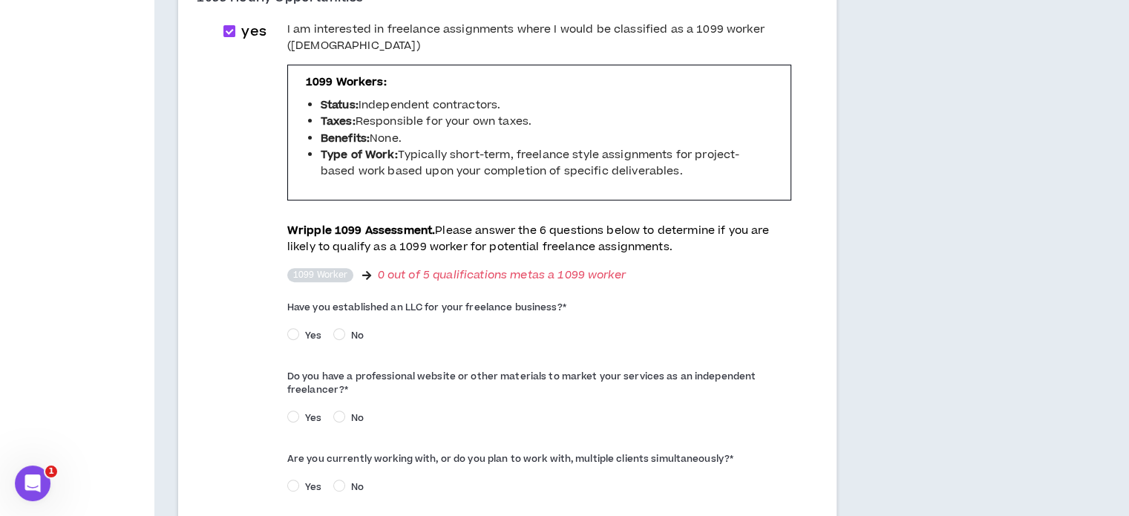
click at [389, 268] on span "0 out of 5 qualifications met as a 1099 worker" at bounding box center [502, 275] width 248 height 15
click at [431, 292] on div "Have you established an LLC for your freelance business? * Yes No Do you have a…" at bounding box center [539, 471] width 504 height 359
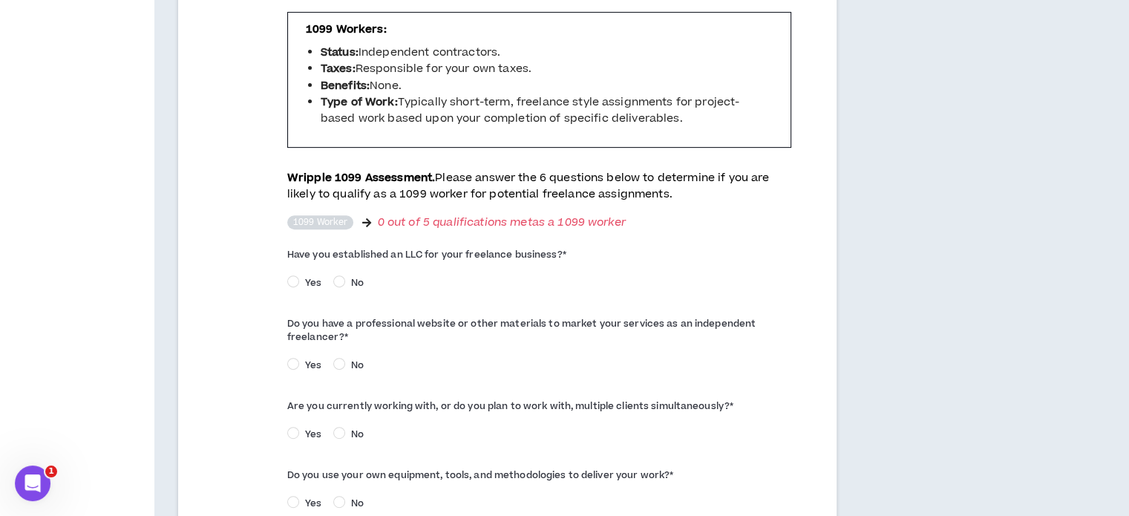
scroll to position [591, 0]
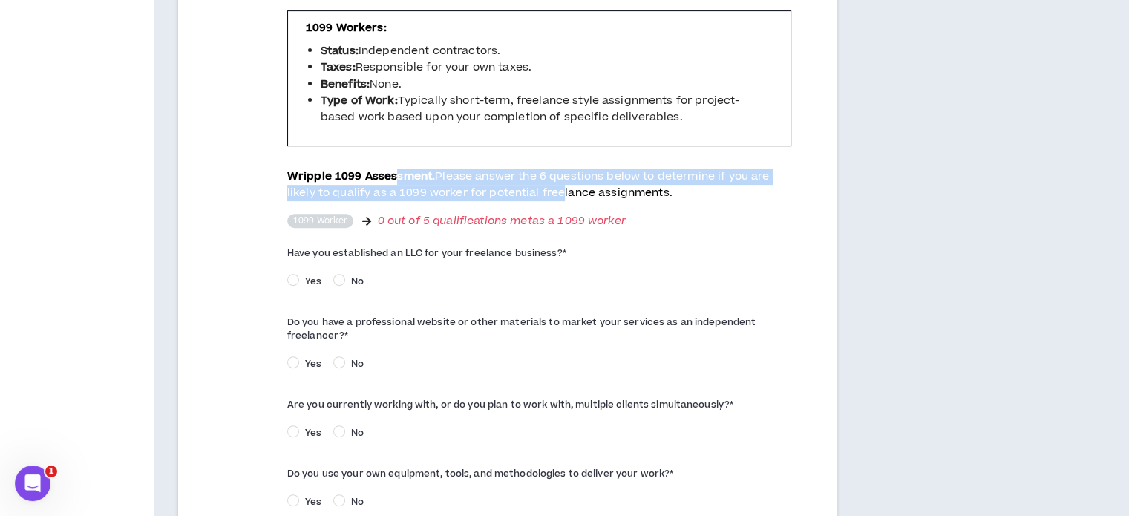
drag, startPoint x: 394, startPoint y: 137, endPoint x: 558, endPoint y: 151, distance: 164.7
click at [558, 169] on p "Wripple 1099 Assessment. Please answer the 6 questions below to determine if yo…" at bounding box center [539, 185] width 504 height 33
click at [558, 169] on span "Please answer the 6 questions below to determine if you are likely to qualify a…" at bounding box center [528, 185] width 483 height 32
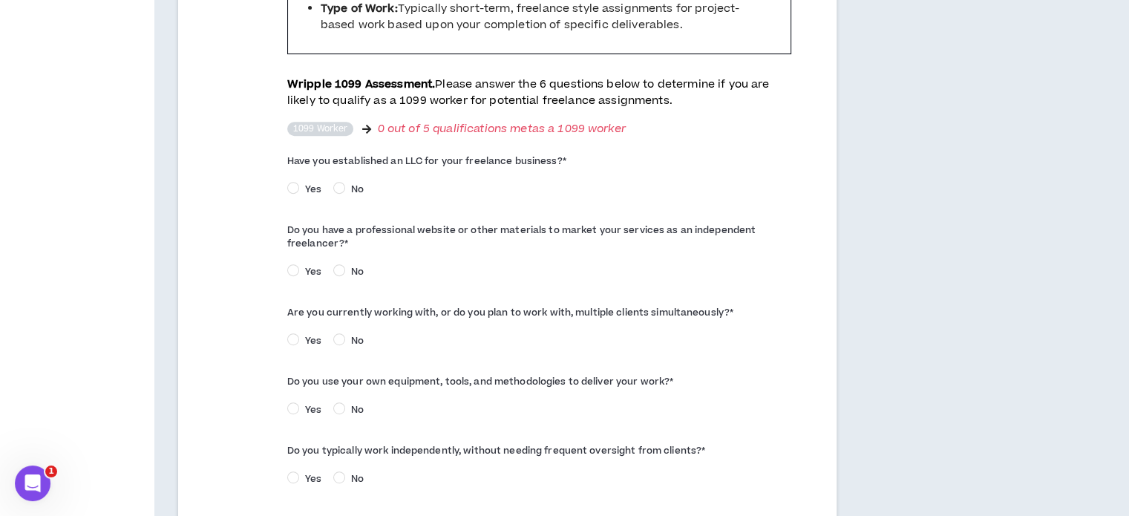
scroll to position [685, 0]
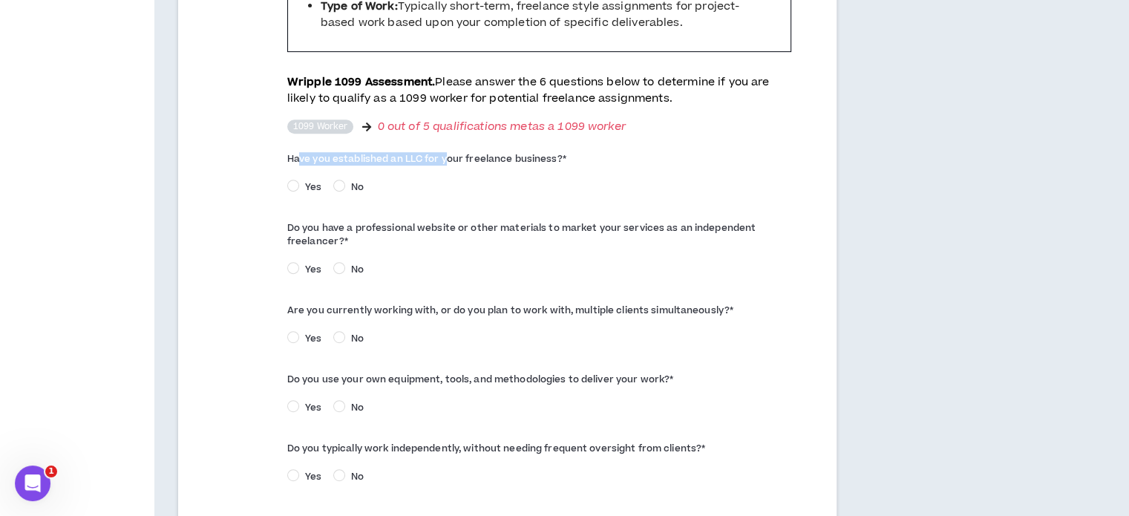
drag, startPoint x: 299, startPoint y: 121, endPoint x: 448, endPoint y: 131, distance: 150.4
click at [448, 147] on label "Have you established an LLC for your freelance business? *" at bounding box center [539, 159] width 504 height 24
click at [345, 180] on span "No" at bounding box center [357, 186] width 25 height 13
drag, startPoint x: 283, startPoint y: 195, endPoint x: 394, endPoint y: 198, distance: 110.7
click at [394, 198] on div "yes I am interested in freelance assignments where I would be classified as a 1…" at bounding box center [508, 187] width 592 height 629
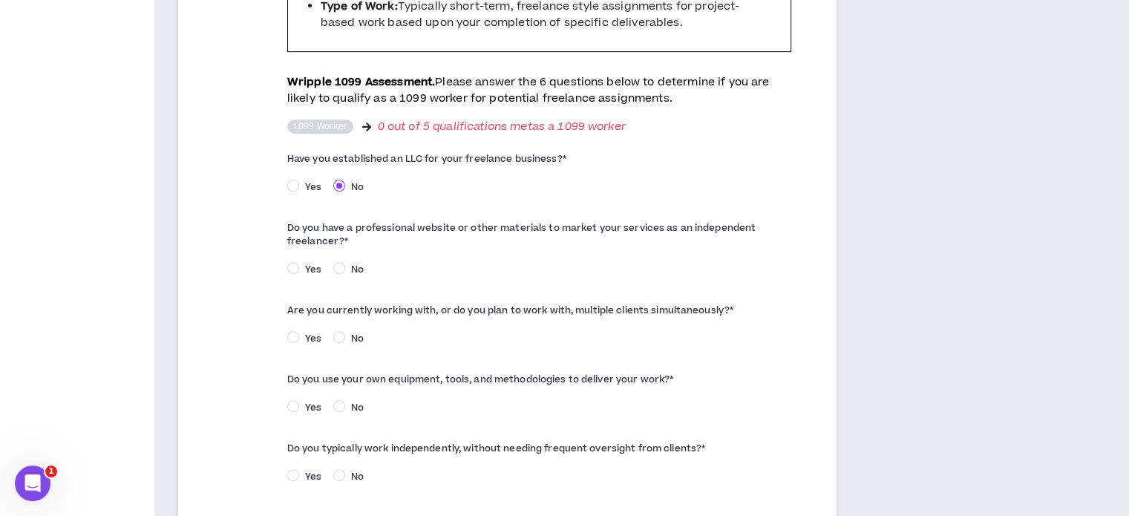
click at [304, 263] on span "Yes" at bounding box center [313, 269] width 28 height 13
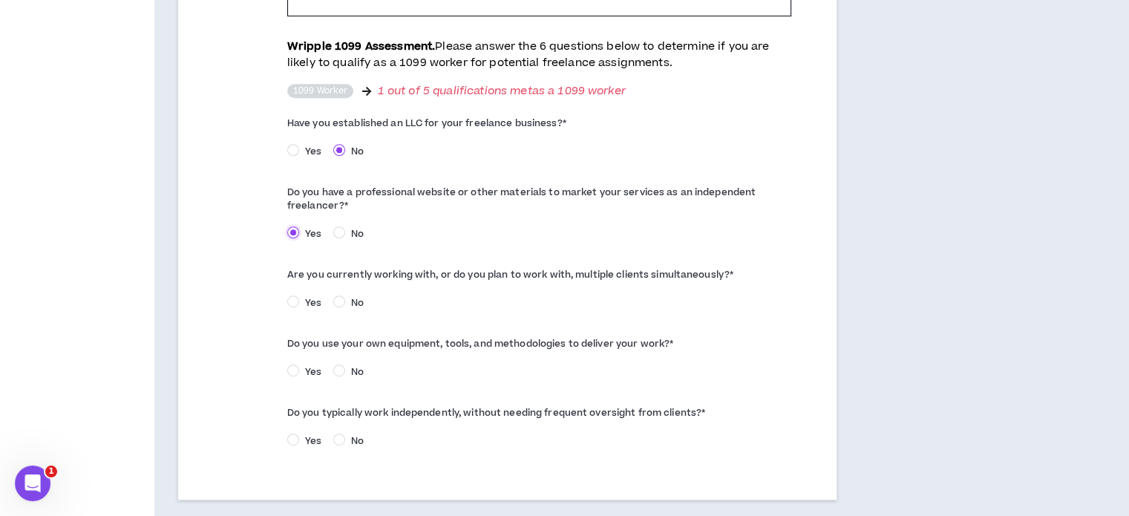
scroll to position [725, 0]
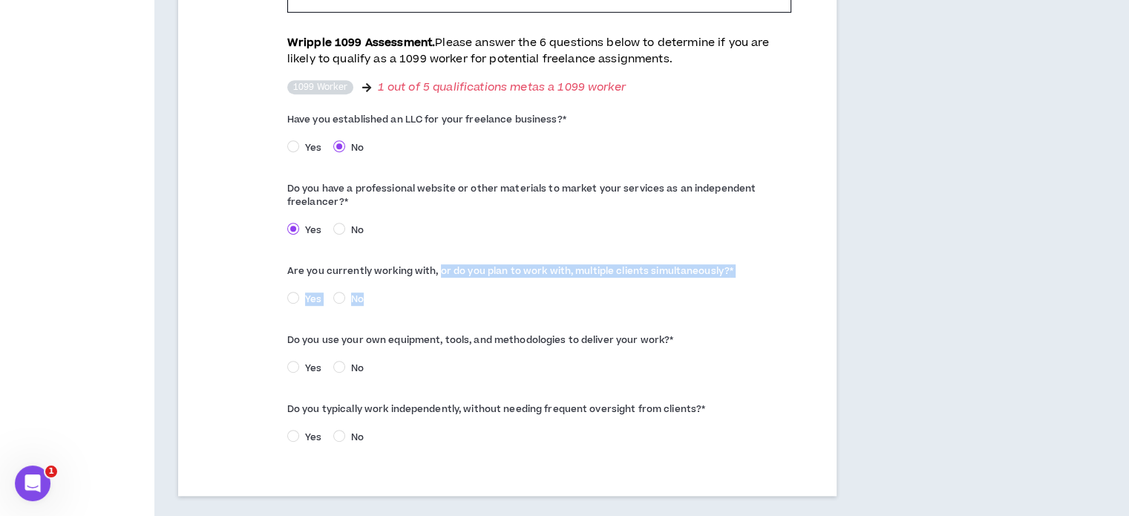
drag, startPoint x: 437, startPoint y: 240, endPoint x: 453, endPoint y: 258, distance: 24.2
click at [453, 259] on div "Are you currently working with, or do you plan to work with, multiple clients s…" at bounding box center [539, 286] width 504 height 54
click at [453, 290] on div "Yes No" at bounding box center [539, 301] width 504 height 23
click at [307, 293] on span "Yes" at bounding box center [313, 299] width 28 height 13
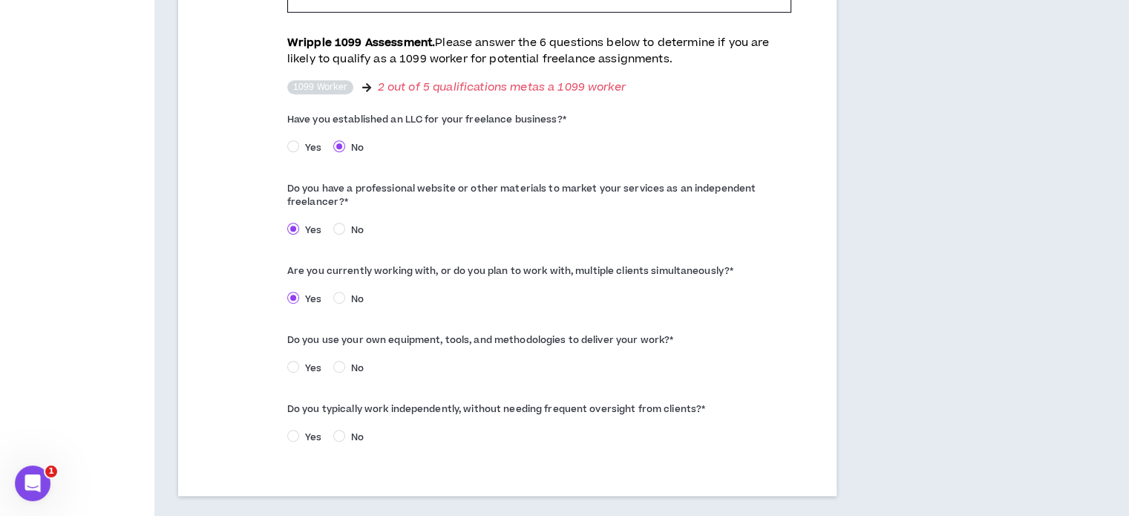
click at [402, 328] on label "Do you use your own equipment, tools, and methodologies to deliver your work? *" at bounding box center [539, 340] width 504 height 24
click at [310, 362] on span "Yes" at bounding box center [313, 368] width 28 height 13
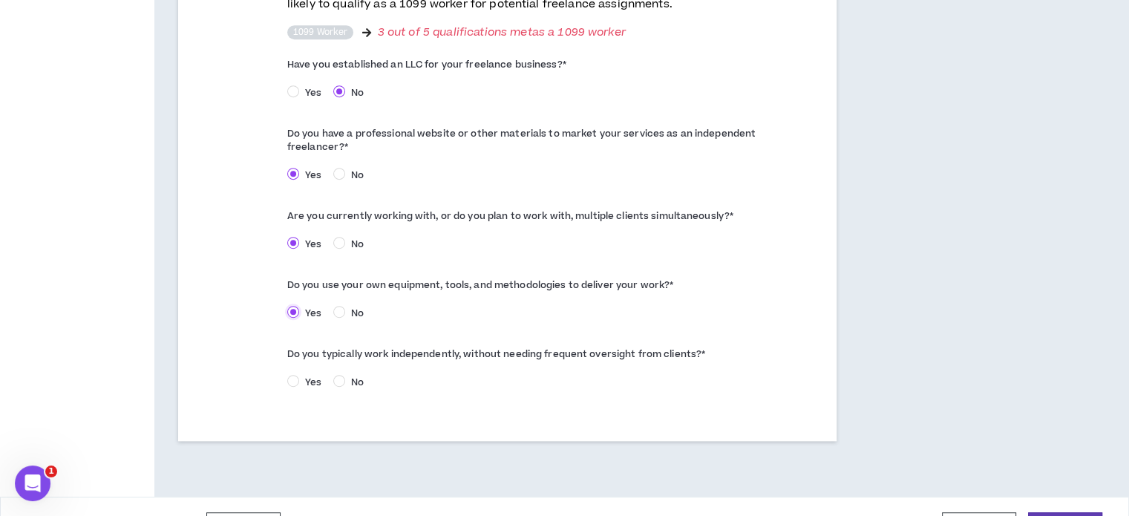
scroll to position [781, 0]
click at [313, 374] on span "Yes" at bounding box center [313, 380] width 28 height 13
click at [345, 374] on span "No" at bounding box center [357, 380] width 25 height 13
click at [309, 374] on span "Yes" at bounding box center [313, 380] width 28 height 13
click at [1077, 511] on button "Continue" at bounding box center [1065, 524] width 74 height 27
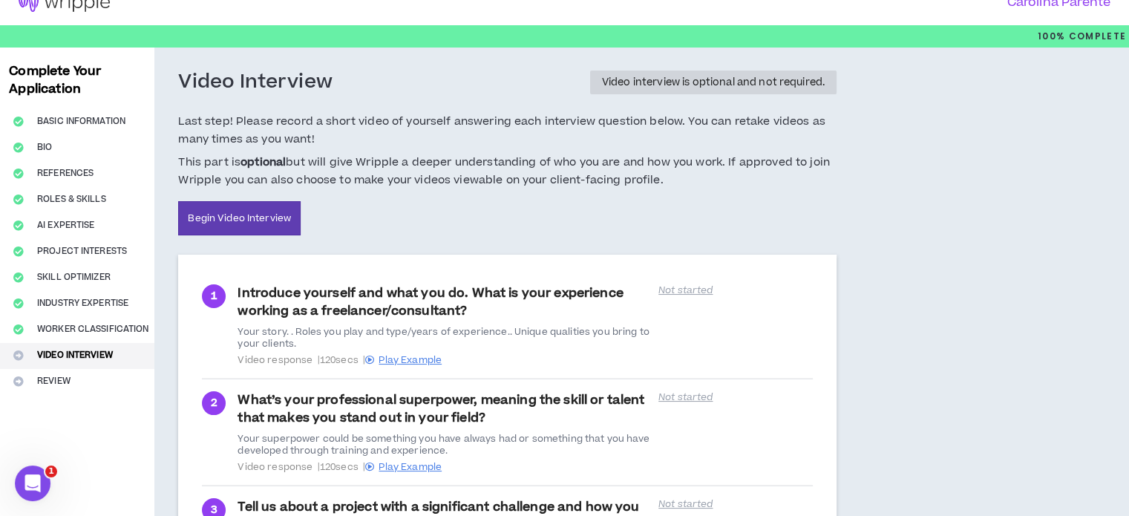
scroll to position [206, 0]
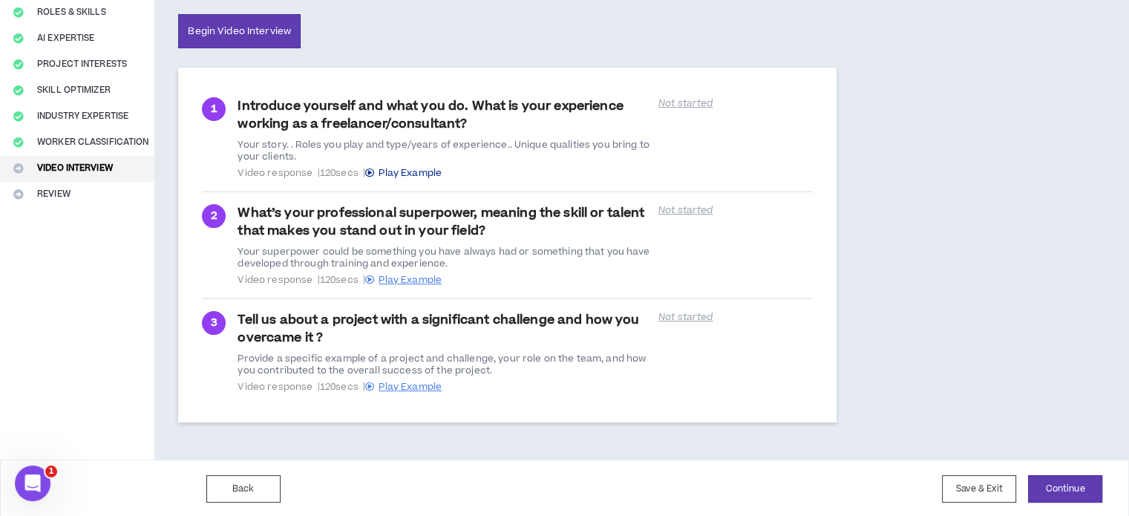
click at [413, 169] on span "Play Example" at bounding box center [410, 172] width 63 height 13
click at [1061, 472] on div "Back Save & Exit Continue Save & Exit" at bounding box center [564, 489] width 1129 height 59
click at [1061, 482] on button "Continue" at bounding box center [1065, 488] width 74 height 27
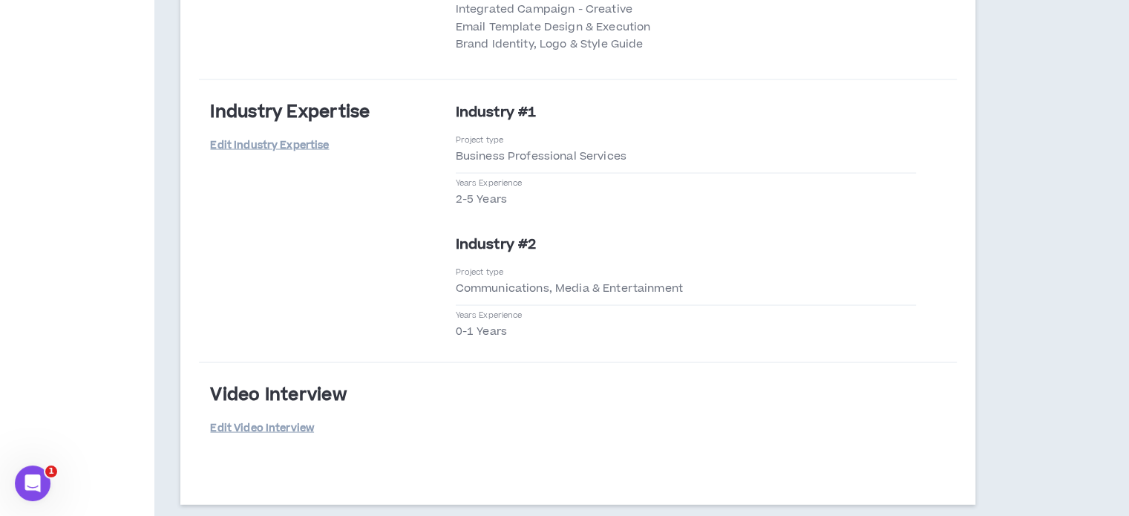
scroll to position [2911, 0]
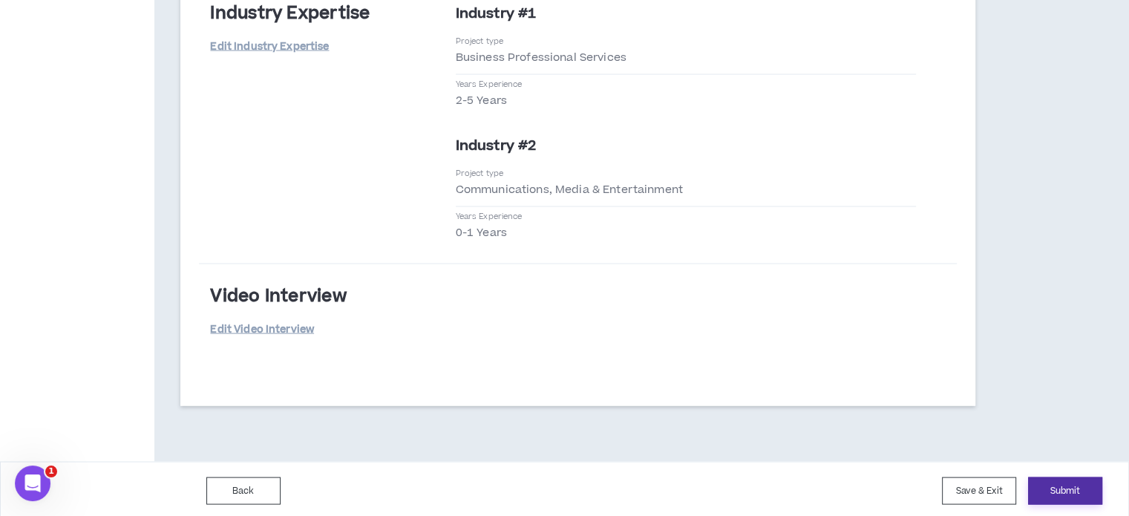
click at [1061, 482] on button "Submit" at bounding box center [1065, 490] width 74 height 27
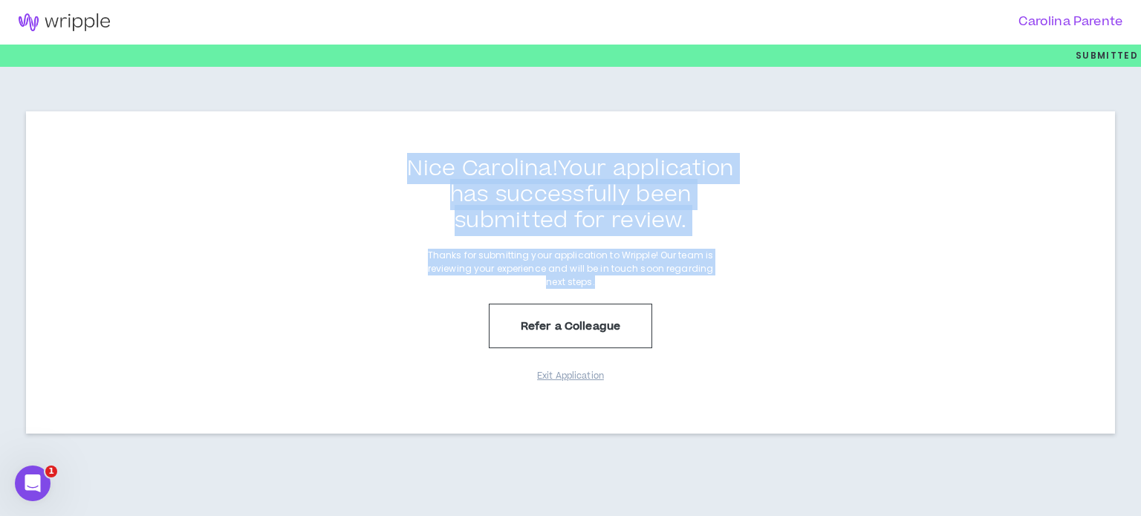
drag, startPoint x: 412, startPoint y: 151, endPoint x: 669, endPoint y: 284, distance: 289.3
click at [669, 284] on div "Nice Carolina ! Your application has successfully been submitted for review. Th…" at bounding box center [570, 272] width 1089 height 322
click at [669, 284] on p "Thanks for submitting your application to Wripple! Our team is reviewing your e…" at bounding box center [570, 269] width 297 height 40
